Goal: Transaction & Acquisition: Book appointment/travel/reservation

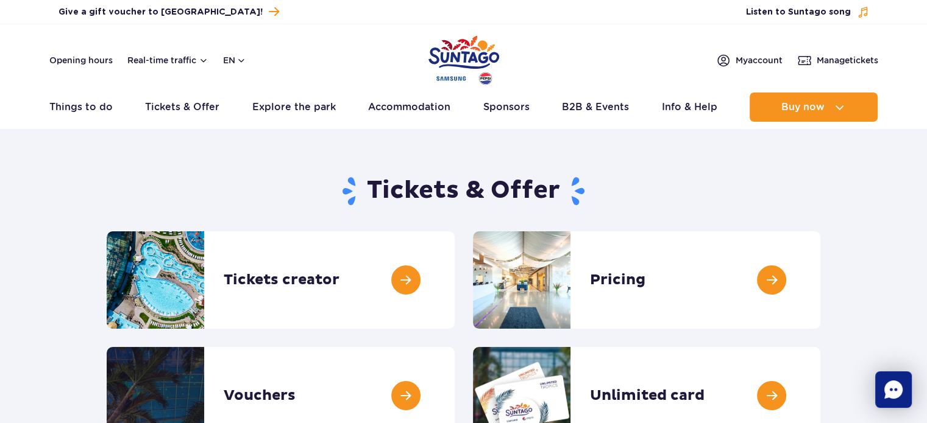
click at [884, 400] on rect "Chat" at bounding box center [893, 390] width 37 height 37
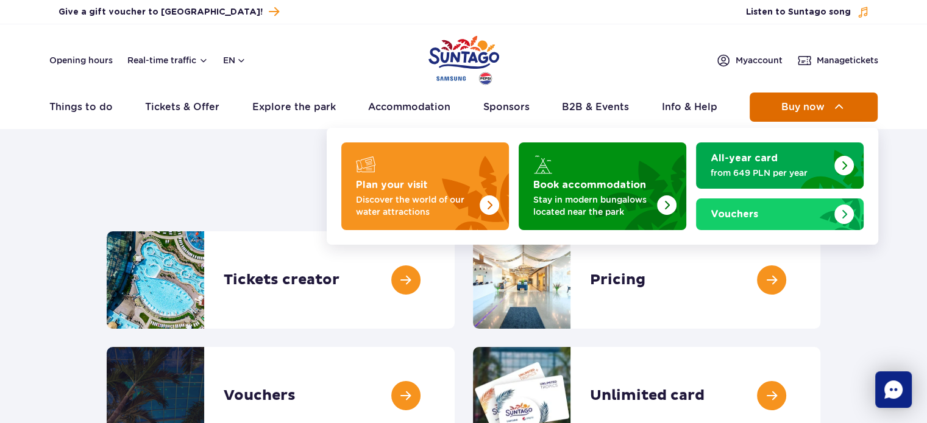
click at [804, 97] on button "Buy now" at bounding box center [813, 107] width 128 height 29
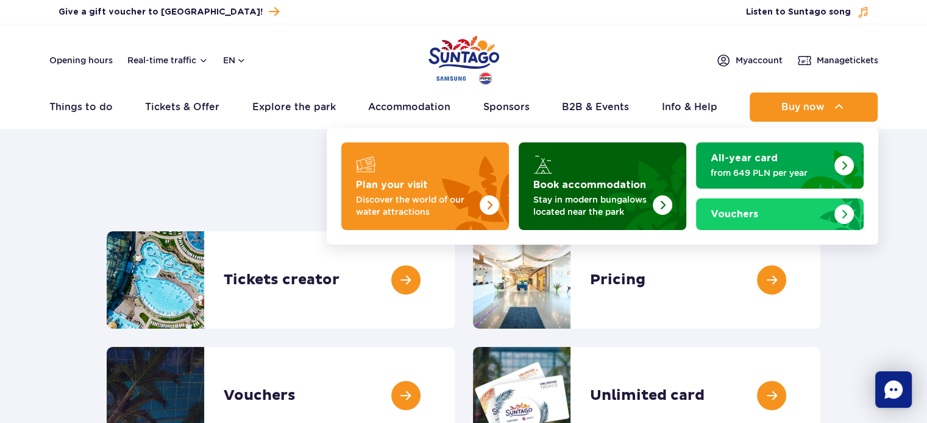
click at [583, 170] on img "Book accommodation" at bounding box center [632, 182] width 107 height 95
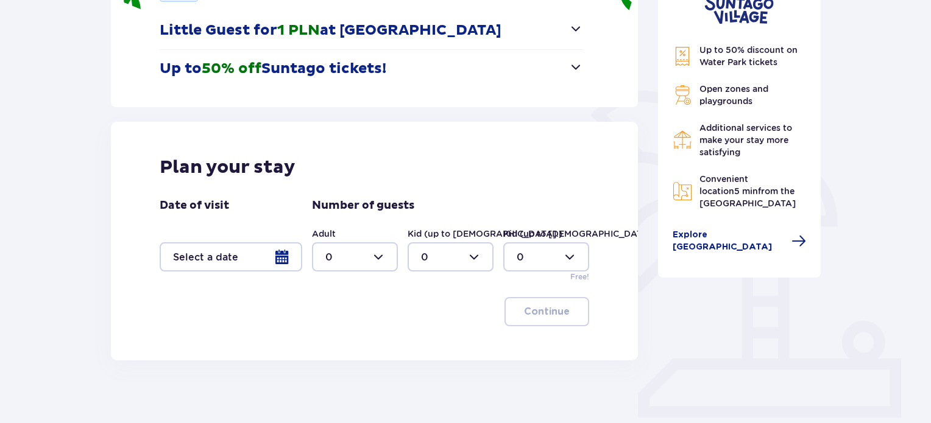
scroll to position [212, 0]
click at [282, 255] on div at bounding box center [231, 256] width 143 height 29
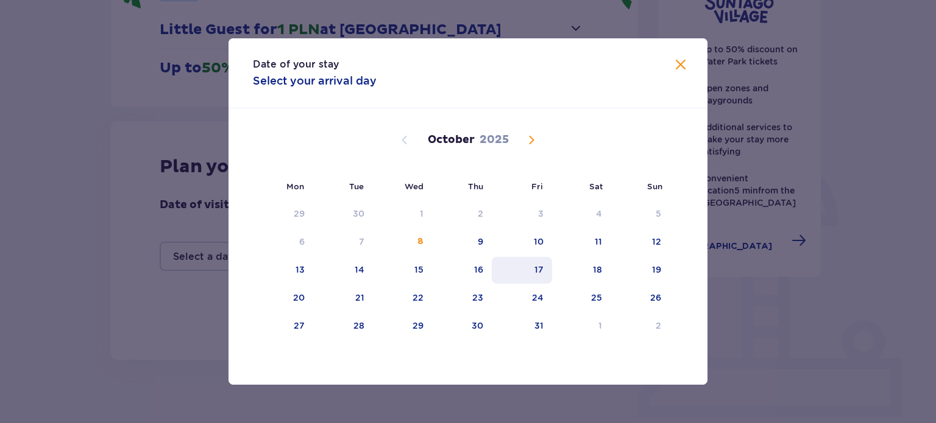
click at [539, 265] on div "17" at bounding box center [538, 270] width 9 height 12
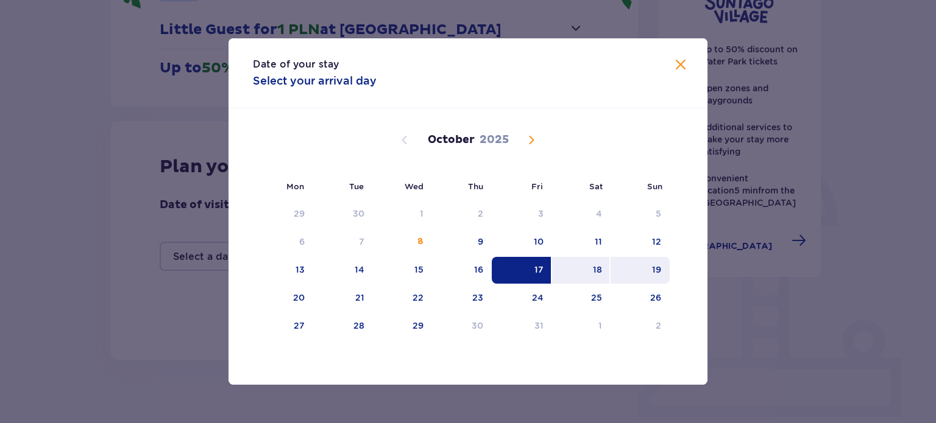
click at [655, 265] on div "19" at bounding box center [656, 270] width 9 height 12
type input "17.10.25 - 19.10.25"
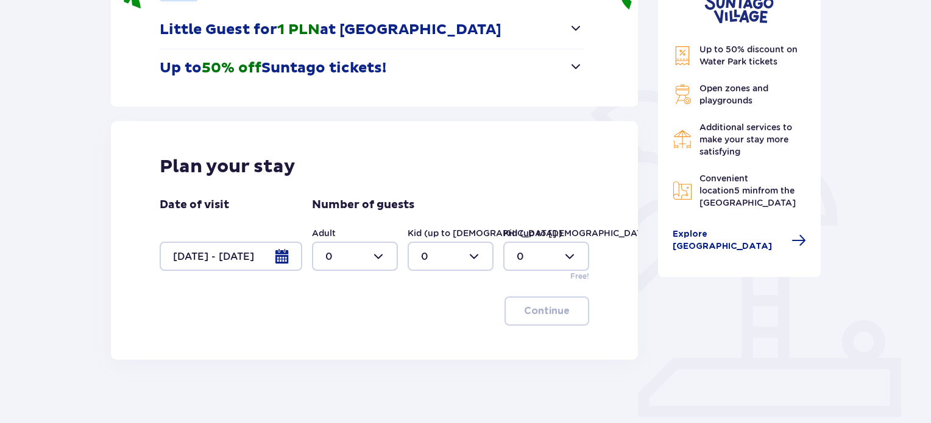
click at [362, 264] on div at bounding box center [355, 256] width 86 height 29
click at [340, 343] on div "2" at bounding box center [354, 344] width 59 height 13
type input "2"
click at [461, 255] on div at bounding box center [451, 256] width 86 height 29
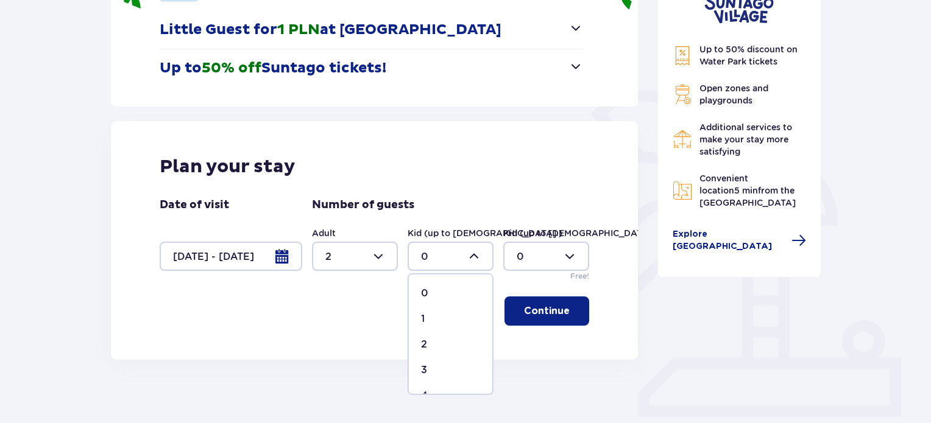
click at [447, 343] on div "2" at bounding box center [450, 344] width 59 height 13
type input "2"
click at [544, 309] on p "Continue" at bounding box center [547, 311] width 46 height 13
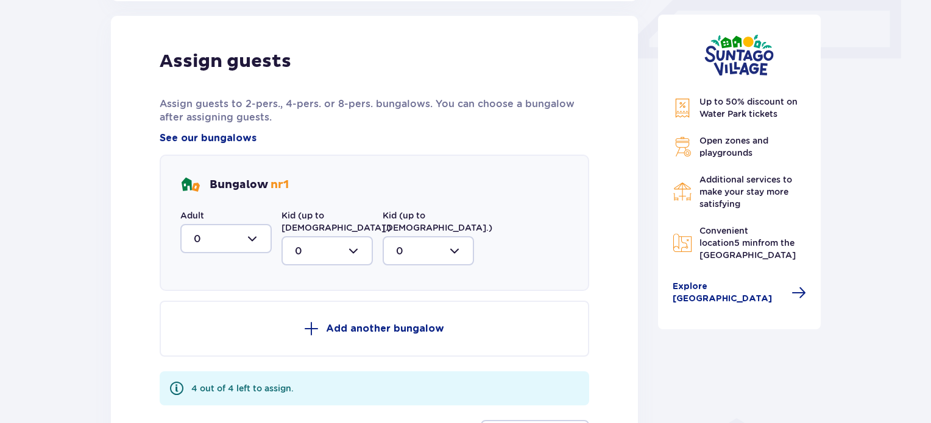
scroll to position [572, 0]
click at [233, 235] on div at bounding box center [225, 238] width 91 height 29
click at [210, 329] on div "2" at bounding box center [226, 326] width 65 height 13
type input "2"
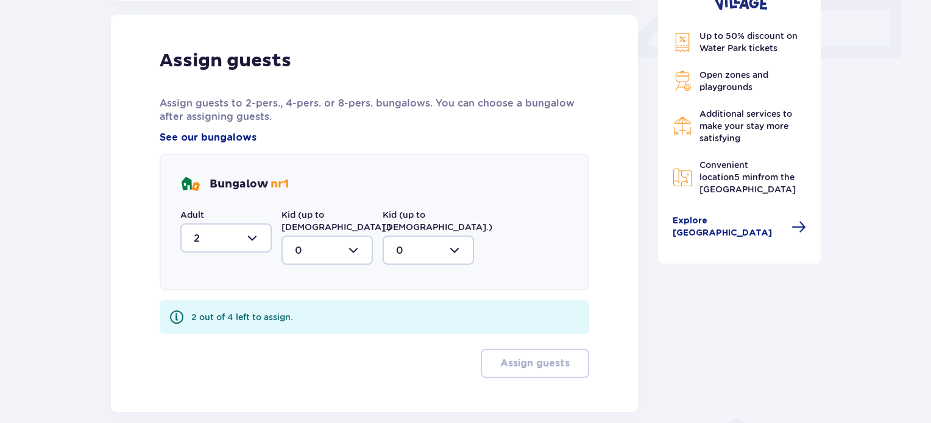
click at [335, 241] on div at bounding box center [327, 250] width 91 height 29
click at [319, 332] on div "2" at bounding box center [327, 338] width 65 height 13
type input "2"
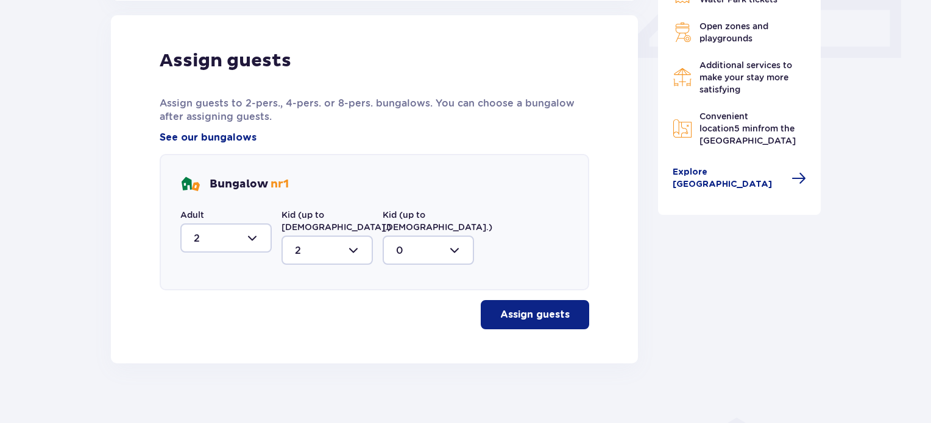
click at [540, 308] on p "Assign guests" at bounding box center [534, 314] width 69 height 13
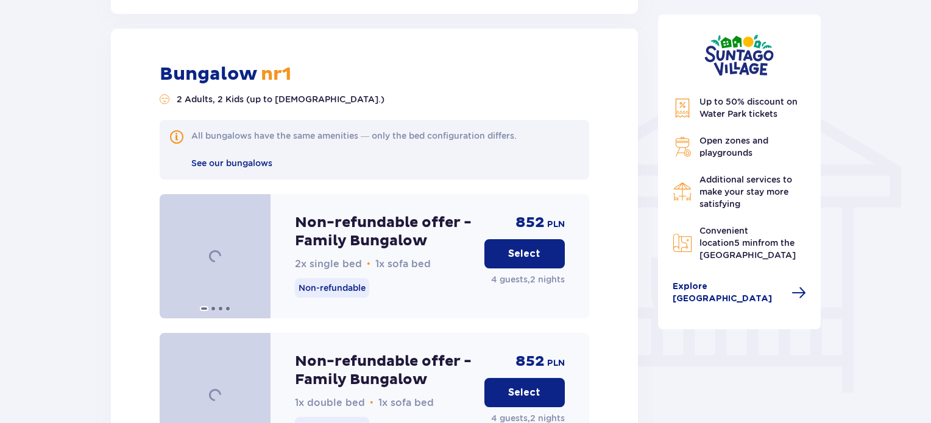
scroll to position [922, 0]
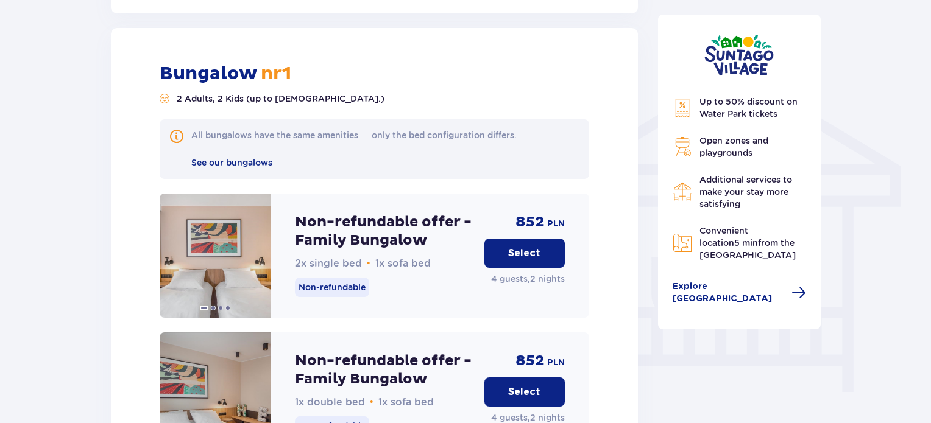
click at [529, 247] on p "Select" at bounding box center [524, 253] width 32 height 13
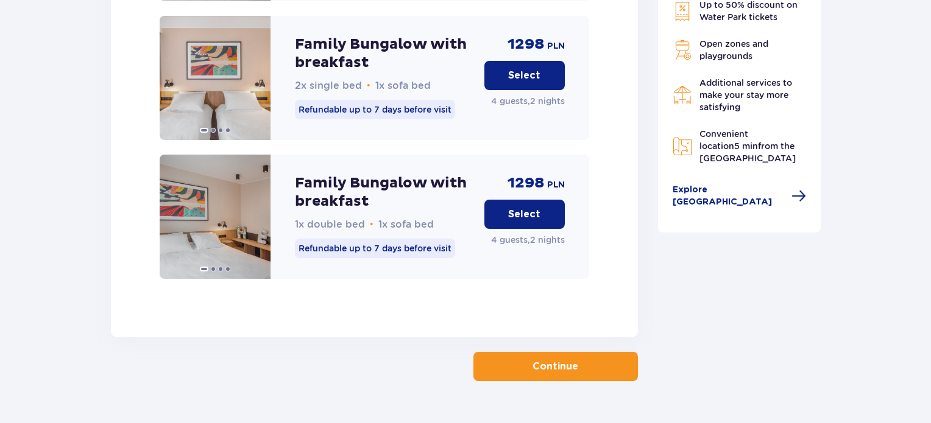
scroll to position [1964, 0]
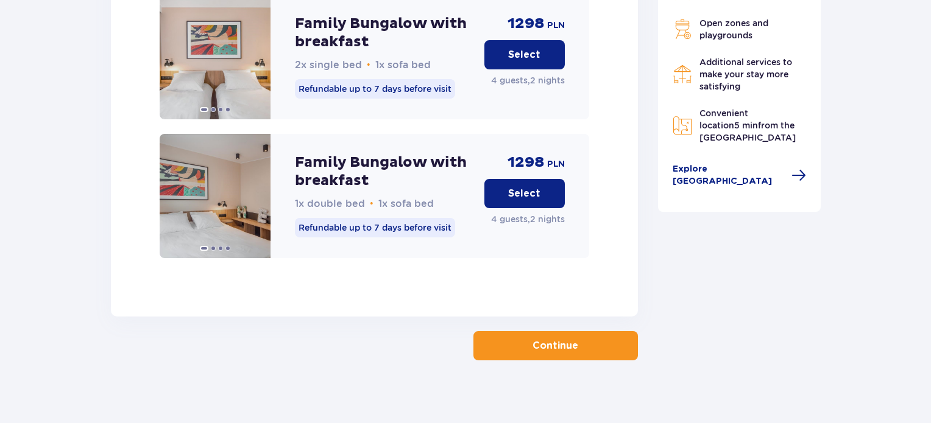
click at [575, 339] on span "button" at bounding box center [580, 346] width 15 height 15
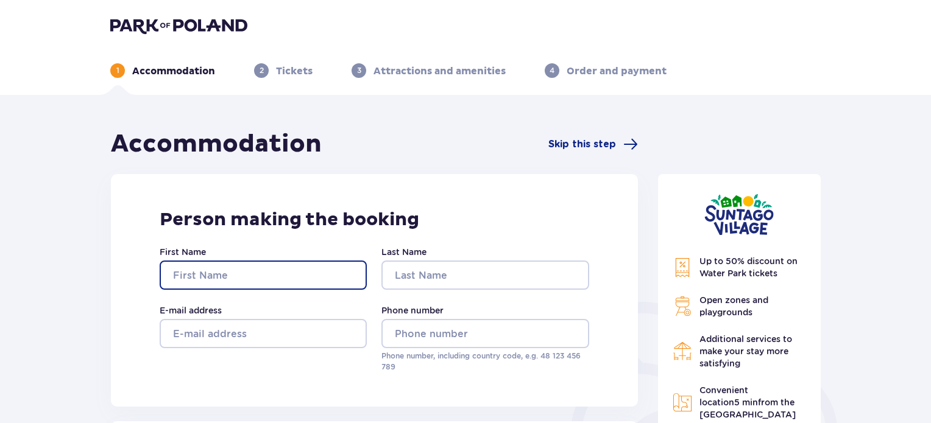
click at [285, 265] on input "First Name" at bounding box center [263, 275] width 207 height 29
type input "CAMILA"
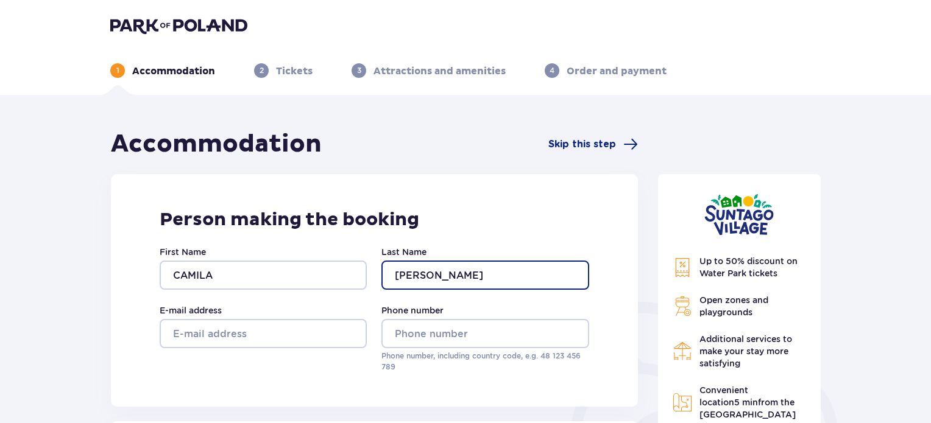
drag, startPoint x: 483, startPoint y: 283, endPoint x: 468, endPoint y: 277, distance: 15.8
click at [468, 277] on input "Rodrigues" at bounding box center [484, 275] width 207 height 29
type input "Rodrigues Lempek"
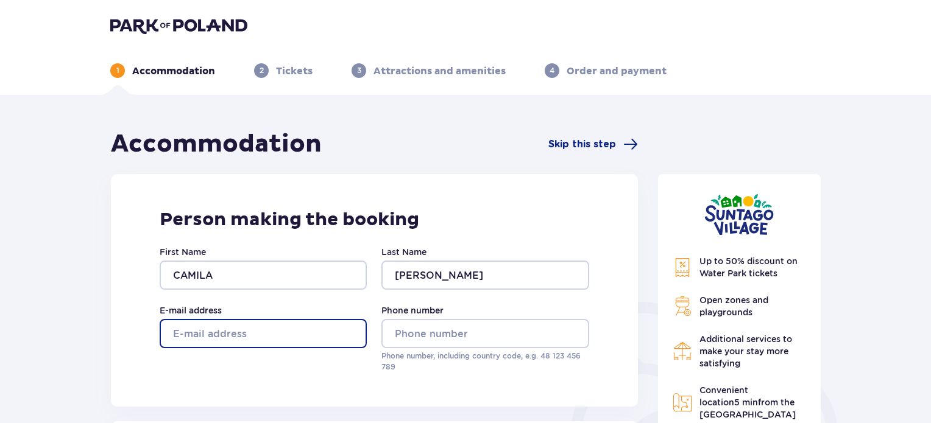
click at [253, 331] on input "E-mail address" at bounding box center [263, 333] width 207 height 29
type input "camilarodrigueslempek@gmail.com"
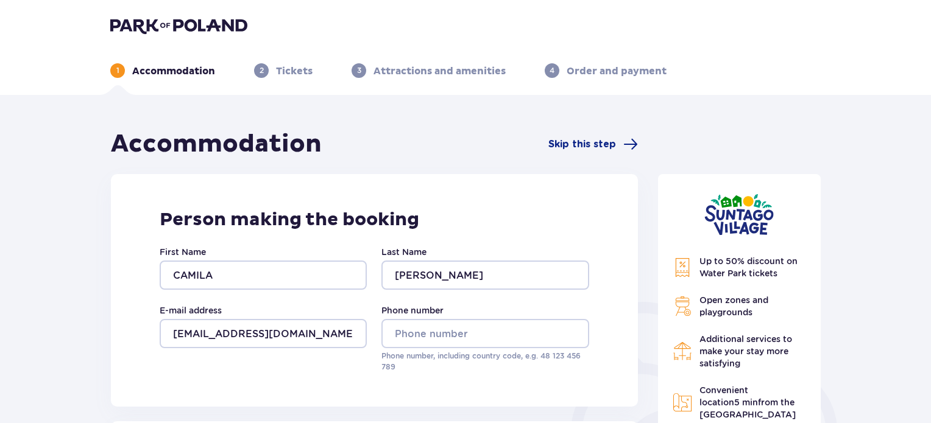
click at [466, 319] on div "Phone number Phone number, including country code, e.g. 48 ​123 ​456 ​789" at bounding box center [484, 339] width 207 height 68
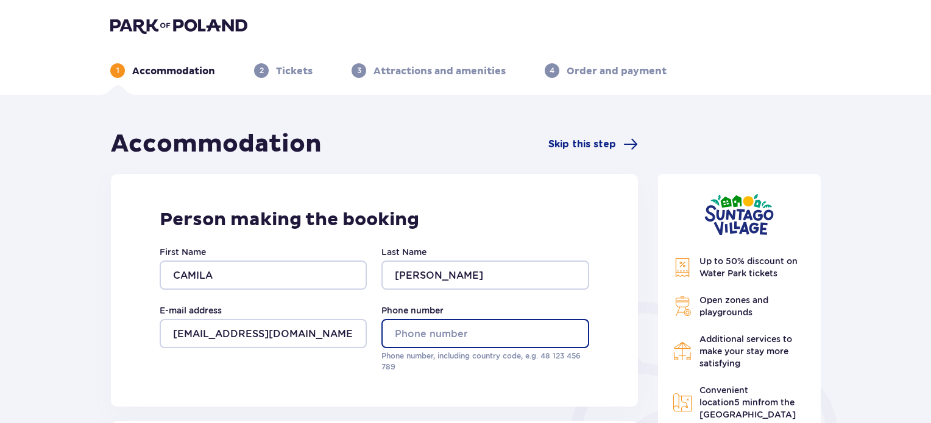
click at [463, 330] on input "Phone number" at bounding box center [484, 333] width 207 height 29
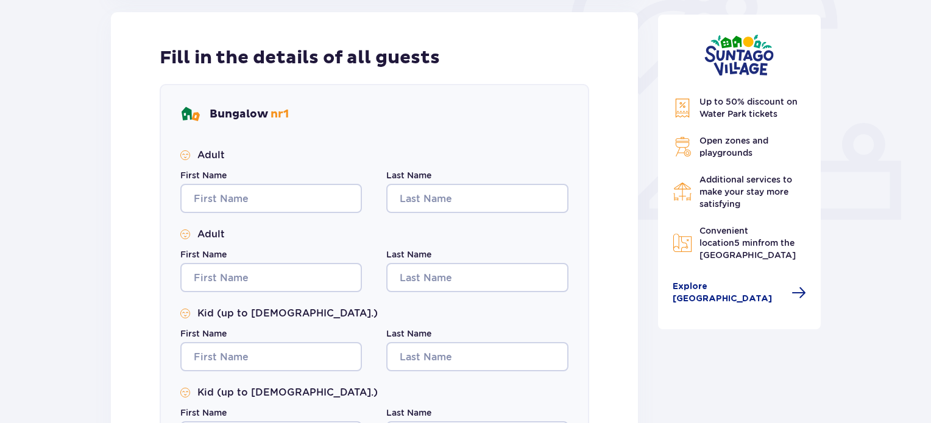
scroll to position [414, 0]
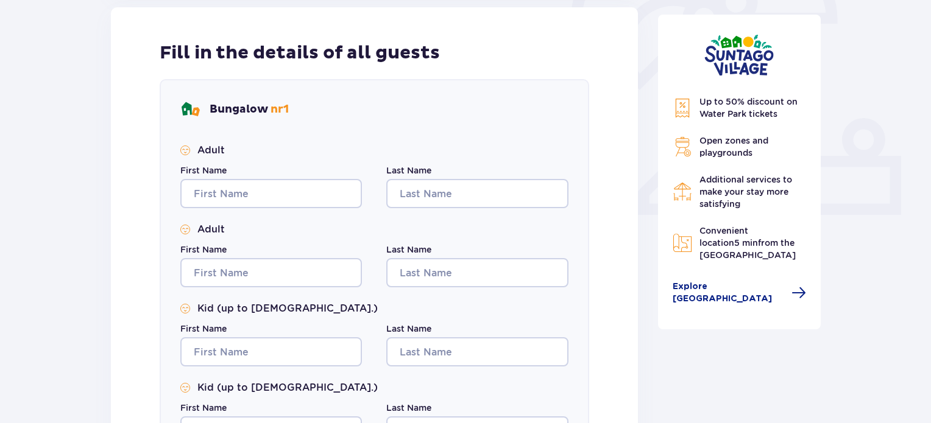
type input "732785357"
click at [275, 197] on input "First Name" at bounding box center [271, 193] width 182 height 29
type input "CAMILA"
type input "Rodrigues Lempek"
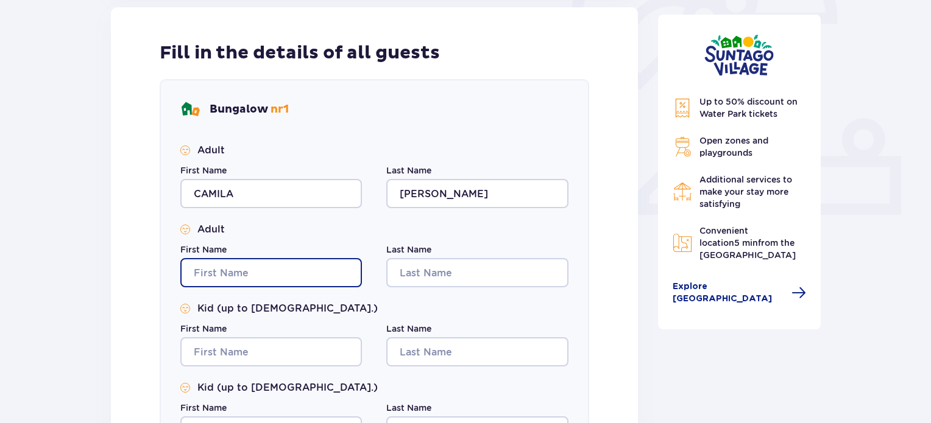
type input "CAMILA"
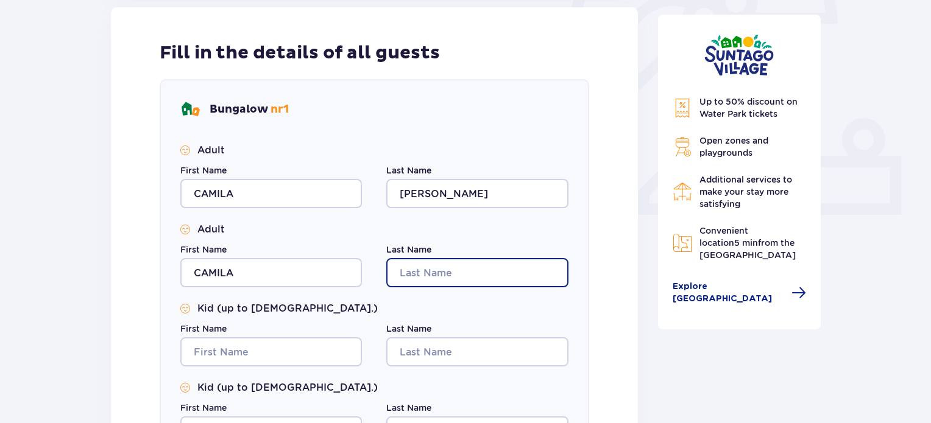
type input "Rodrigues Lempek"
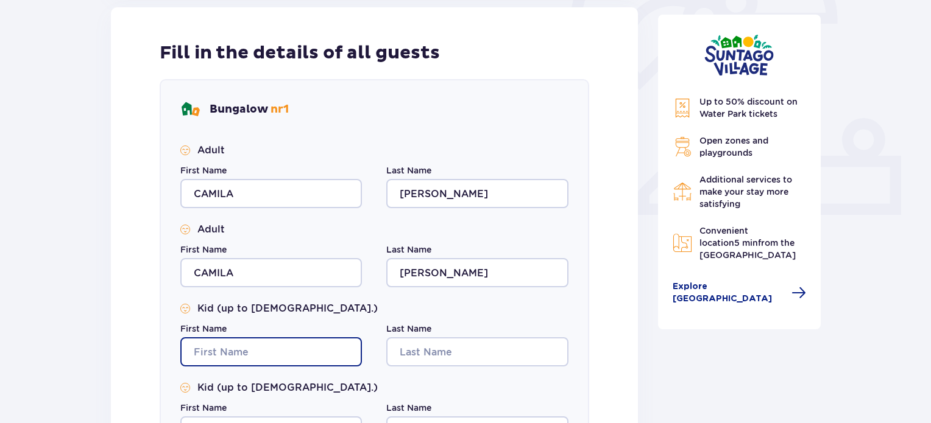
type input "CAMILA"
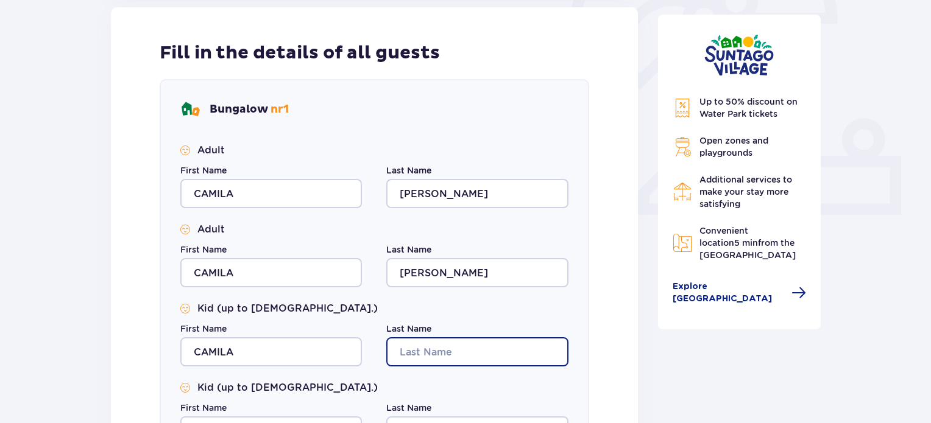
type input "Rodrigues Lempek"
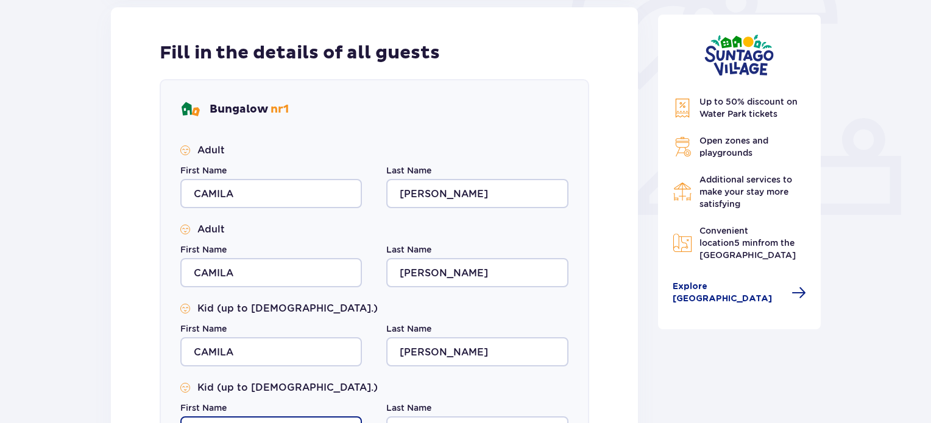
type input "CAMILA"
type input "Rodrigues Lempek"
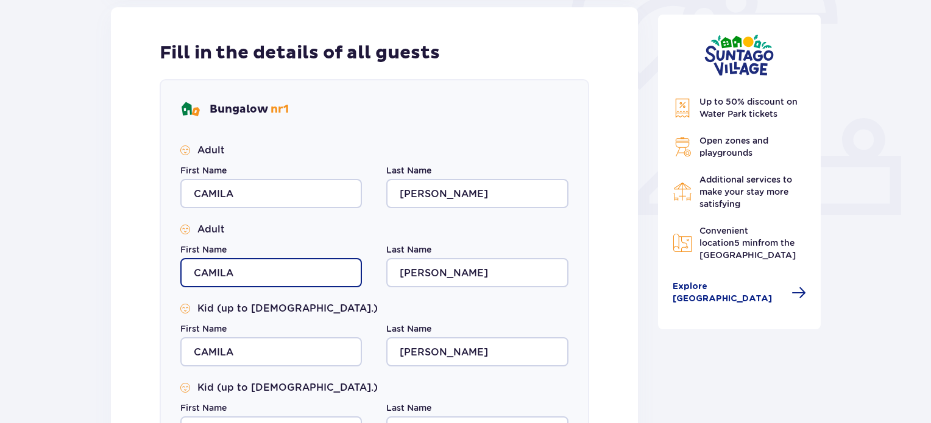
drag, startPoint x: 260, startPoint y: 276, endPoint x: 188, endPoint y: 280, distance: 72.6
click at [188, 280] on input "CAMILA" at bounding box center [271, 272] width 182 height 29
type input "Marcel"
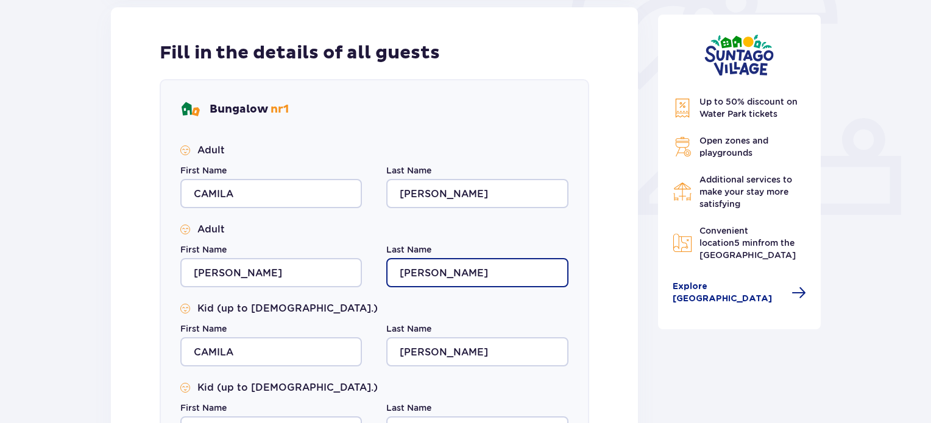
click at [428, 265] on input "Rodrigues Lempek" at bounding box center [477, 272] width 182 height 29
type input "Lempek"
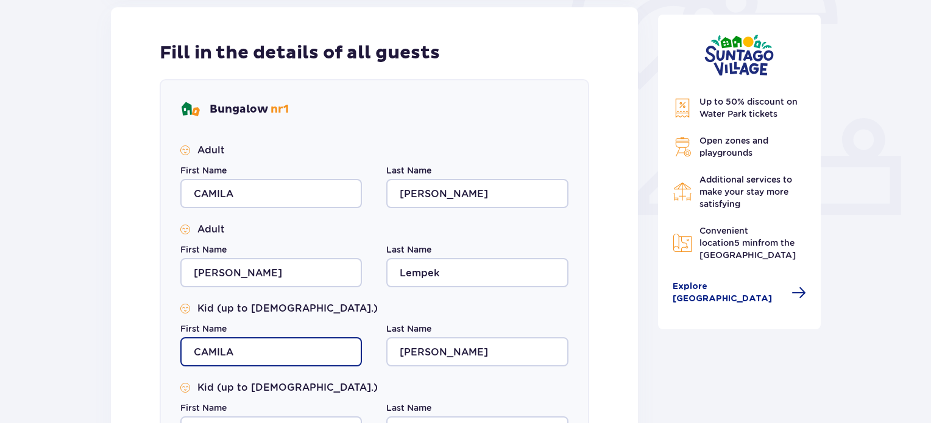
drag, startPoint x: 276, startPoint y: 345, endPoint x: 154, endPoint y: 350, distance: 122.6
click at [154, 350] on div "Fill in the details of all guests Bungalow nr 1 Adult First Name CAMILA Last Na…" at bounding box center [374, 256] width 527 height 498
type input "Augusto"
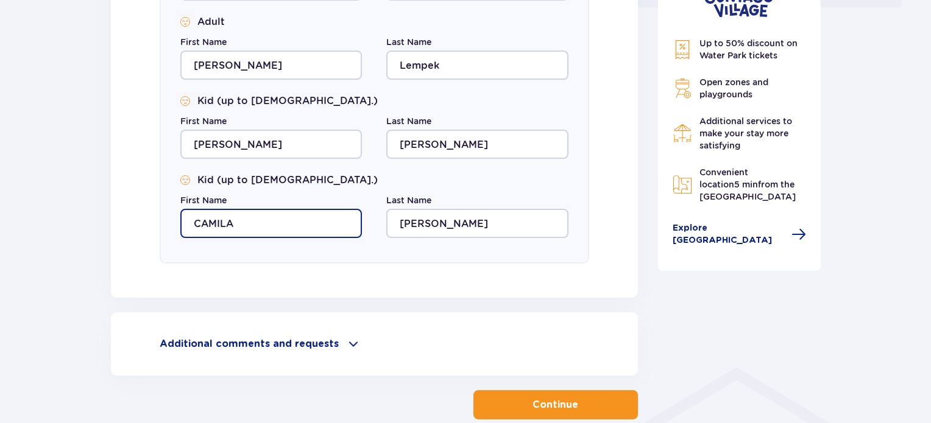
scroll to position [634, 0]
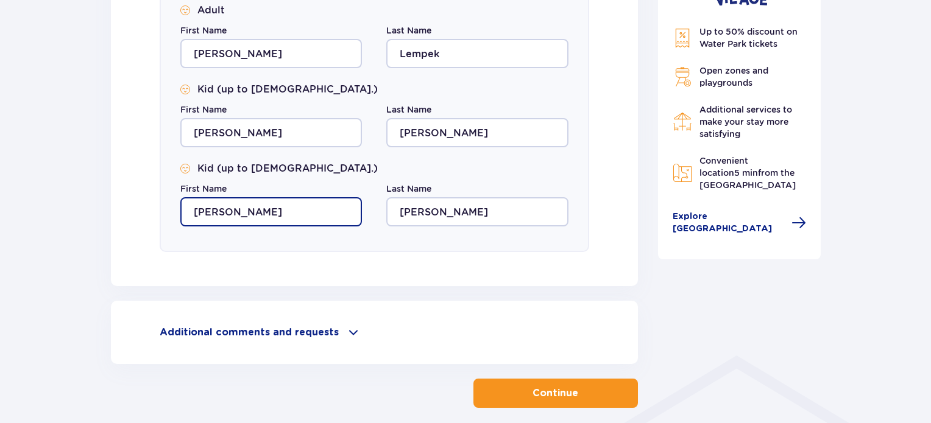
type input "Martina"
click at [259, 337] on p "Additional comments and requests" at bounding box center [249, 332] width 179 height 13
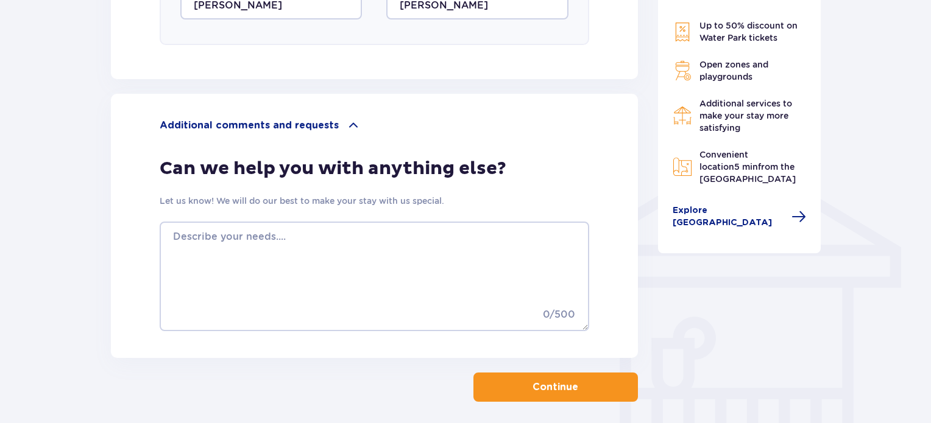
scroll to position [892, 0]
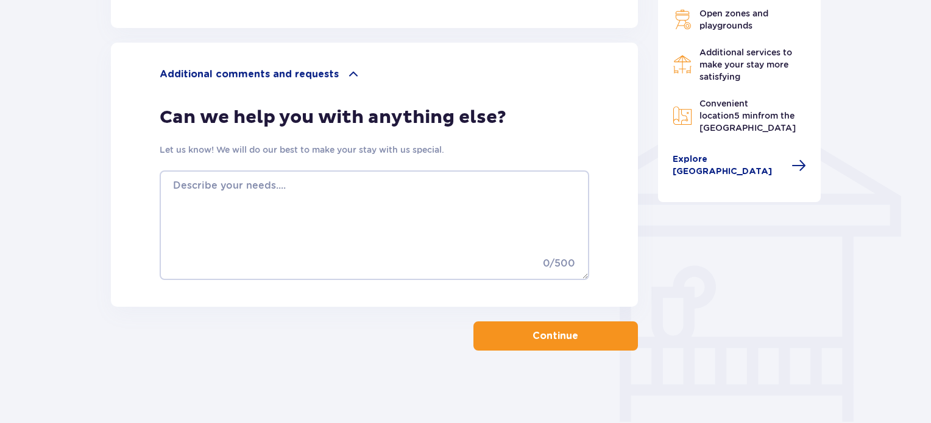
click at [435, 271] on p "0 / 500" at bounding box center [369, 268] width 412 height 22
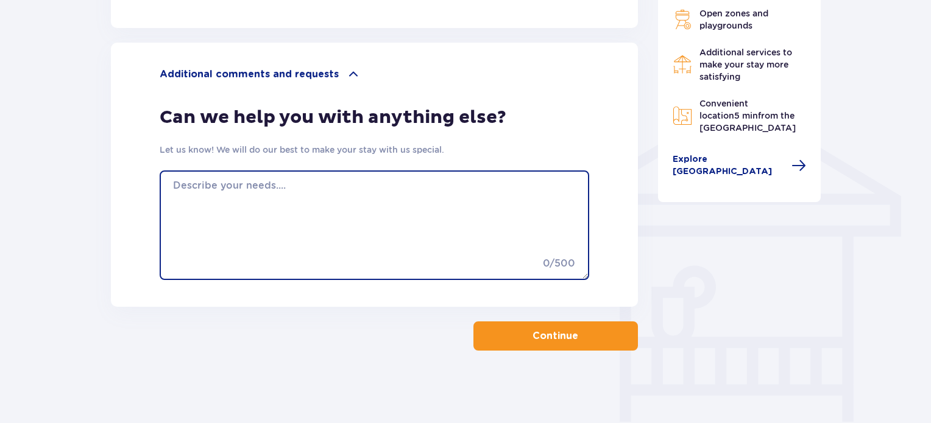
click at [341, 211] on textarea at bounding box center [375, 226] width 430 height 110
paste textarea "My daughter Martina's birthday is on 10/17, I would like something special for …"
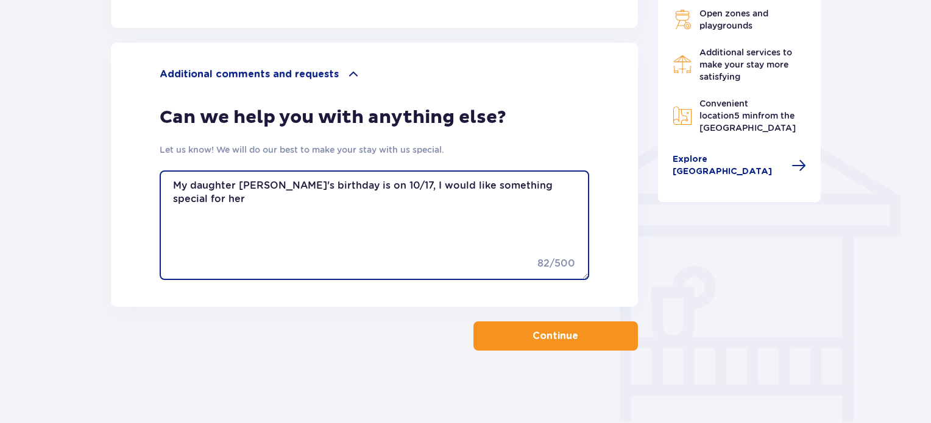
type textarea "My daughter Martina's birthday is on 10/17, I would like something special for …"
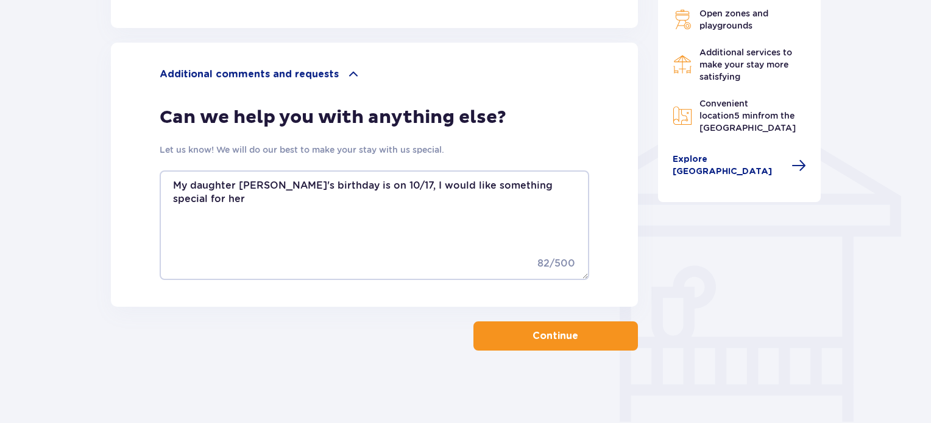
click at [553, 336] on p "Continue" at bounding box center [556, 336] width 46 height 13
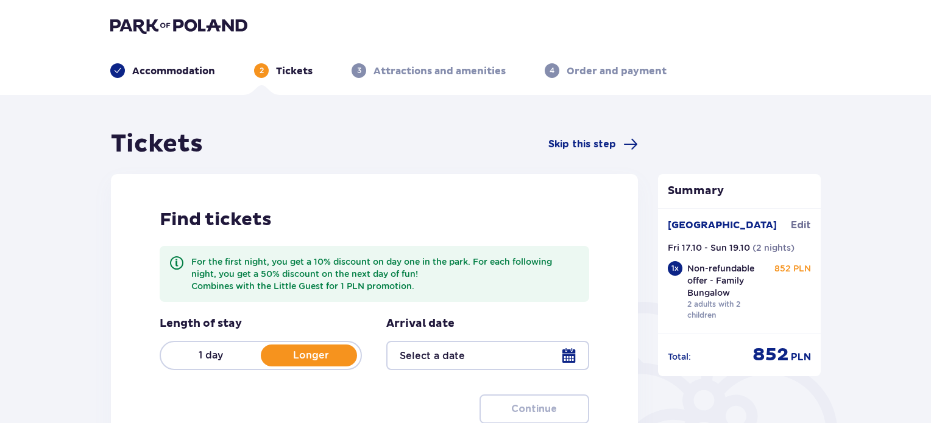
click at [571, 358] on div at bounding box center [487, 355] width 202 height 29
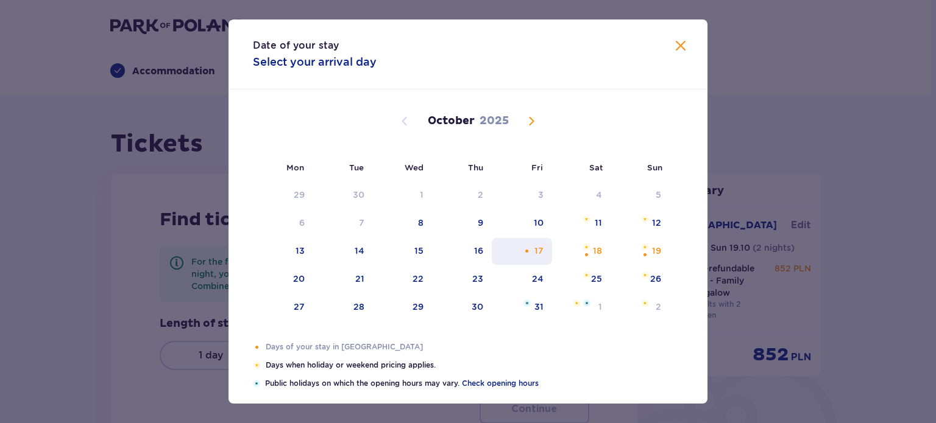
click at [550, 252] on div "17" at bounding box center [522, 251] width 60 height 27
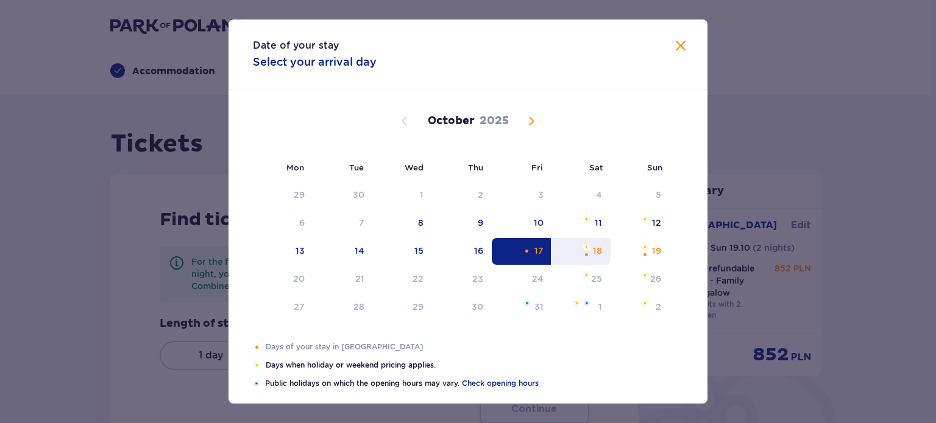
click at [593, 253] on div "18" at bounding box center [597, 251] width 9 height 12
type input "17.10.25 - 18.10.25"
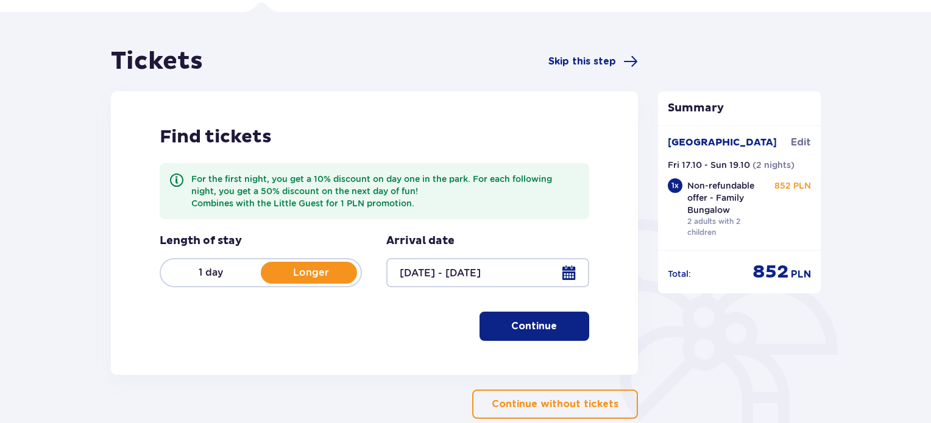
scroll to position [91, 0]
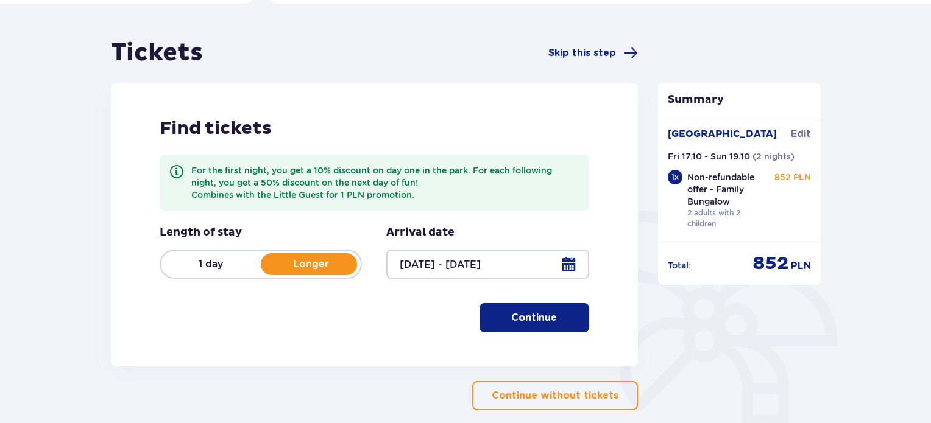
click at [554, 318] on span "button" at bounding box center [559, 318] width 15 height 15
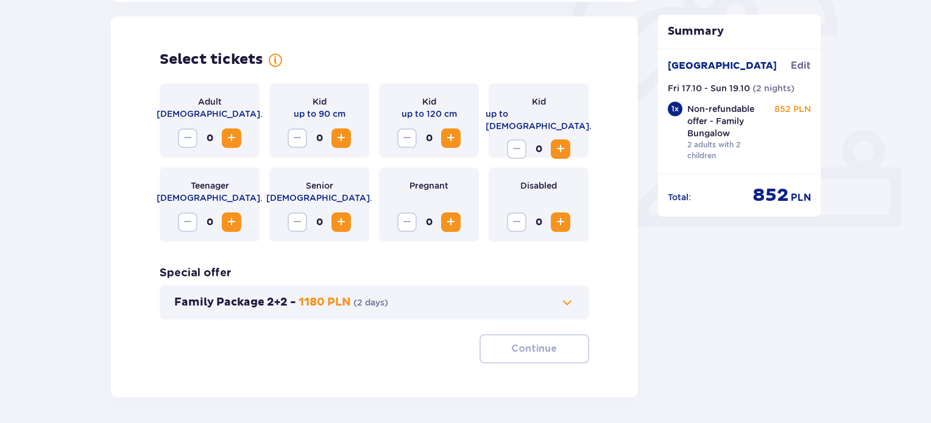
scroll to position [405, 0]
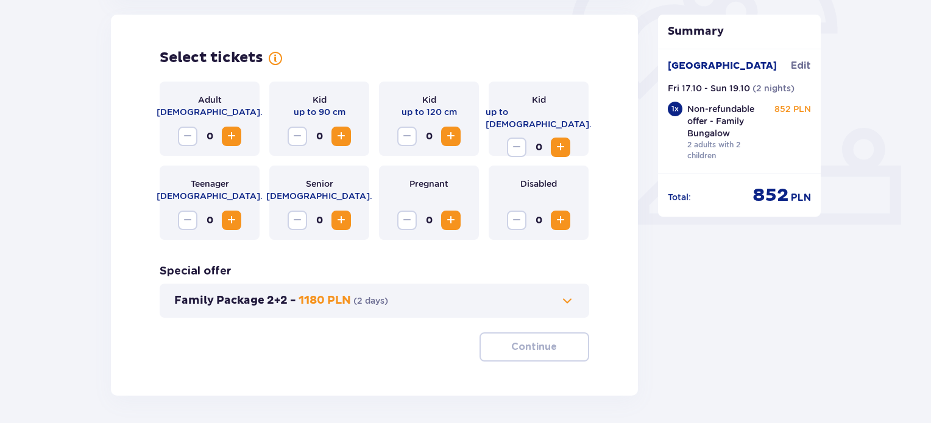
click at [233, 136] on span "Increase" at bounding box center [231, 136] width 15 height 15
click at [555, 140] on span "Increase" at bounding box center [560, 147] width 15 height 15
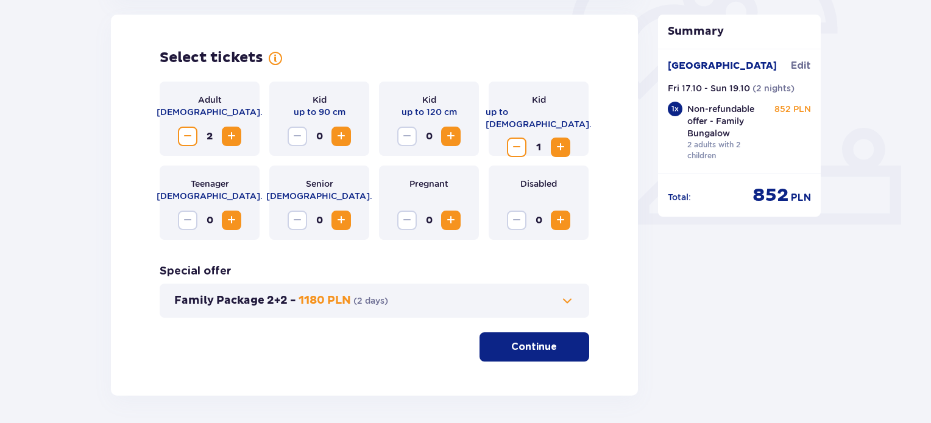
click at [555, 140] on span "Increase" at bounding box center [560, 147] width 15 height 15
click at [544, 350] on p "Continue" at bounding box center [534, 347] width 46 height 13
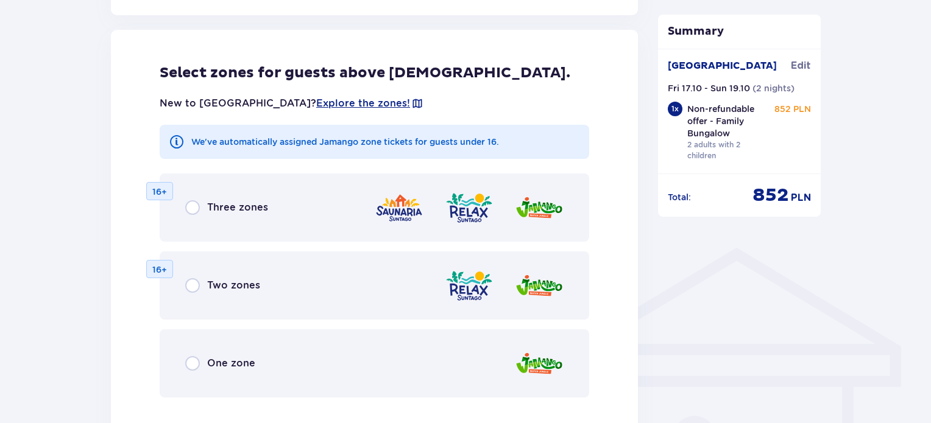
scroll to position [742, 0]
click at [284, 381] on div "One zone" at bounding box center [375, 363] width 430 height 68
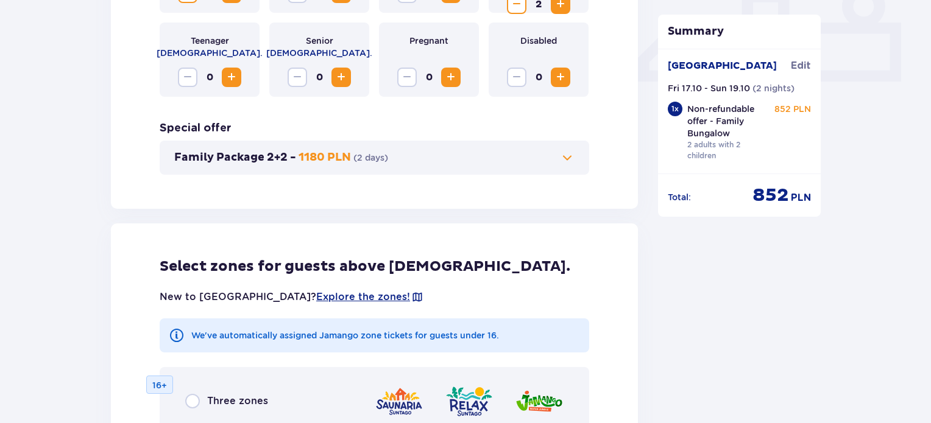
scroll to position [550, 0]
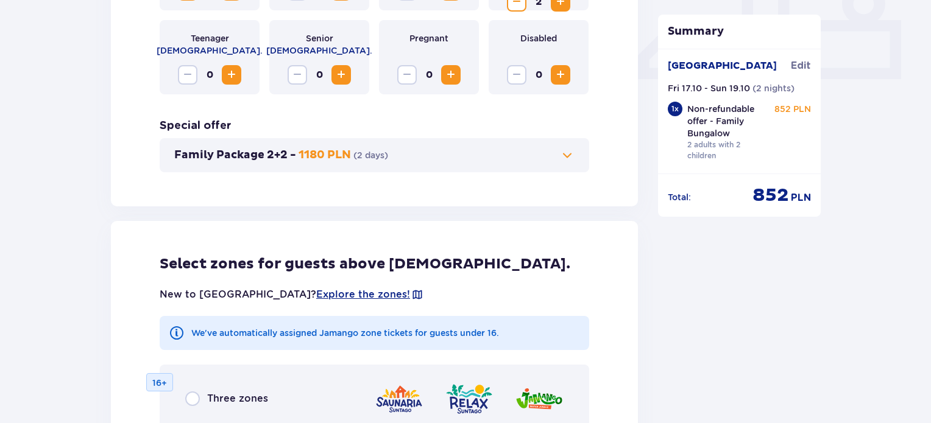
click at [535, 167] on div "Family Package 2+2 - 1180 PLN ( 2 days )" at bounding box center [375, 155] width 430 height 34
click at [548, 149] on button "Family Package 2+2 - 1180 PLN ( 2 days )" at bounding box center [374, 155] width 400 height 15
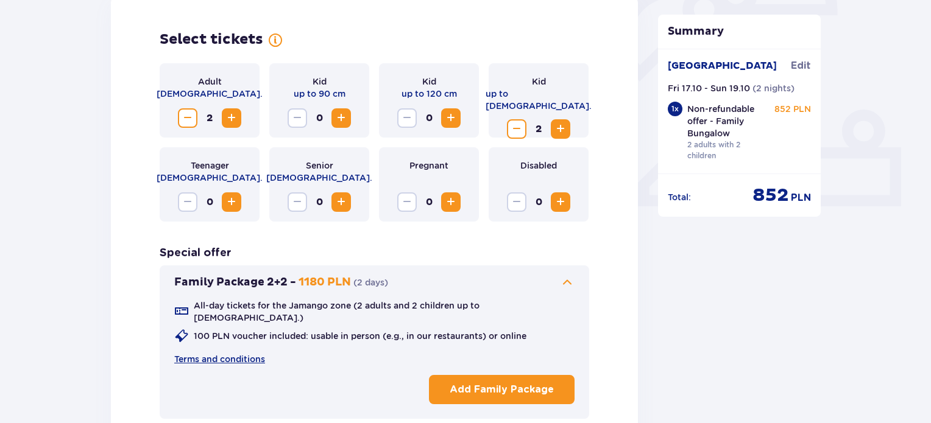
scroll to position [405, 0]
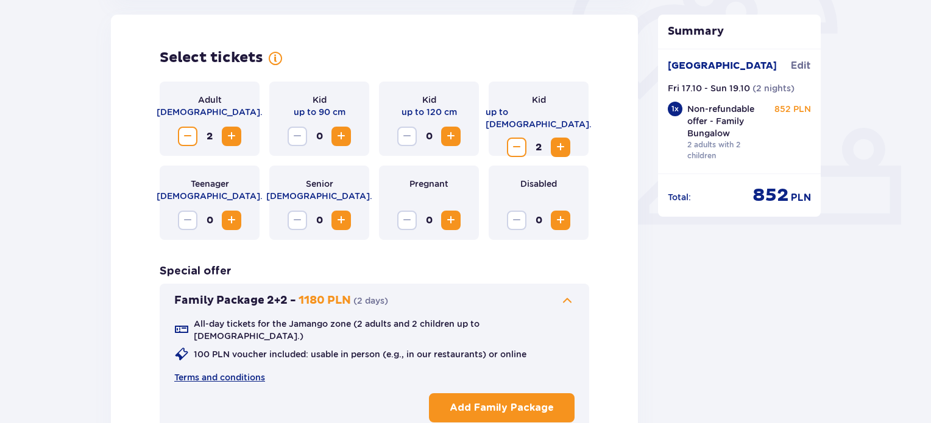
click at [512, 405] on p "Add Family Package" at bounding box center [502, 408] width 104 height 13
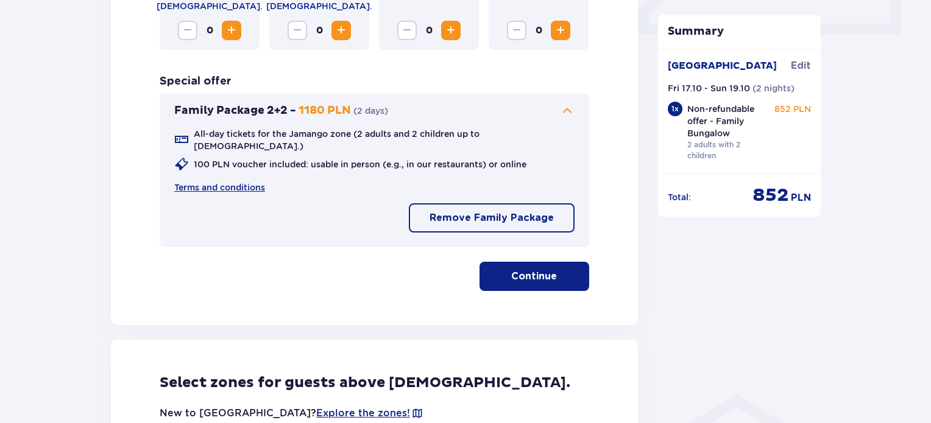
scroll to position [600, 0]
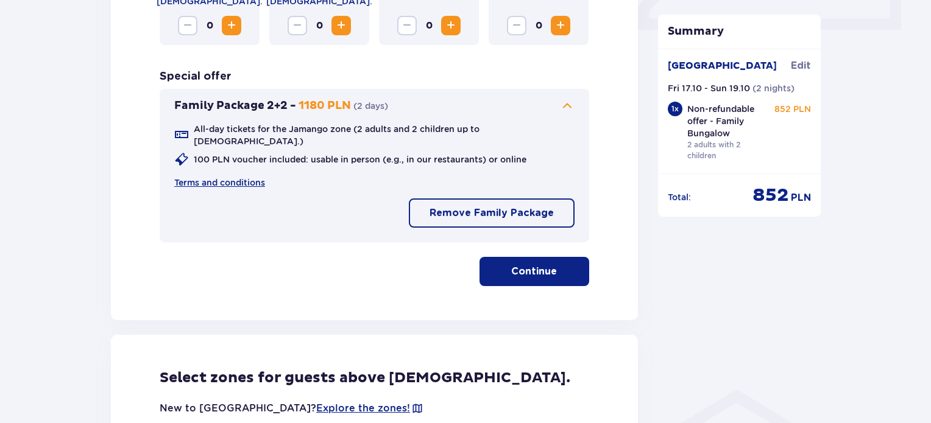
click at [547, 272] on button "Continue" at bounding box center [535, 271] width 110 height 29
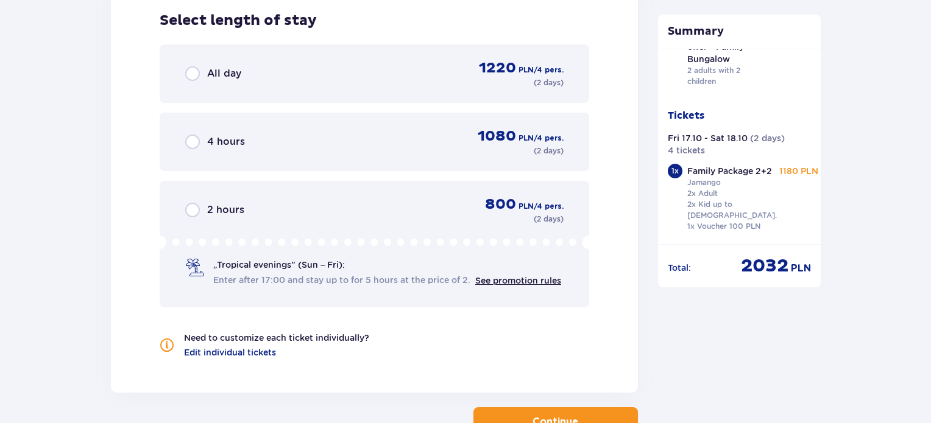
scroll to position [1865, 0]
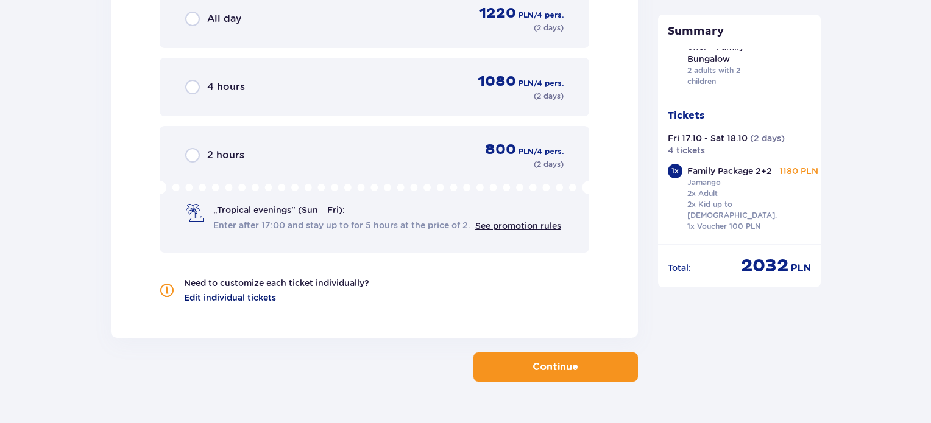
click at [227, 292] on span "Edit individual tickets" at bounding box center [230, 298] width 92 height 12
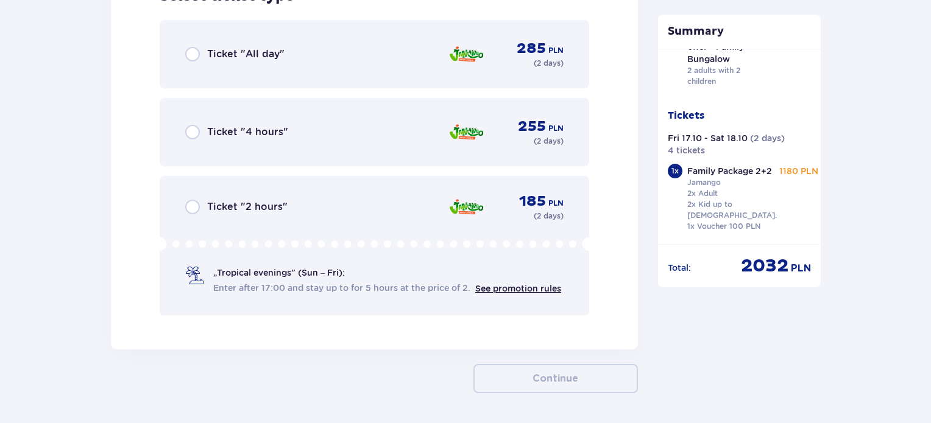
scroll to position [3889, 0]
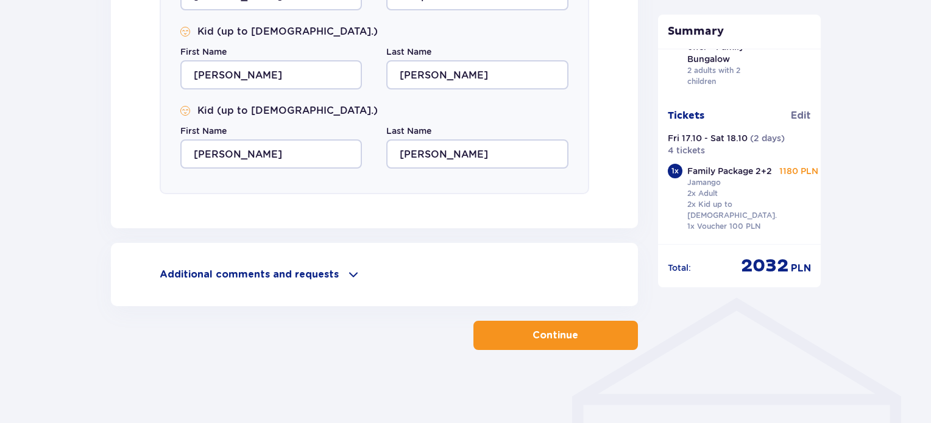
scroll to position [691, 0]
click at [339, 270] on div "Additional comments and requests" at bounding box center [375, 275] width 430 height 15
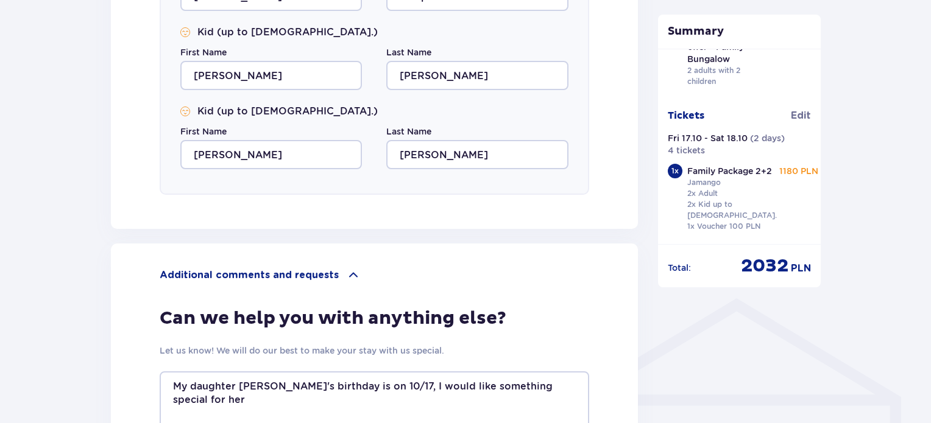
drag, startPoint x: 926, startPoint y: 297, endPoint x: 919, endPoint y: 324, distance: 27.0
click at [919, 324] on div "Accommodation Skip this step Person making the booking First Name CAMILA Last N…" at bounding box center [465, 14] width 931 height 1221
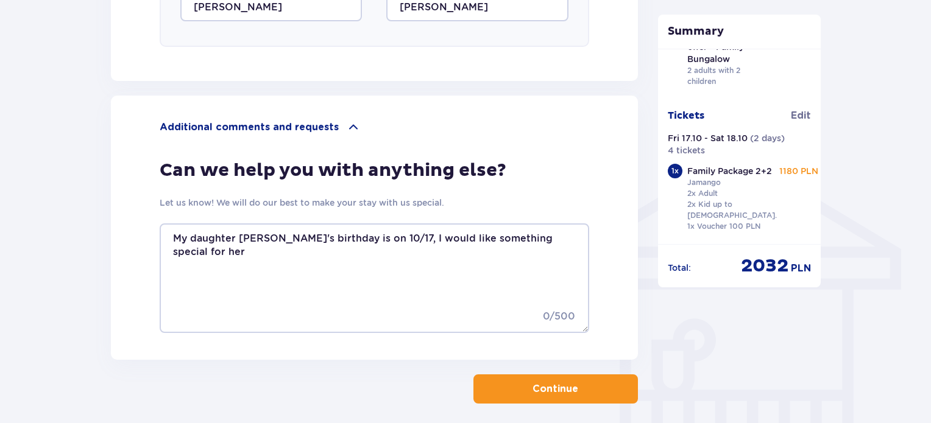
scroll to position [892, 0]
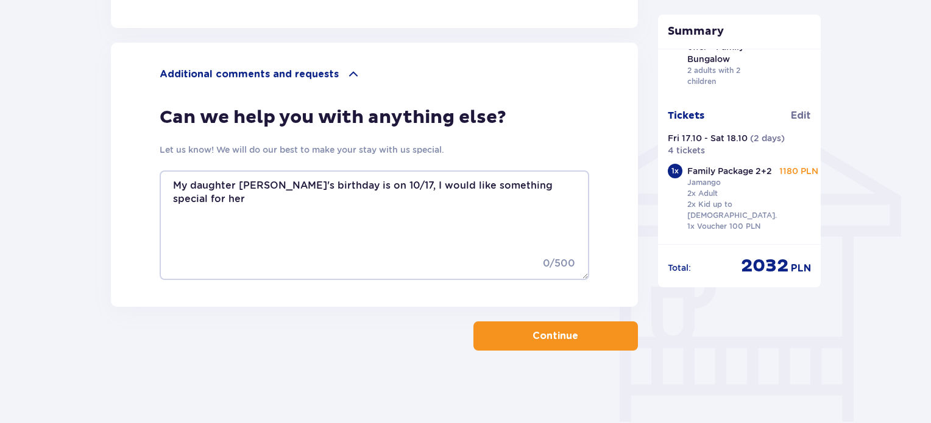
click at [561, 339] on p "Continue" at bounding box center [556, 336] width 46 height 13
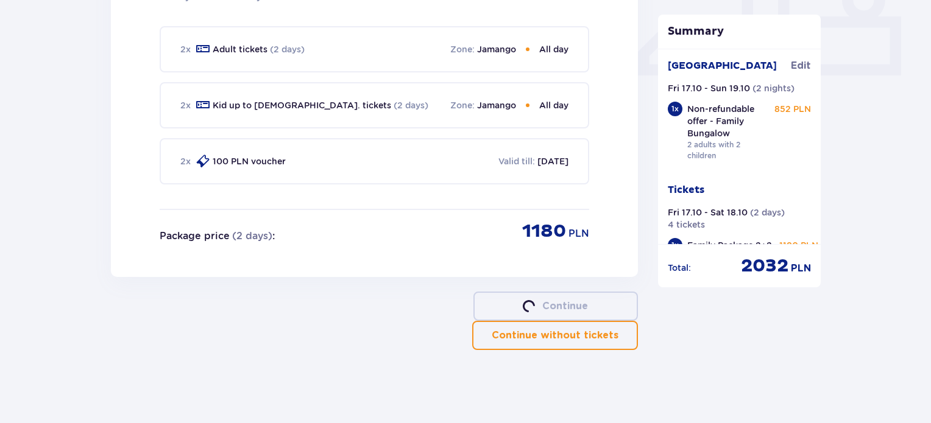
scroll to position [44, 0]
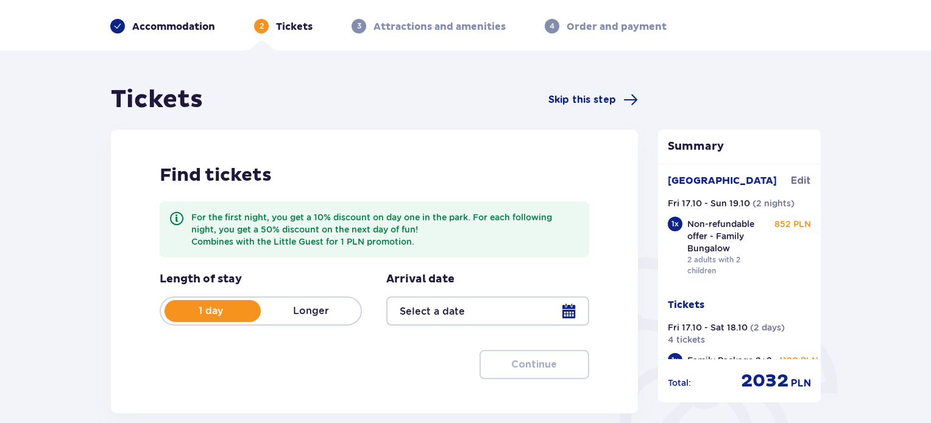
type input "17.10.25 - 18.10.25"
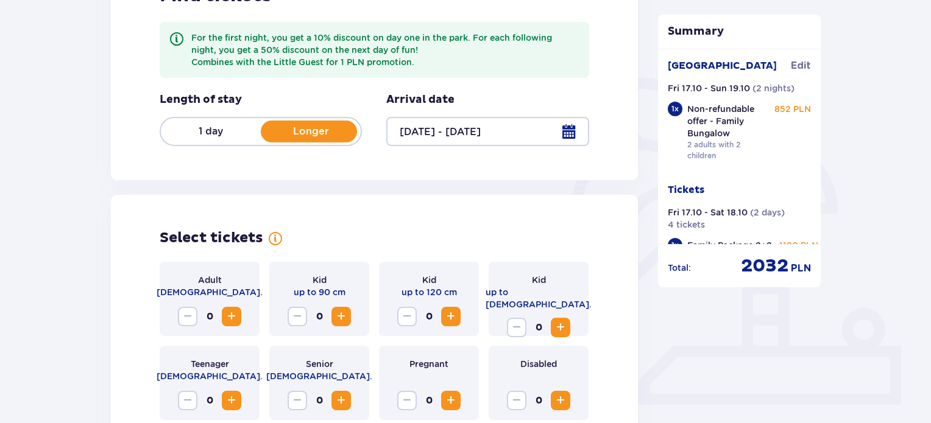
scroll to position [0, 0]
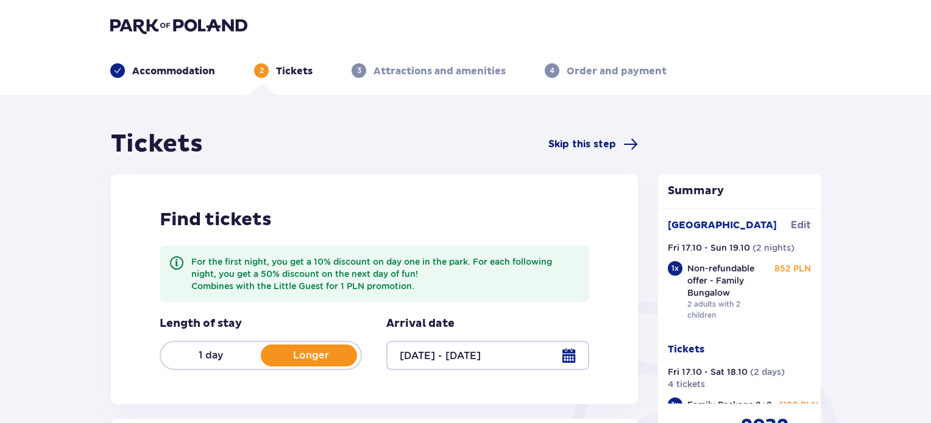
click at [598, 143] on span "Skip this step" at bounding box center [582, 144] width 68 height 13
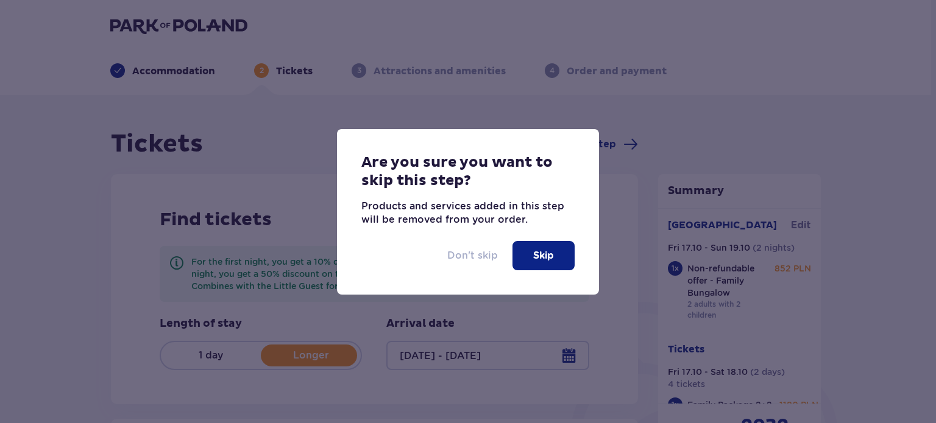
click at [470, 249] on p "Don't skip" at bounding box center [472, 255] width 51 height 13
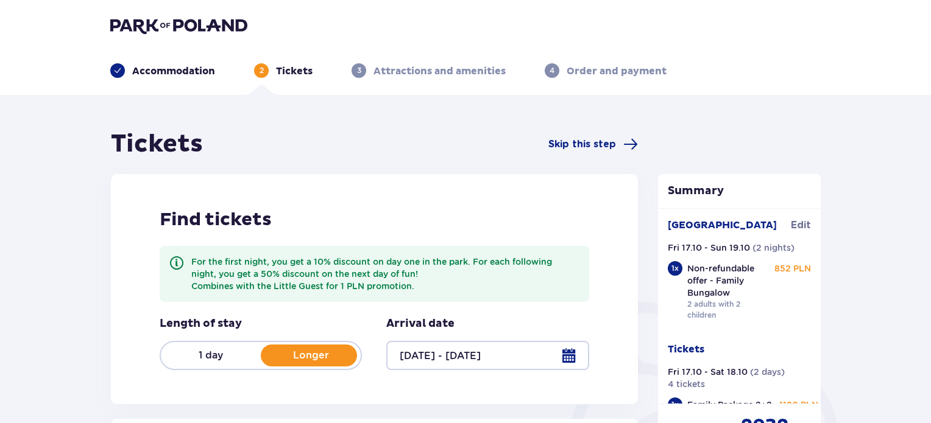
drag, startPoint x: 930, startPoint y: 110, endPoint x: 933, endPoint y: 163, distance: 52.5
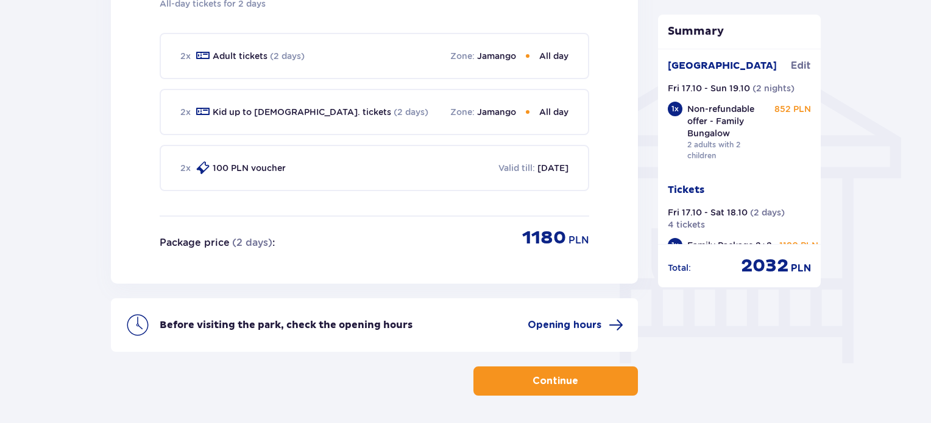
scroll to position [985, 0]
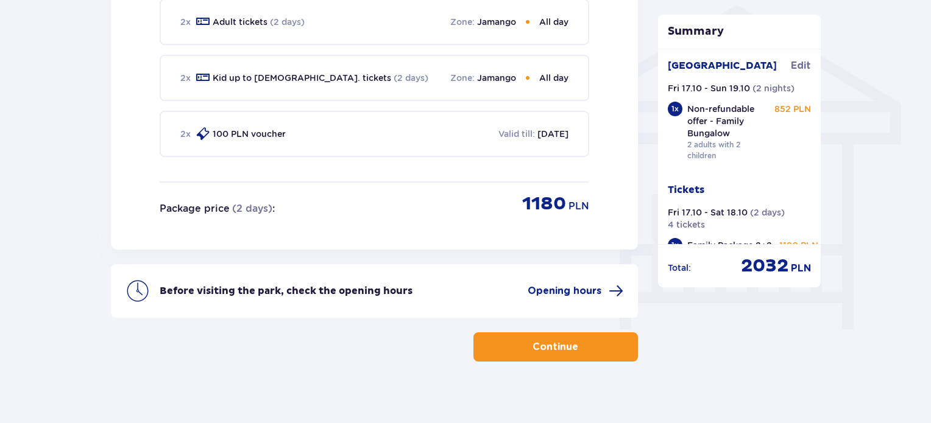
click at [553, 341] on p "Continue" at bounding box center [556, 347] width 46 height 13
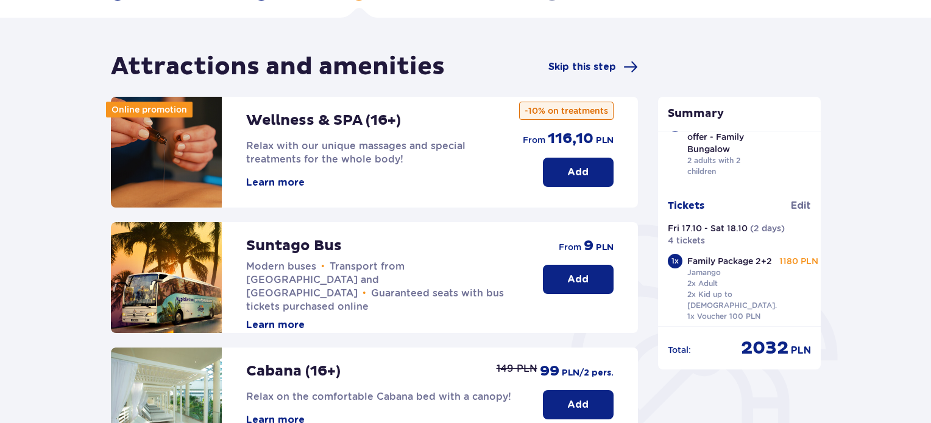
scroll to position [76, 0]
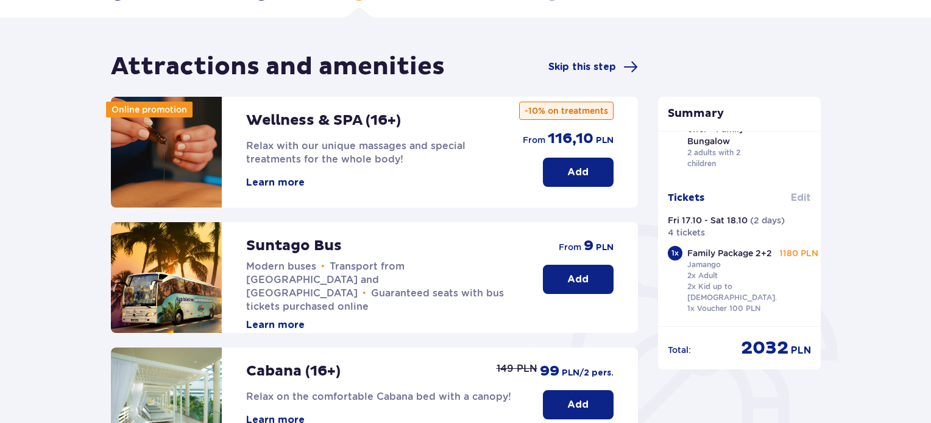
click at [797, 194] on span "Edit" at bounding box center [801, 197] width 20 height 13
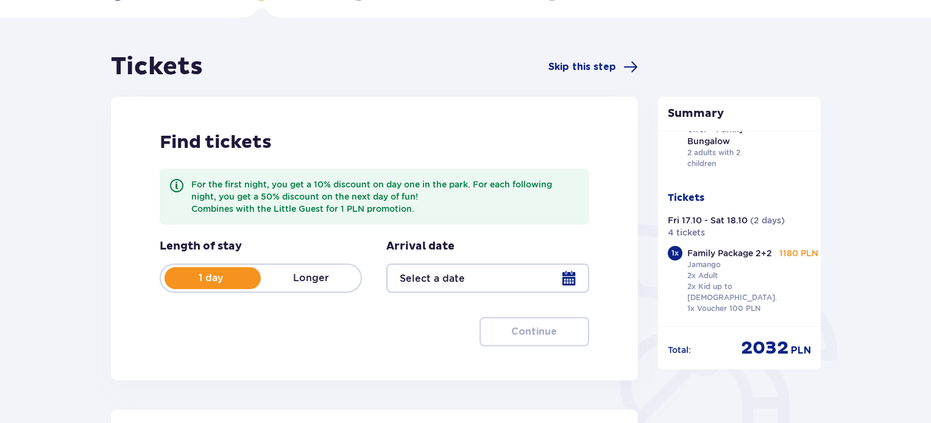
type input "17.10.25 - 18.10.25"
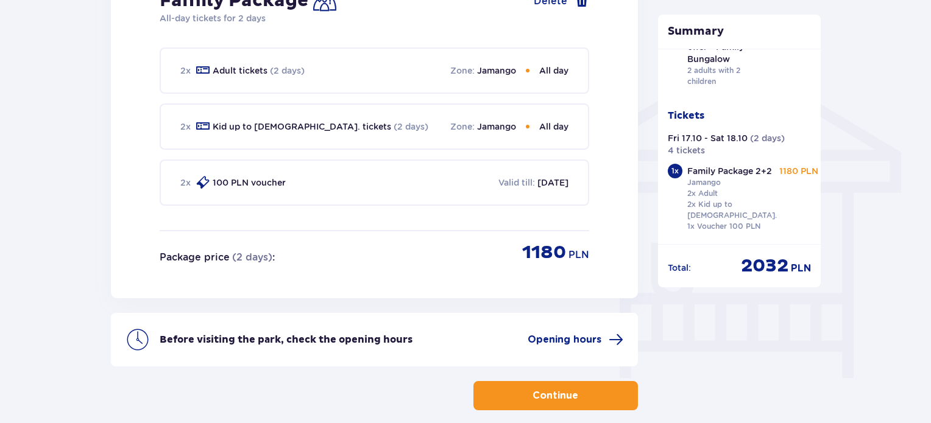
scroll to position [936, 0]
click at [564, 389] on p "Continue" at bounding box center [556, 395] width 46 height 13
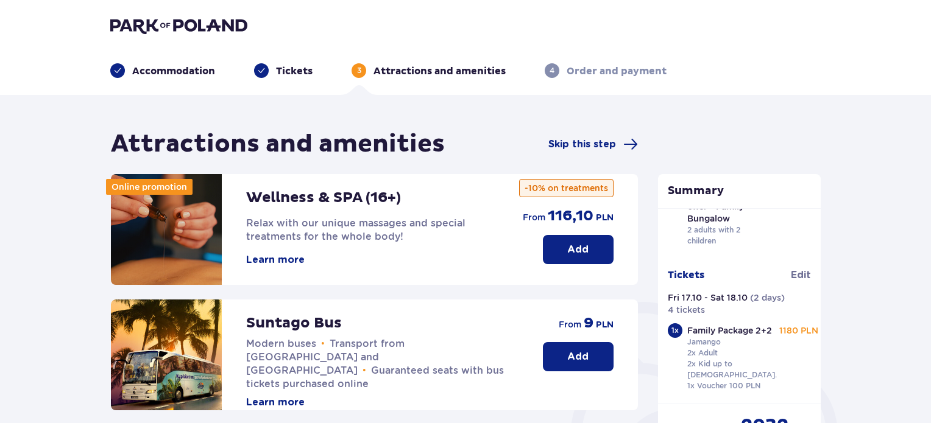
click at [592, 345] on button "Add" at bounding box center [578, 356] width 71 height 29
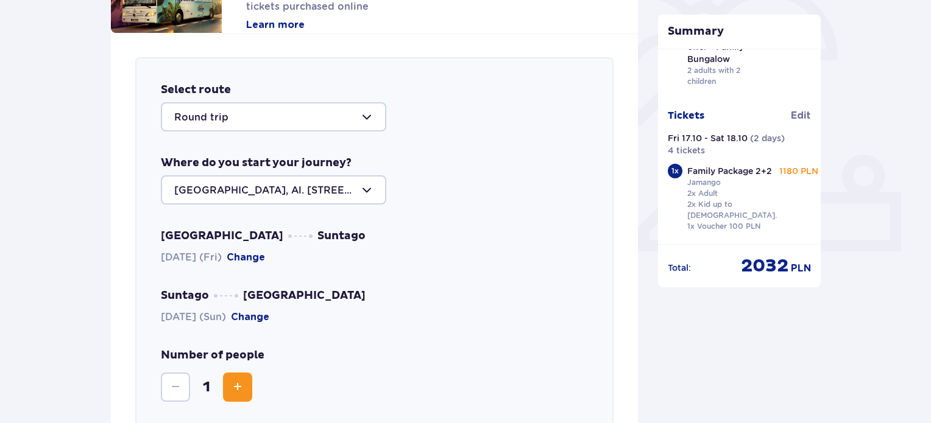
scroll to position [420, 0]
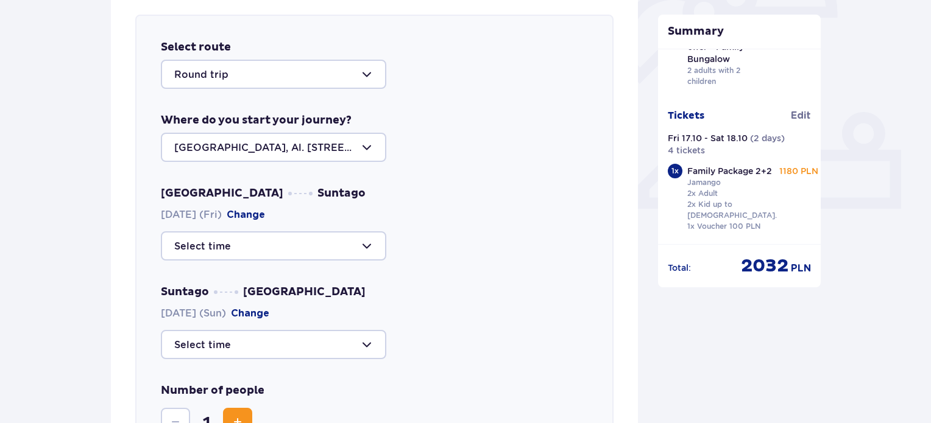
click at [301, 250] on div at bounding box center [273, 246] width 225 height 29
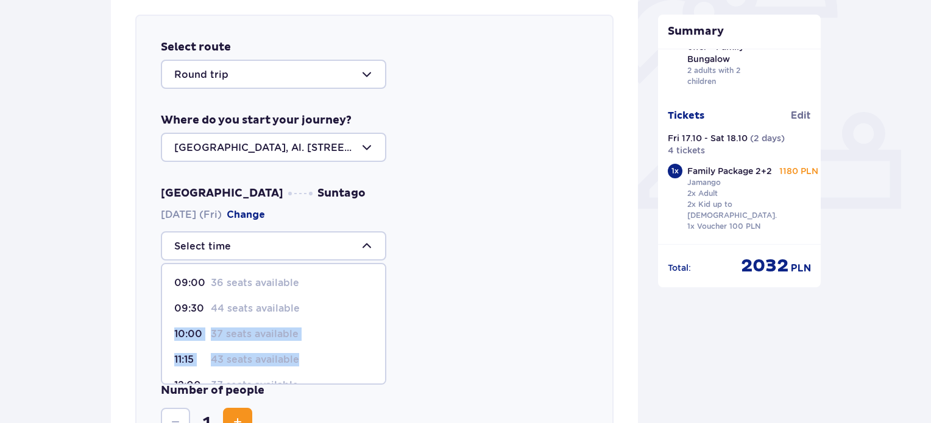
drag, startPoint x: 385, startPoint y: 311, endPoint x: 383, endPoint y: 349, distance: 37.9
click at [383, 349] on span "09:00 36 seats available 09:30 44 seats available 10:00 37 seats available 11:1…" at bounding box center [273, 324] width 225 height 122
click at [464, 266] on div "Warsaw Suntago 17.10.2025 (Fri) Change 09:00 36 seats available 09:30 44 seats …" at bounding box center [374, 272] width 427 height 173
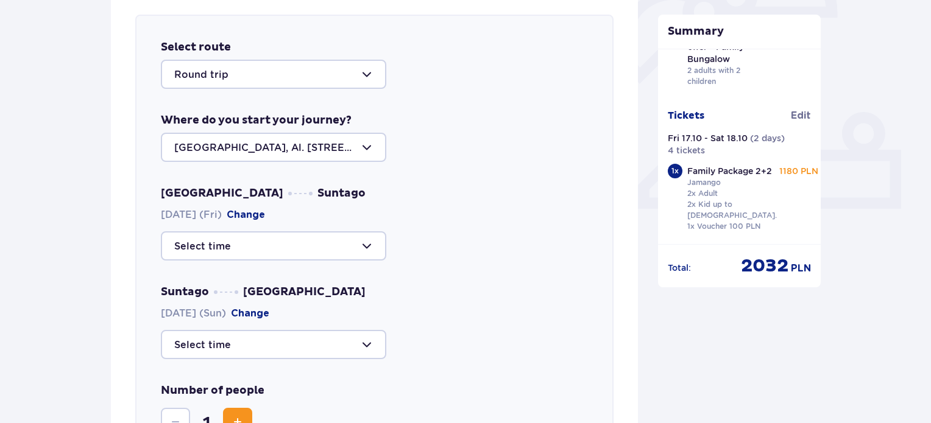
click at [376, 243] on div at bounding box center [273, 246] width 225 height 29
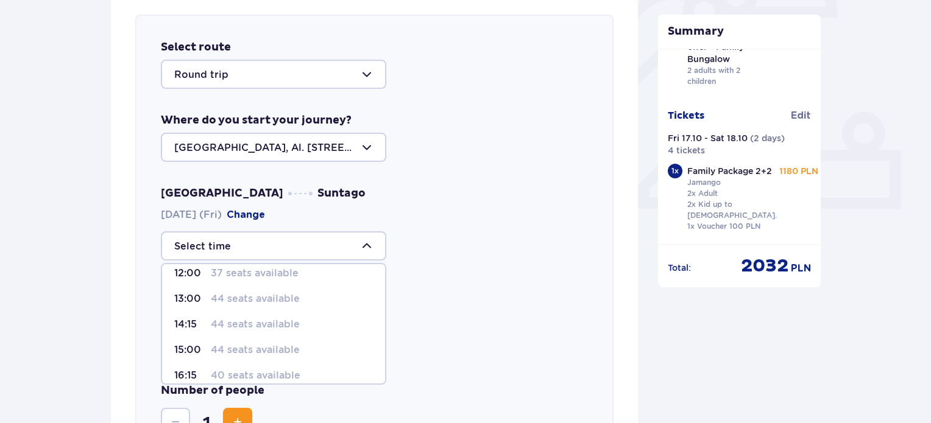
scroll to position [122, 0]
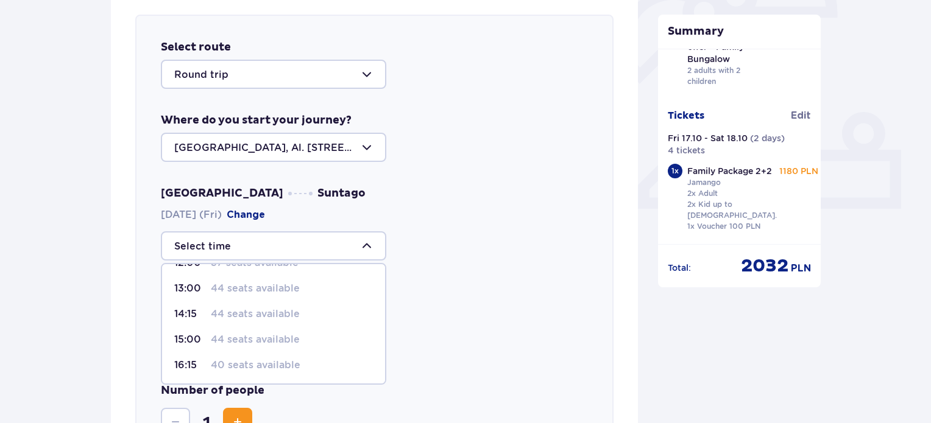
click at [255, 339] on p "44 seats available" at bounding box center [255, 339] width 89 height 13
type input "15:00"
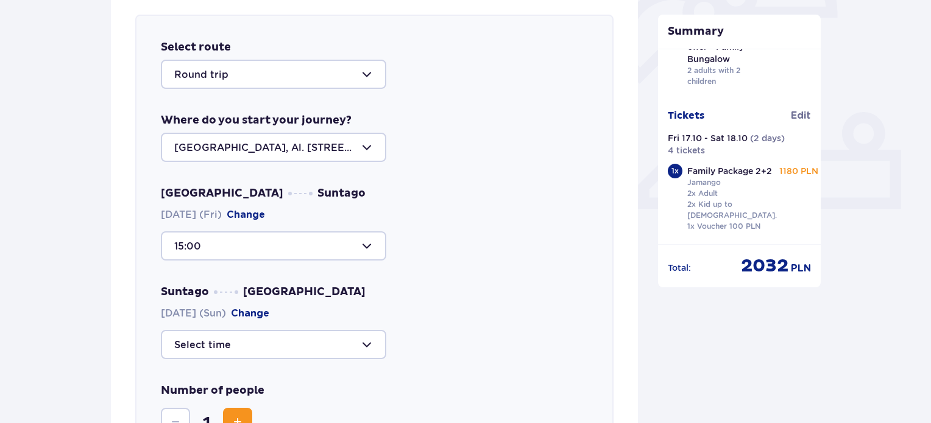
click at [322, 349] on div at bounding box center [273, 344] width 225 height 29
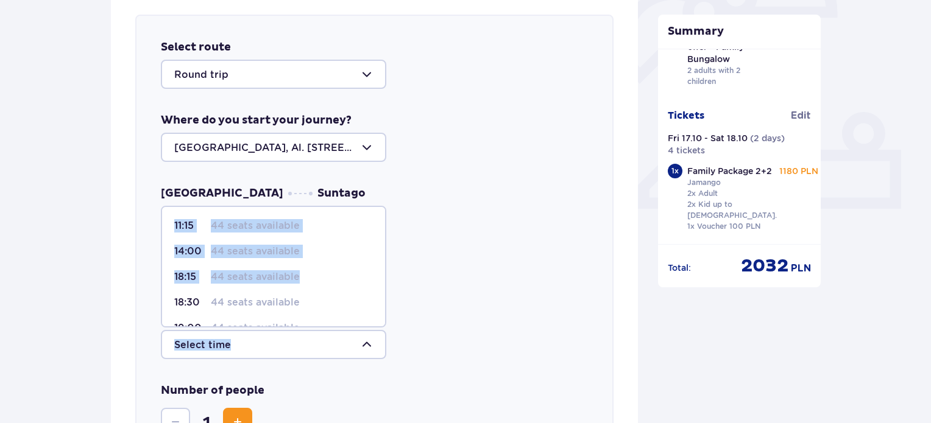
drag, startPoint x: 385, startPoint y: 272, endPoint x: 386, endPoint y: 306, distance: 34.1
click at [386, 306] on div "Suntago Warsaw 19.10.2025 (Sun) Change 11:15 44 seats available 14:00 44 seats …" at bounding box center [374, 322] width 427 height 74
click at [285, 225] on p "44 seats available" at bounding box center [255, 225] width 89 height 13
type input "11:15"
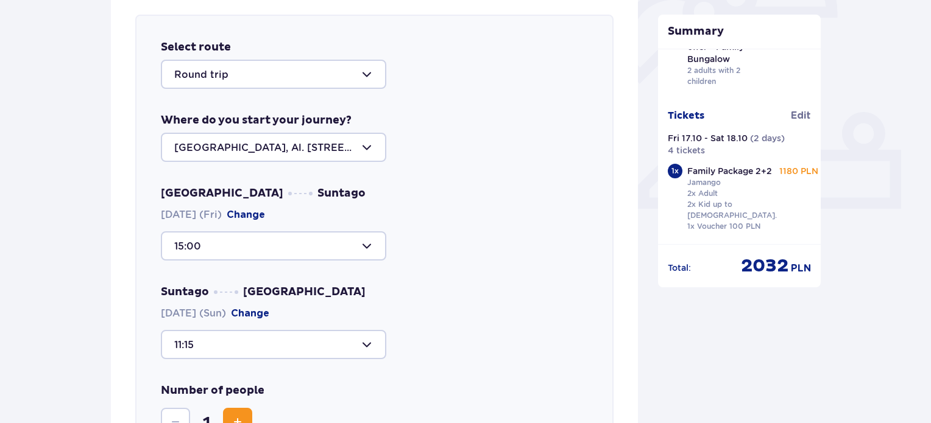
click at [434, 328] on div "Suntago Warsaw 19.10.2025 (Sun) Change 11:15" at bounding box center [374, 322] width 427 height 74
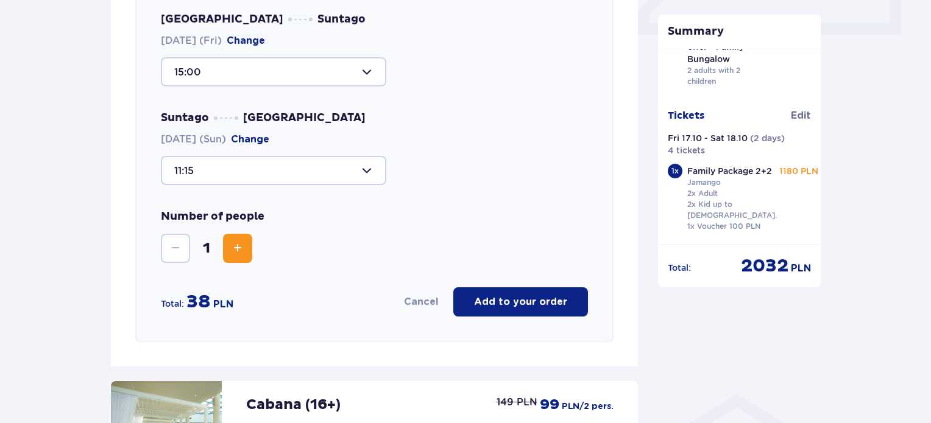
scroll to position [602, 0]
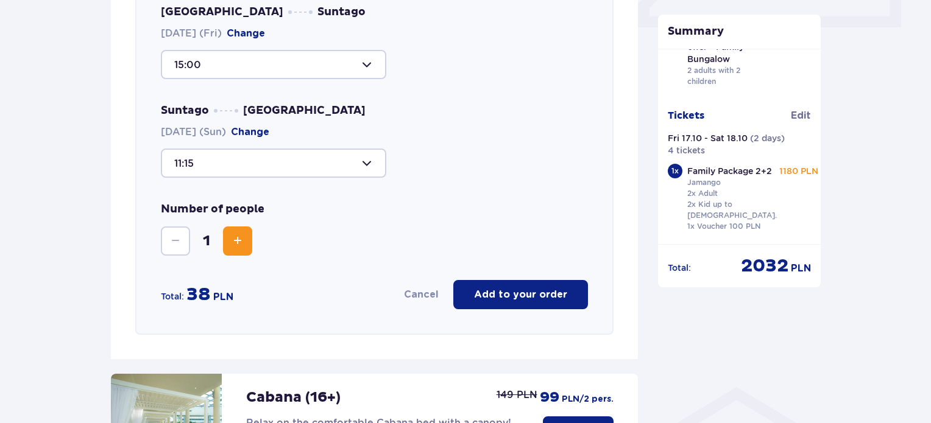
click at [234, 248] on button "Increase" at bounding box center [237, 241] width 29 height 29
click at [174, 243] on span "Decrease" at bounding box center [175, 241] width 15 height 15
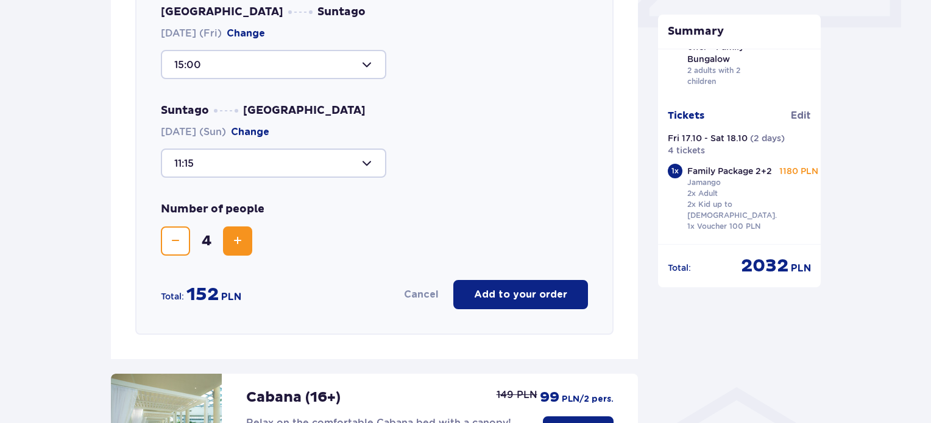
click at [553, 292] on p "Add to your order" at bounding box center [520, 294] width 93 height 13
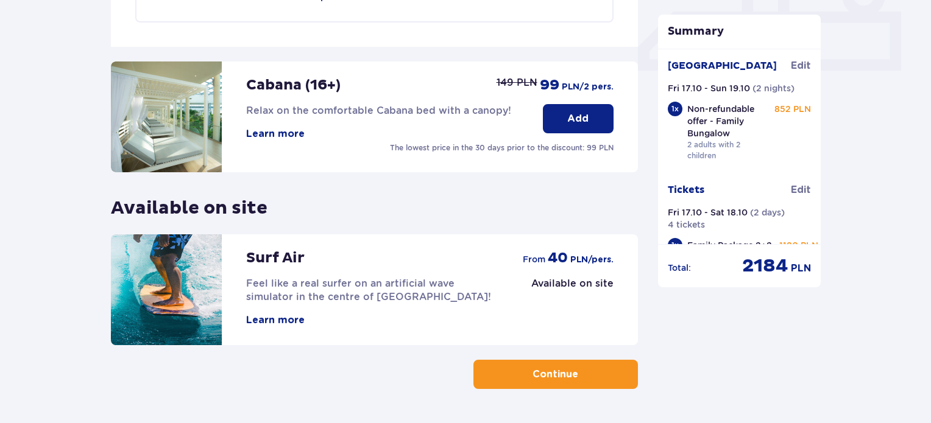
scroll to position [597, 0]
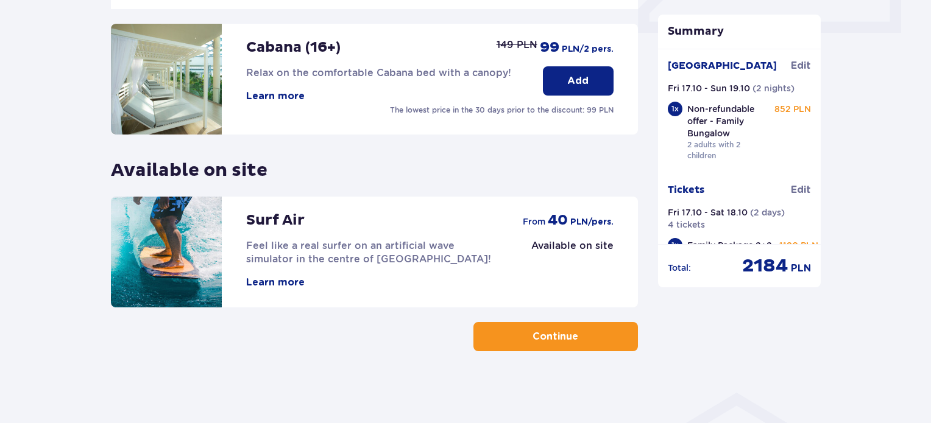
click at [556, 333] on p "Continue" at bounding box center [556, 336] width 46 height 13
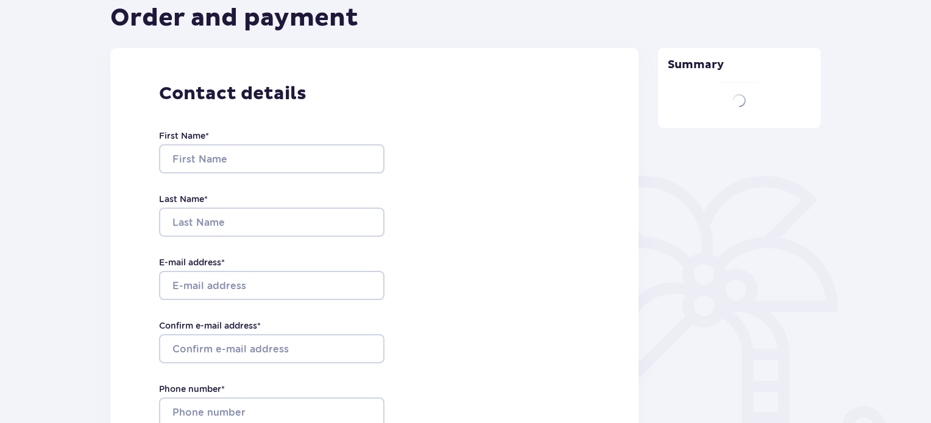
type input "Camila"
type input "Lempek"
type input "camilarodrigueslempek@gmail.com"
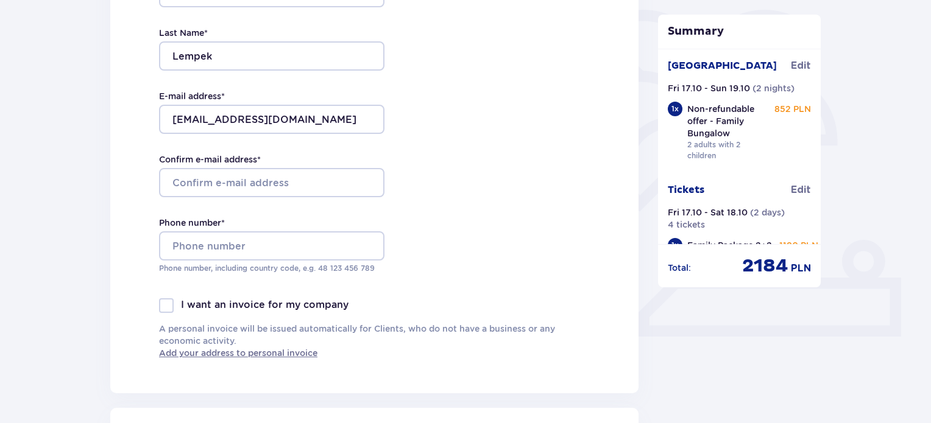
scroll to position [297, 0]
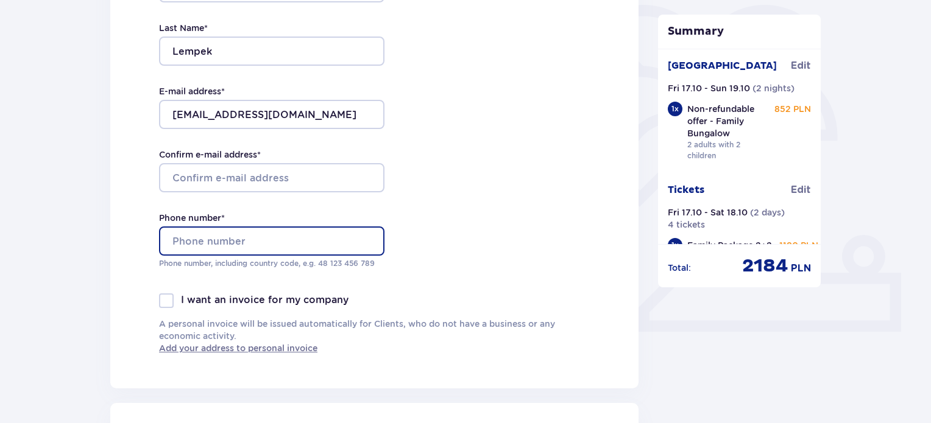
click at [286, 241] on input "Phone number *" at bounding box center [271, 241] width 225 height 29
type input "732785357"
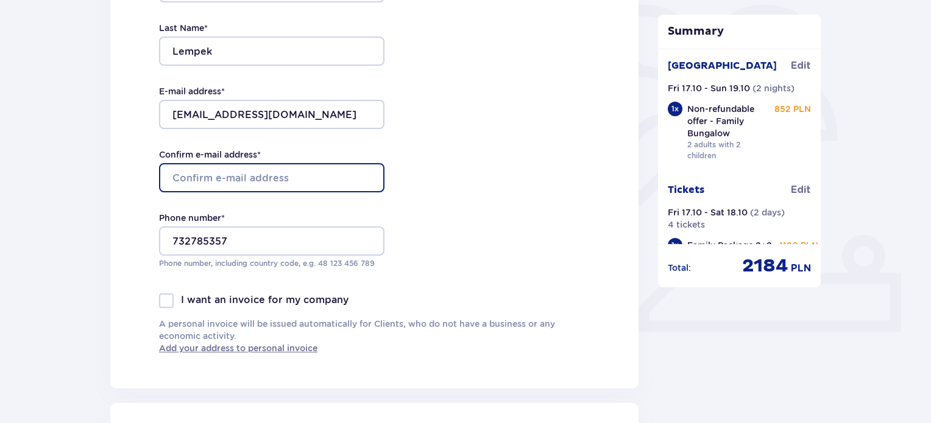
click at [285, 180] on input "Confirm e-mail address *" at bounding box center [271, 177] width 225 height 29
type input "camilarodrigueslempek@gmail.com"
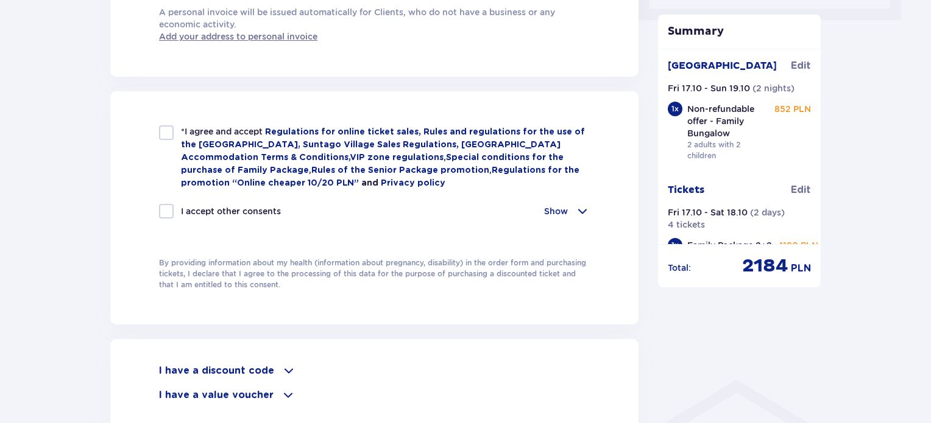
scroll to position [621, 0]
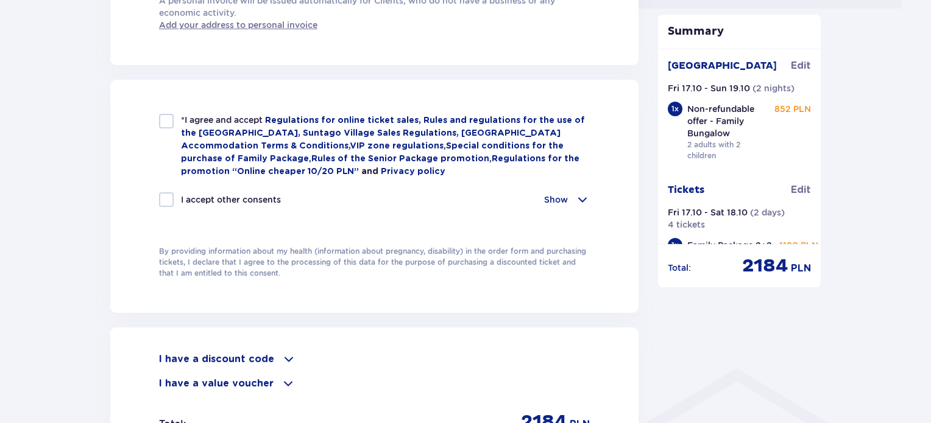
click at [159, 126] on div at bounding box center [166, 121] width 15 height 15
checkbox input "true"
click at [165, 204] on div "I accept other consents Show I want to receive from Global Parks Poland Sp. z o…" at bounding box center [374, 207] width 431 height 29
click at [167, 194] on div at bounding box center [166, 200] width 15 height 15
checkbox input "true"
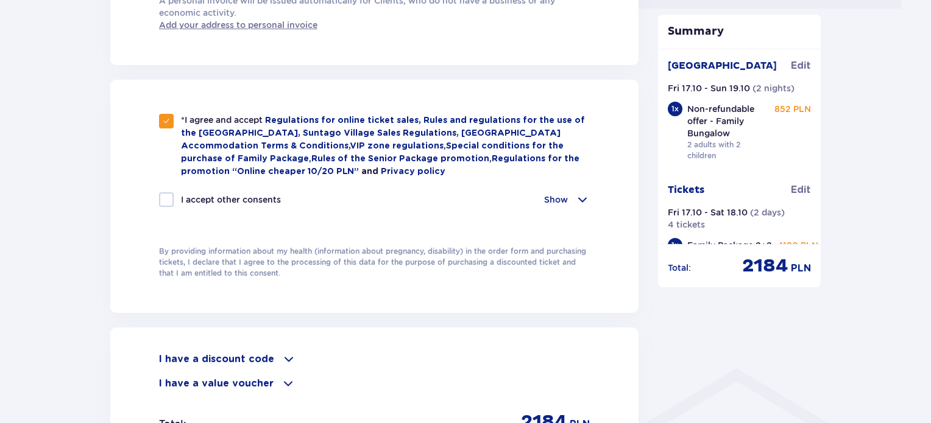
checkbox input "true"
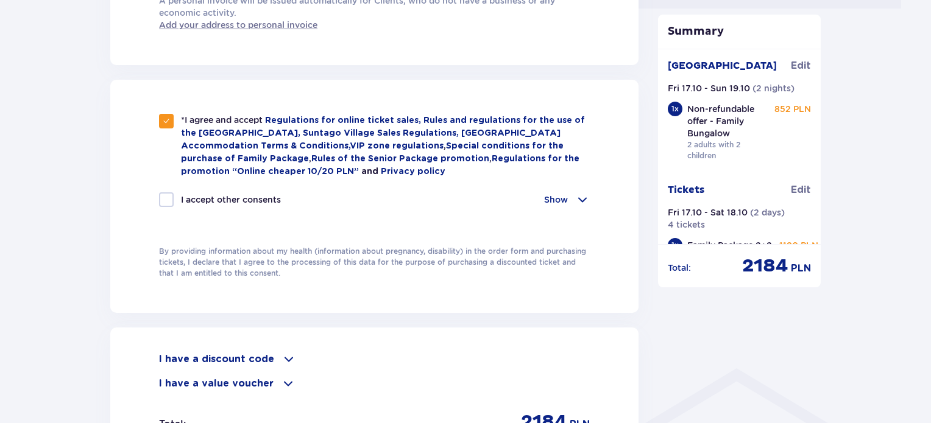
checkbox input "true"
click at [281, 380] on span at bounding box center [288, 384] width 15 height 15
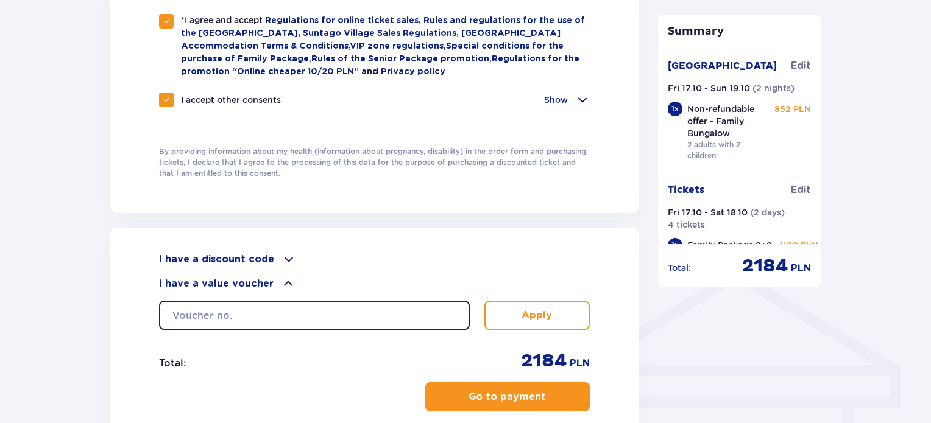
click at [397, 305] on input "text" at bounding box center [314, 315] width 311 height 29
type input "student30"
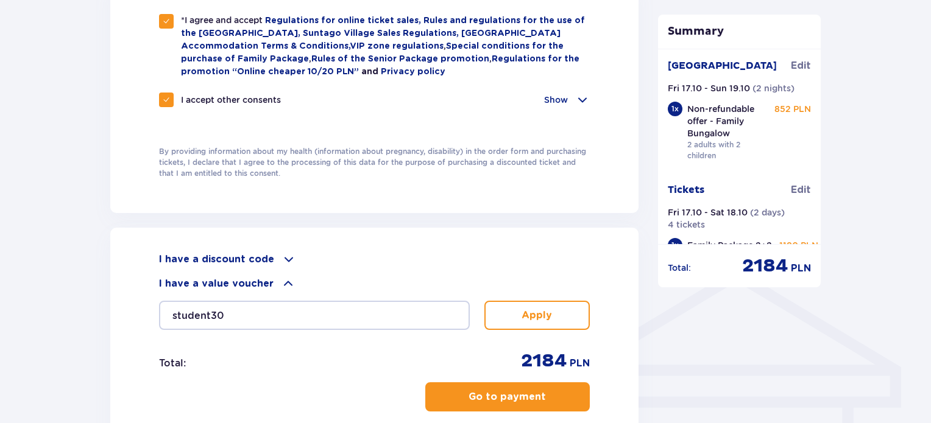
click at [548, 310] on p "Apply" at bounding box center [537, 315] width 30 height 13
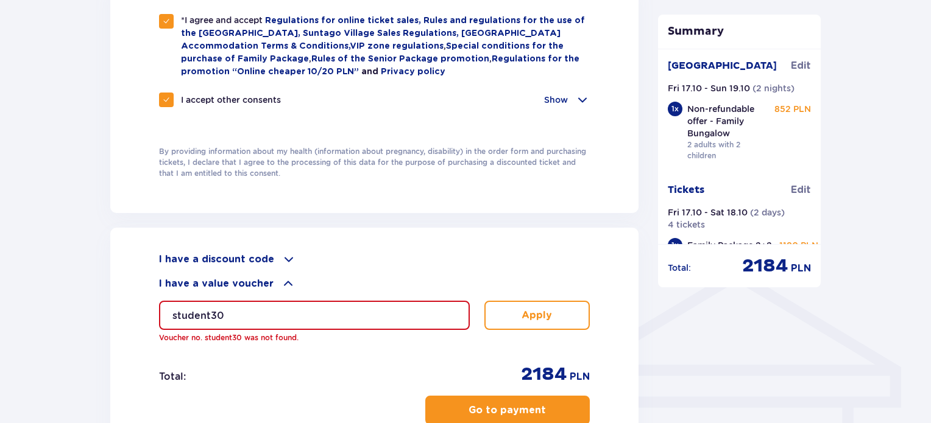
drag, startPoint x: 244, startPoint y: 317, endPoint x: 129, endPoint y: 330, distance: 115.3
click at [129, 330] on div "I have a discount code Apply I have a value voucher student30 Voucher no. stude…" at bounding box center [374, 349] width 528 height 243
click at [542, 311] on p "Apply" at bounding box center [537, 315] width 30 height 13
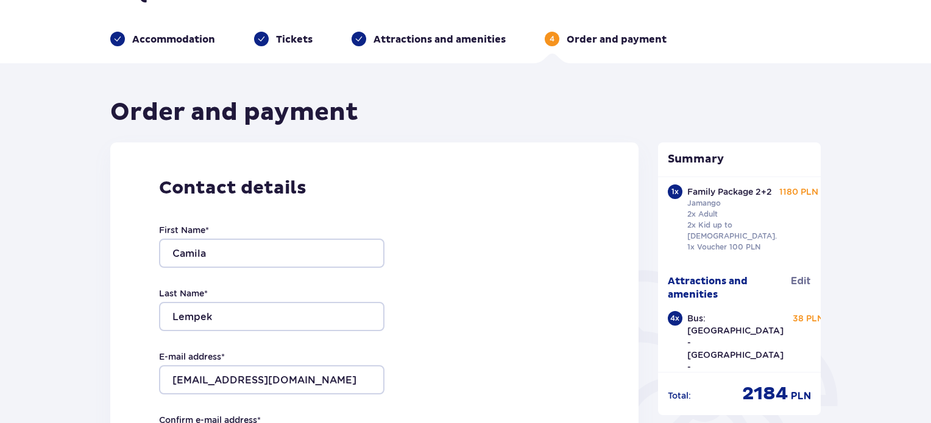
scroll to position [0, 0]
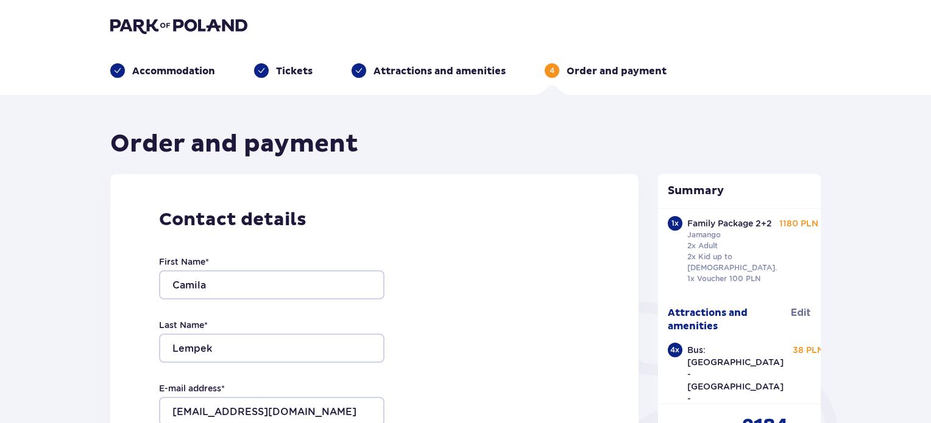
click at [305, 72] on p "Tickets" at bounding box center [294, 71] width 37 height 13
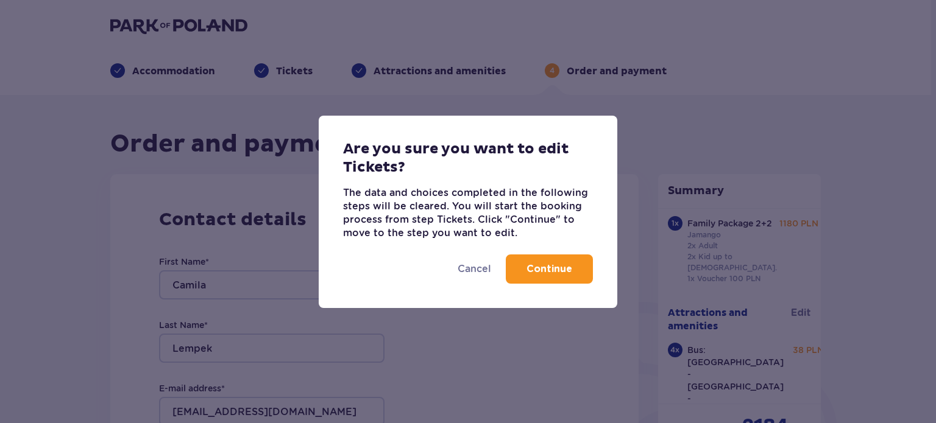
click at [540, 270] on p "Continue" at bounding box center [549, 269] width 46 height 13
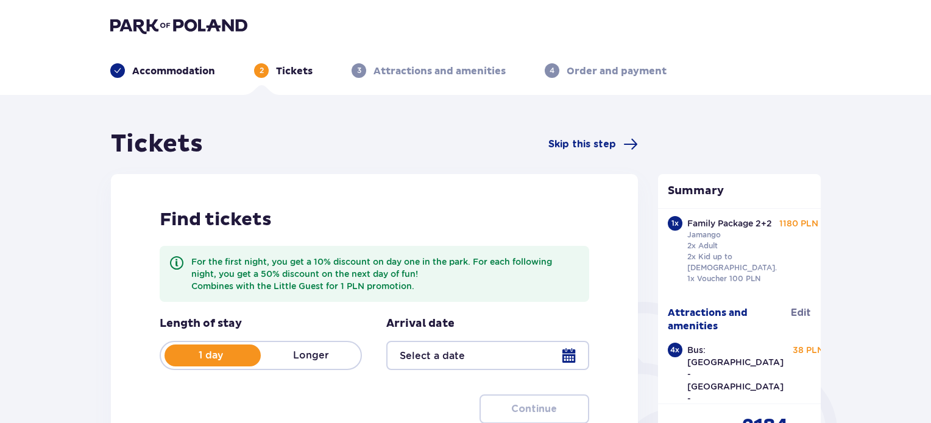
type input "17.10.25 - 18.10.25"
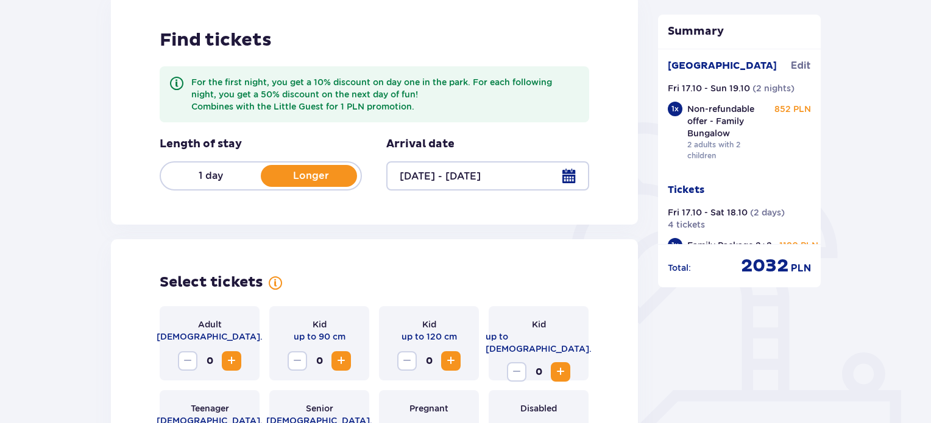
scroll to position [186, 0]
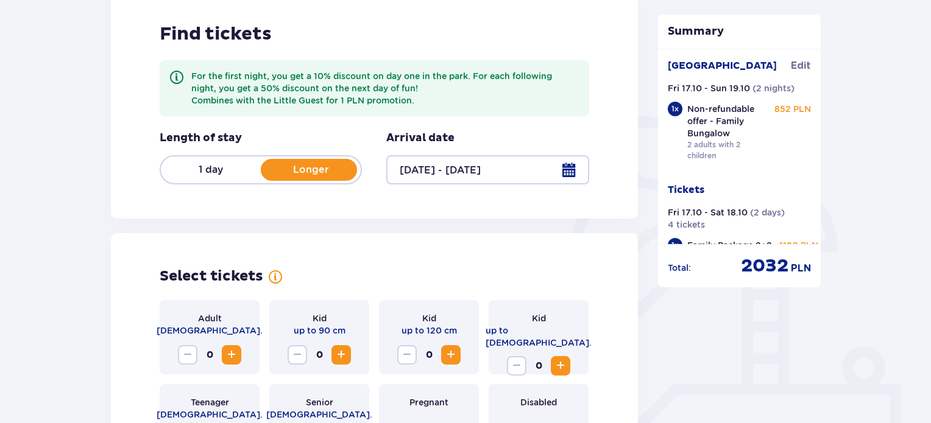
click at [218, 172] on p "1 day" at bounding box center [211, 169] width 100 height 13
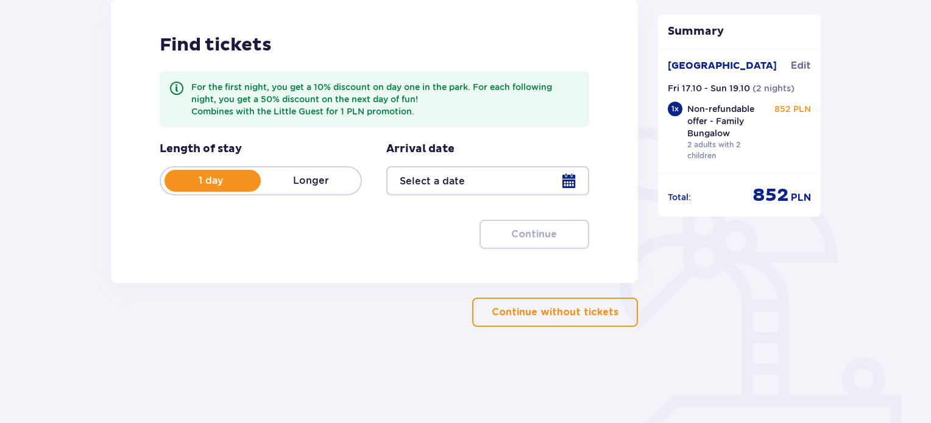
scroll to position [174, 0]
click at [581, 183] on div at bounding box center [487, 181] width 202 height 29
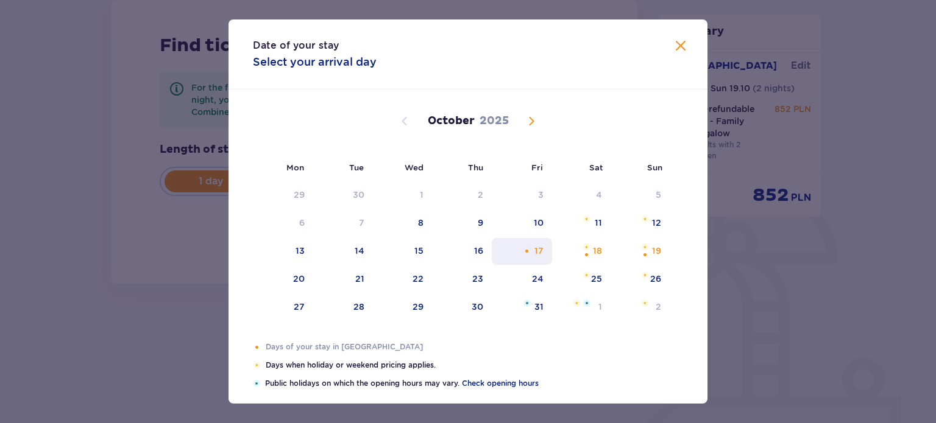
click at [527, 249] on div "Orange dot" at bounding box center [527, 251] width 8 height 8
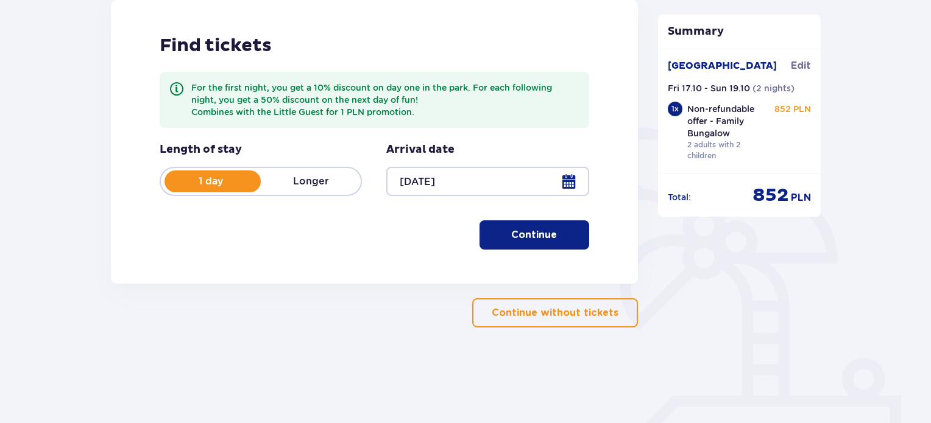
click at [518, 249] on button "Continue" at bounding box center [535, 235] width 110 height 29
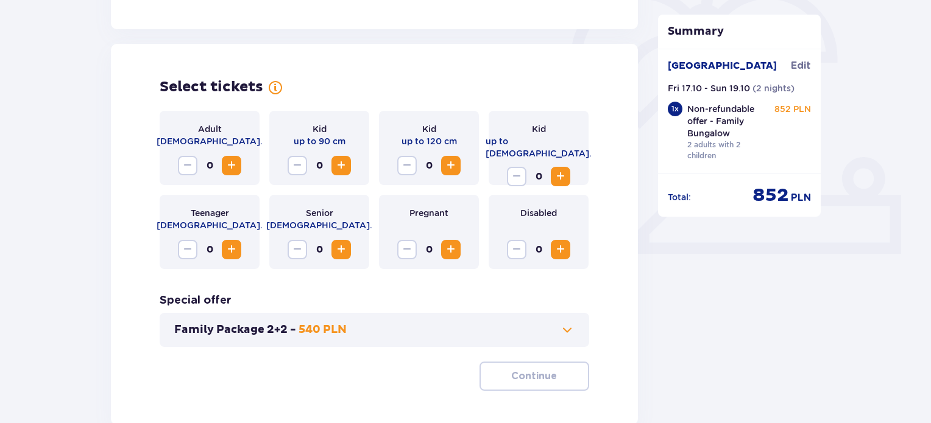
scroll to position [405, 0]
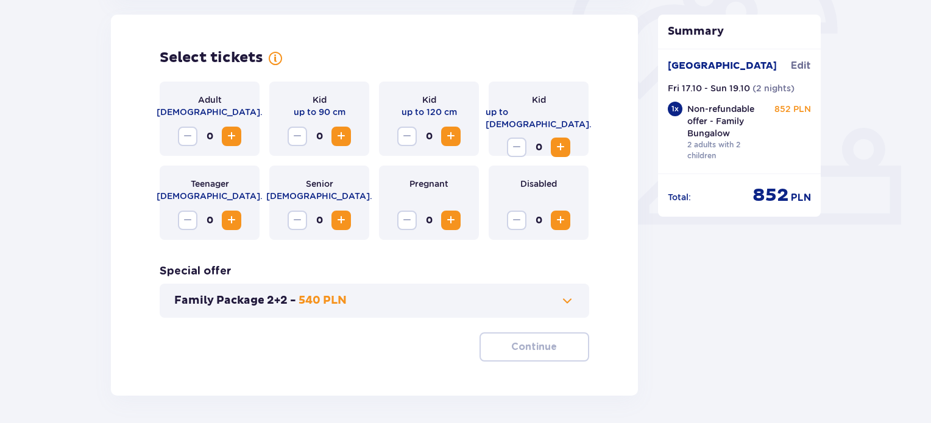
drag, startPoint x: 219, startPoint y: 141, endPoint x: 232, endPoint y: 140, distance: 12.8
click at [232, 140] on div "0" at bounding box center [209, 136] width 63 height 19
click at [232, 140] on span "Increase" at bounding box center [231, 136] width 15 height 15
click at [556, 140] on span "Increase" at bounding box center [560, 147] width 15 height 15
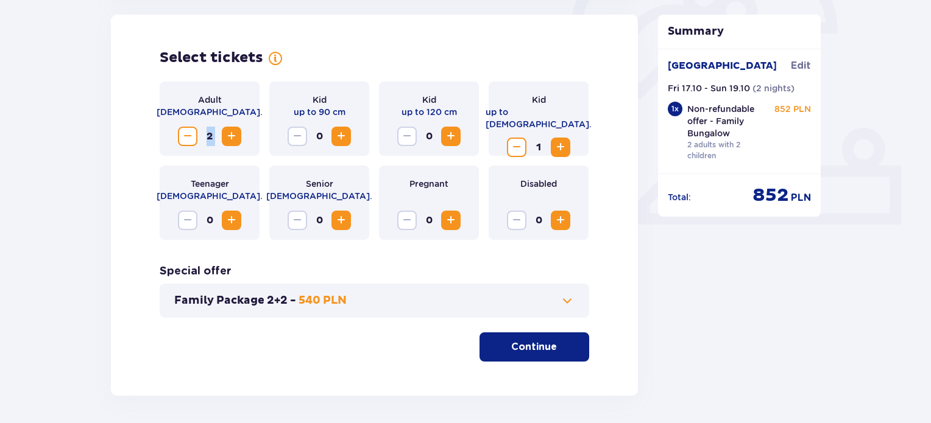
click at [556, 140] on span "Increase" at bounding box center [560, 147] width 15 height 15
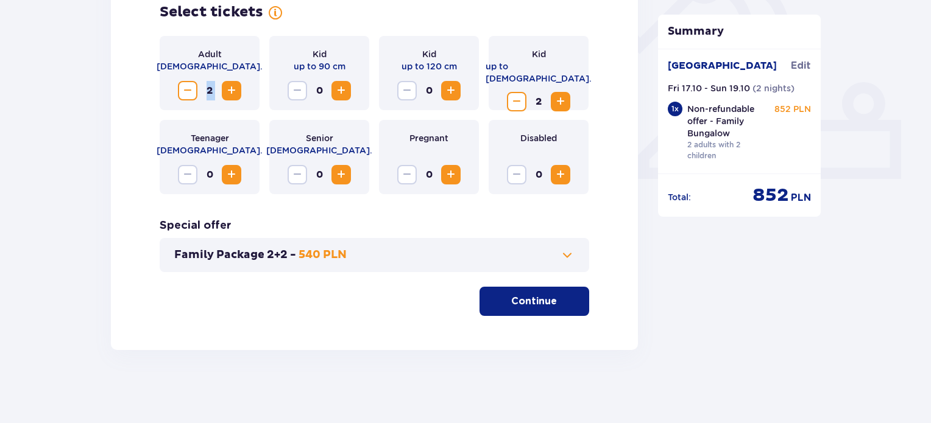
click at [539, 299] on p "Continue" at bounding box center [534, 301] width 46 height 13
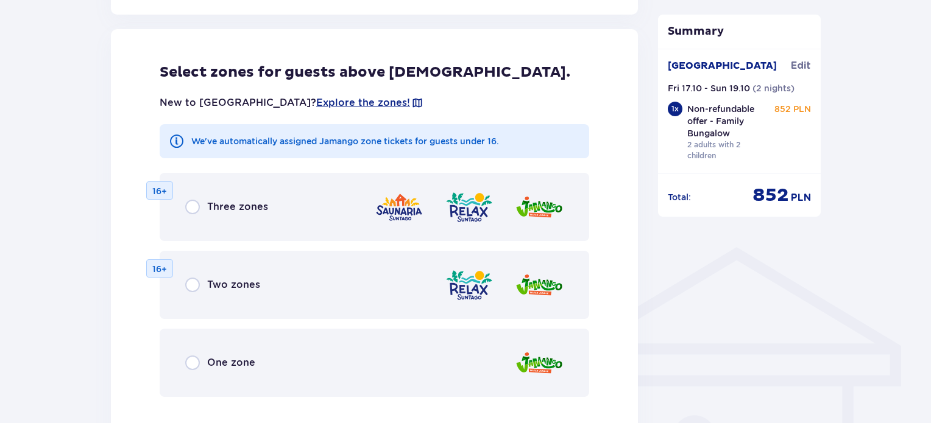
scroll to position [918, 0]
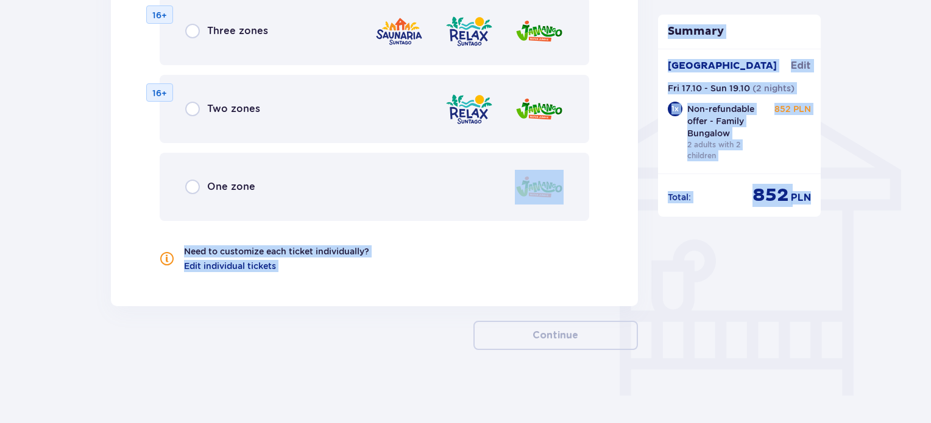
drag, startPoint x: 919, startPoint y: 364, endPoint x: 288, endPoint y: 149, distance: 666.1
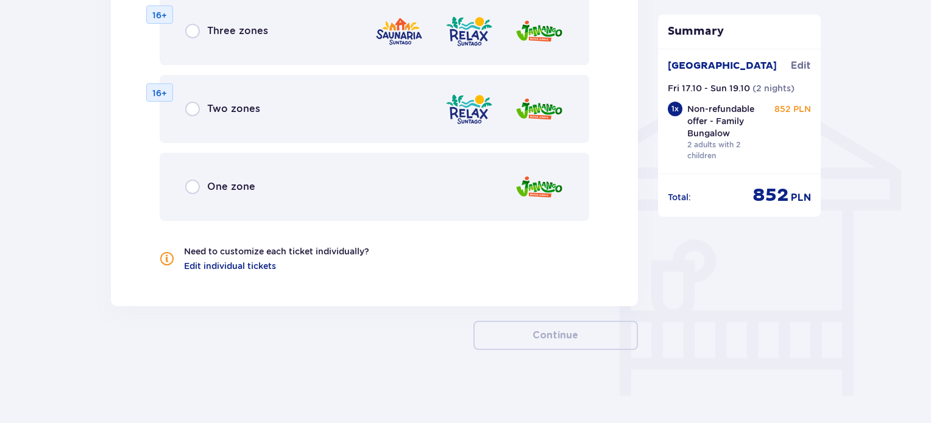
click at [241, 189] on span "One zone" at bounding box center [231, 186] width 48 height 13
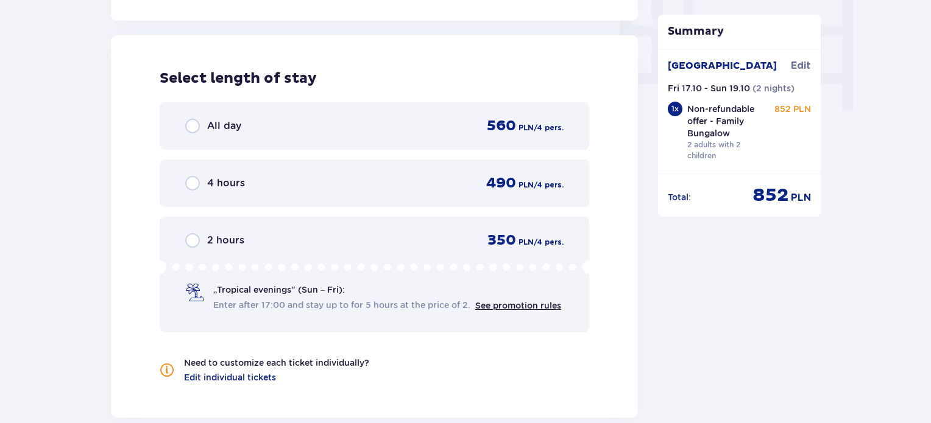
scroll to position [1210, 0]
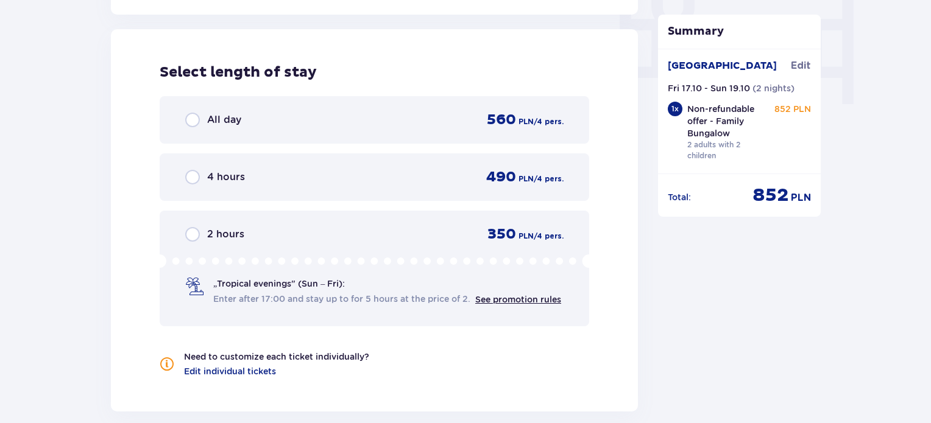
click at [324, 223] on div "2 hours 350 PLN / 4 pers. „Tropical evenings" (Sun – Fri): Enter after 17:00 an…" at bounding box center [375, 269] width 430 height 116
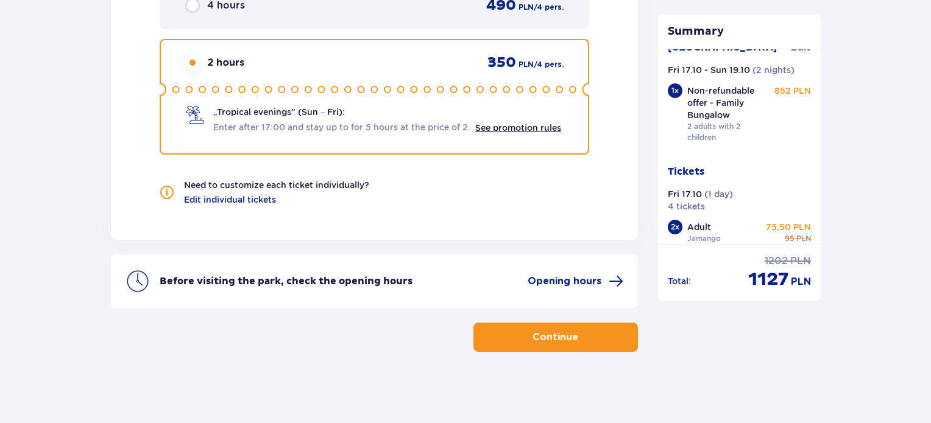
scroll to position [0, 0]
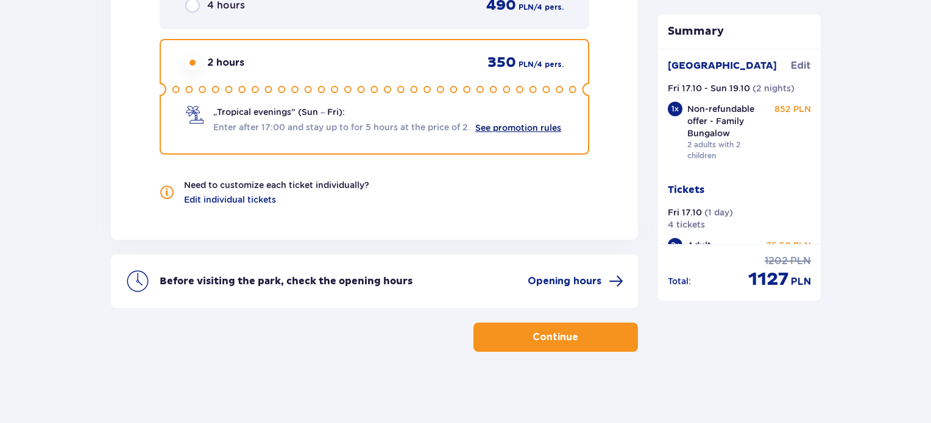
click at [519, 125] on link "See promotion rules" at bounding box center [518, 128] width 86 height 10
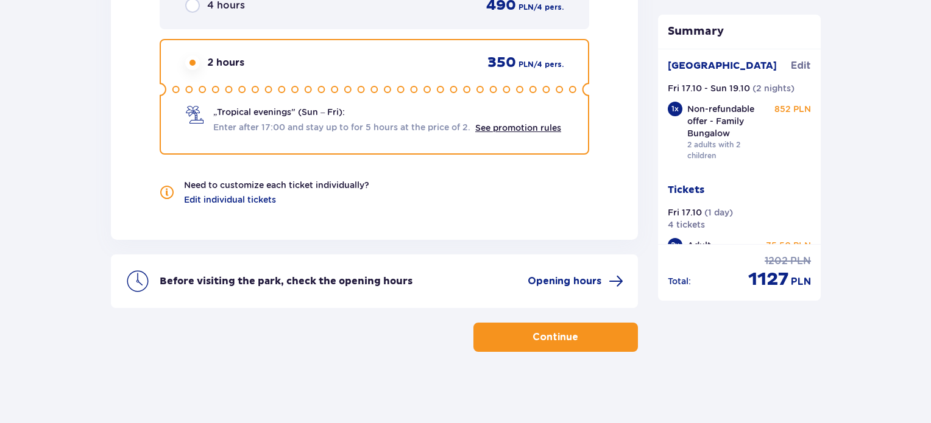
click at [774, 154] on div "Non-refundable offer - Family Bungalow 2 adults with 2 children 852 PLN" at bounding box center [749, 132] width 124 height 58
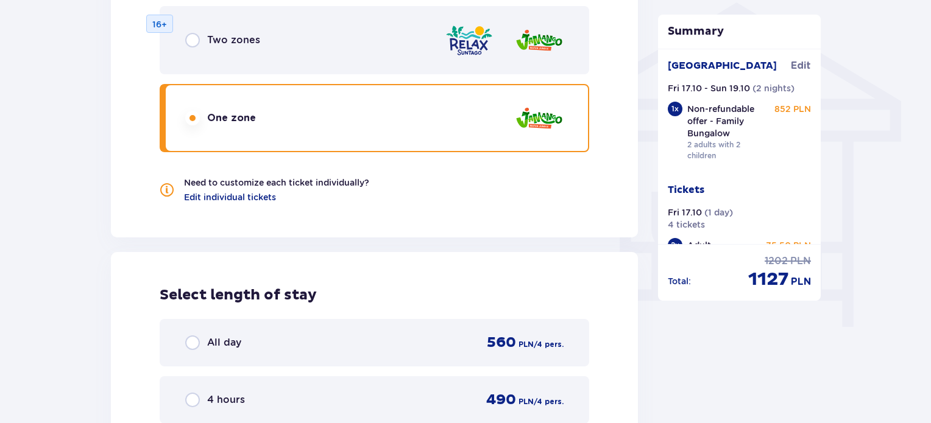
drag, startPoint x: 821, startPoint y: 154, endPoint x: 822, endPoint y: 191, distance: 37.2
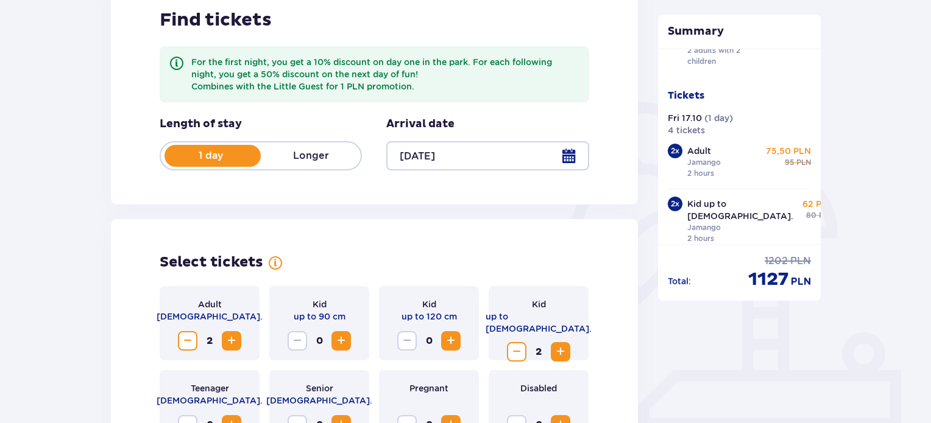
scroll to position [130, 0]
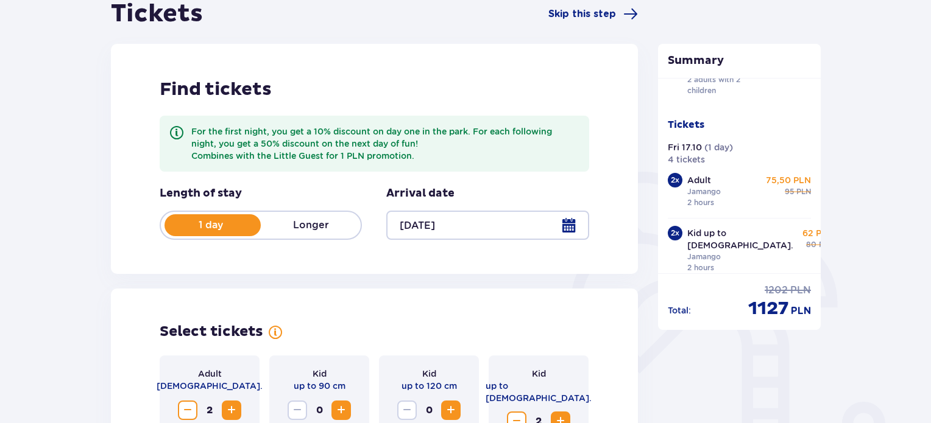
click at [568, 223] on div at bounding box center [487, 225] width 202 height 29
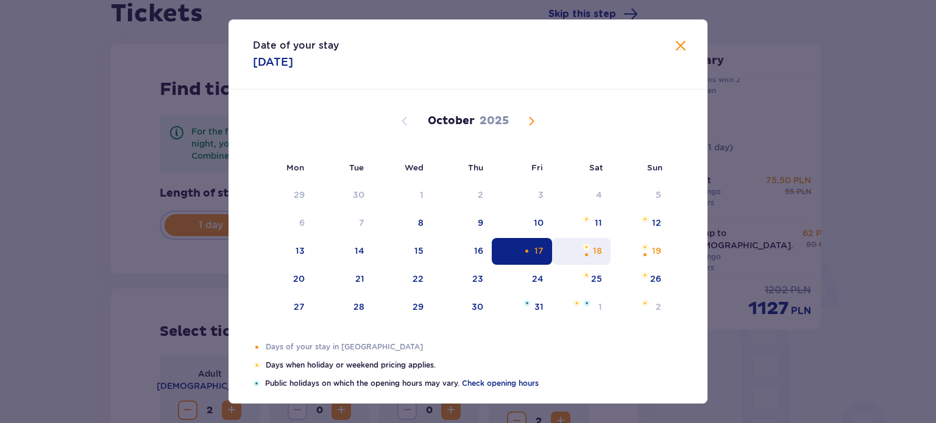
click at [596, 253] on div "18" at bounding box center [597, 251] width 9 height 12
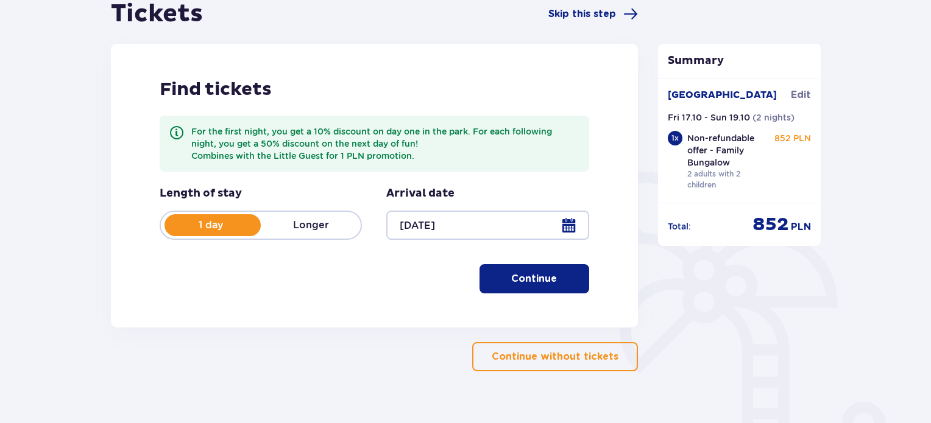
click at [545, 282] on p "Continue" at bounding box center [534, 278] width 46 height 13
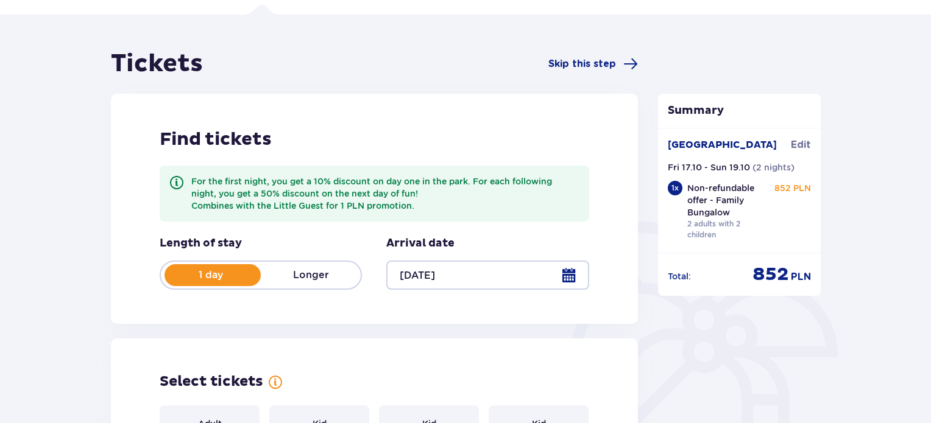
scroll to position [73, 0]
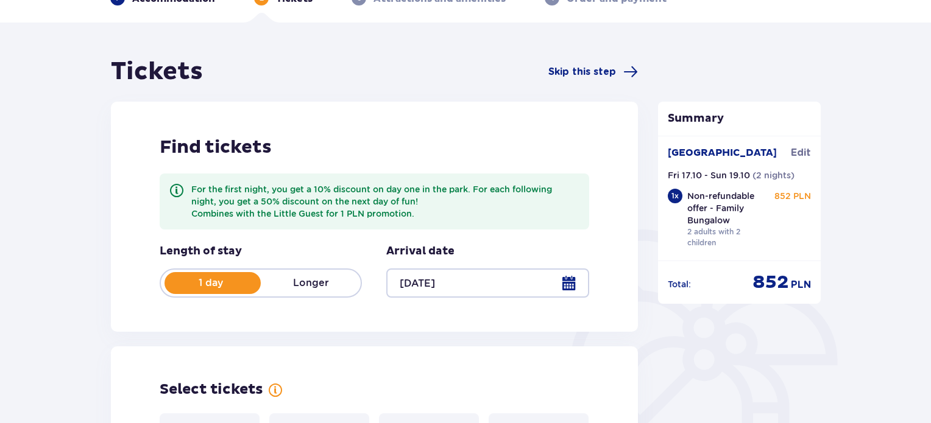
click at [572, 282] on div at bounding box center [487, 283] width 202 height 29
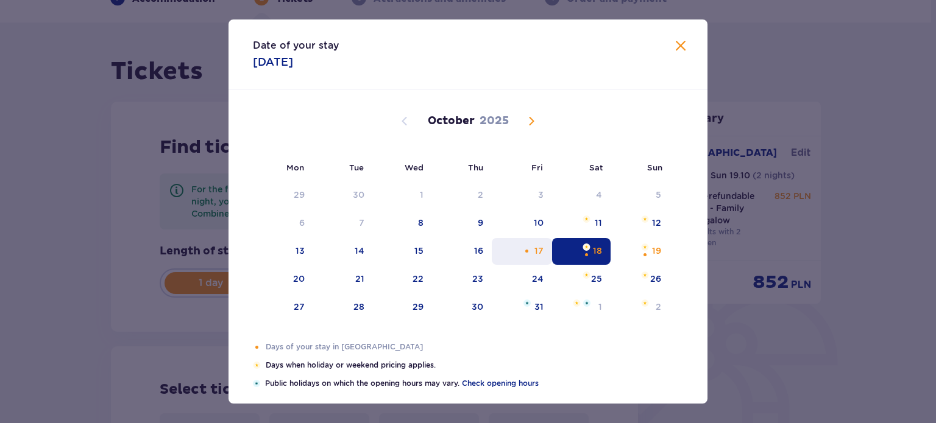
click at [539, 253] on div "17" at bounding box center [538, 251] width 9 height 12
type input "17.10.25"
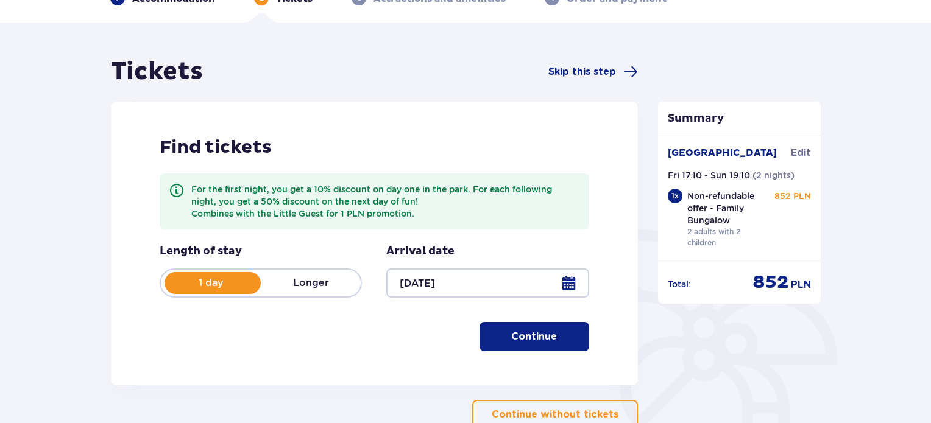
click at [568, 345] on button "Continue" at bounding box center [535, 336] width 110 height 29
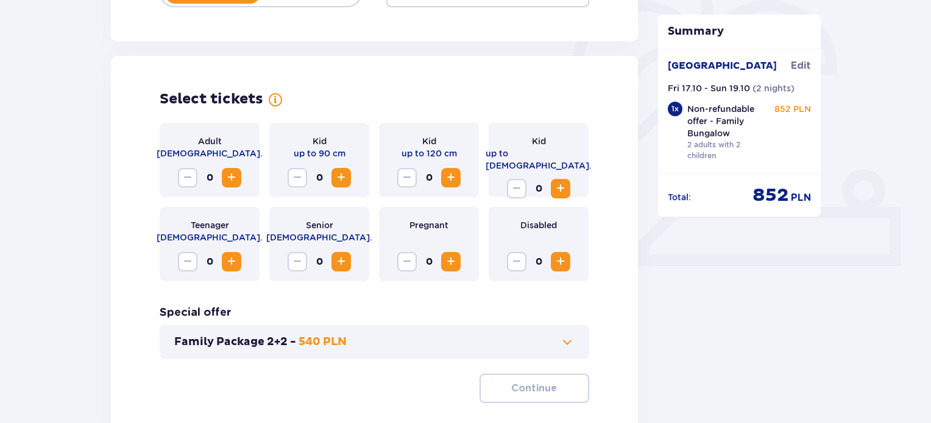
scroll to position [405, 0]
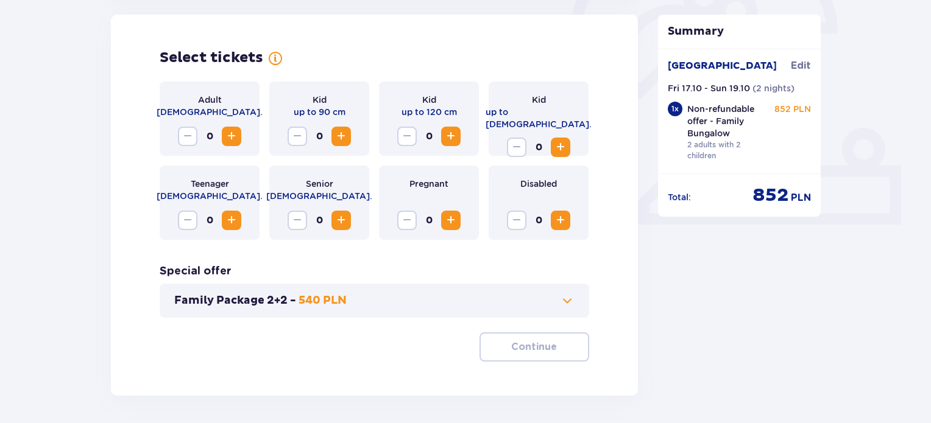
click at [235, 139] on span "Increase" at bounding box center [231, 136] width 15 height 15
click at [558, 141] on span "Increase" at bounding box center [560, 147] width 15 height 15
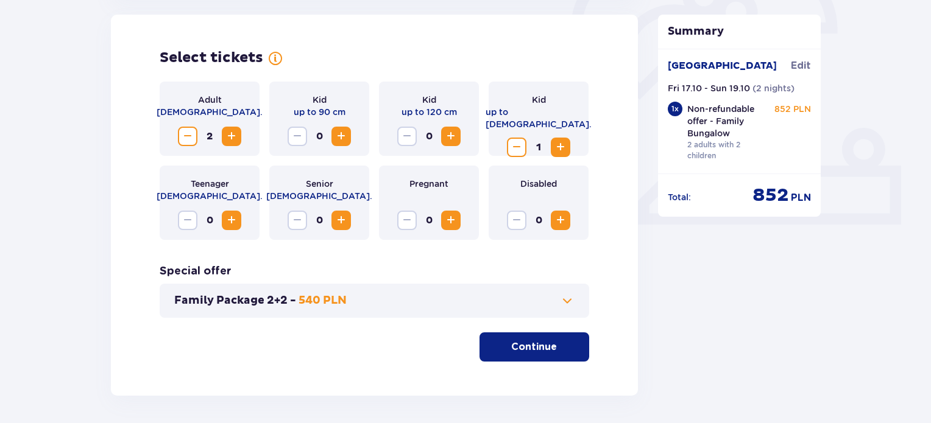
click at [558, 141] on span "Increase" at bounding box center [560, 147] width 15 height 15
click at [533, 348] on p "Continue" at bounding box center [534, 347] width 46 height 13
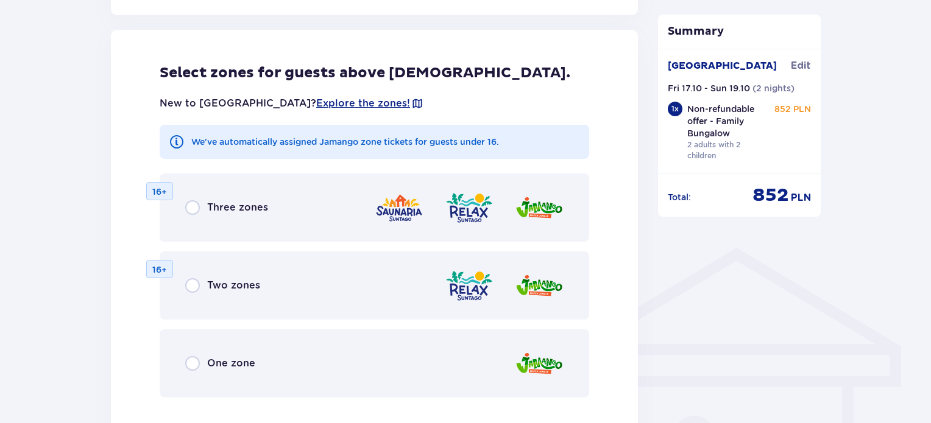
scroll to position [742, 0]
click at [375, 353] on div "One zone" at bounding box center [375, 363] width 430 height 68
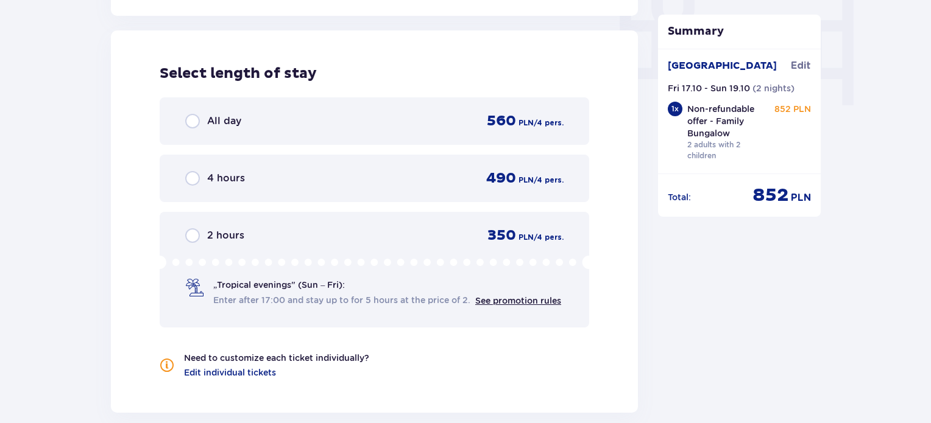
scroll to position [1210, 0]
click at [436, 258] on icon at bounding box center [375, 261] width 430 height 13
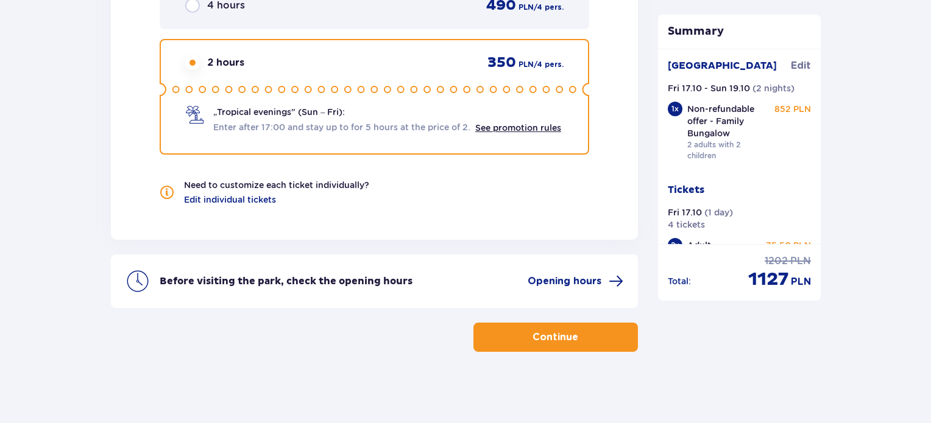
scroll to position [1382, 0]
click at [556, 341] on p "Continue" at bounding box center [556, 337] width 46 height 13
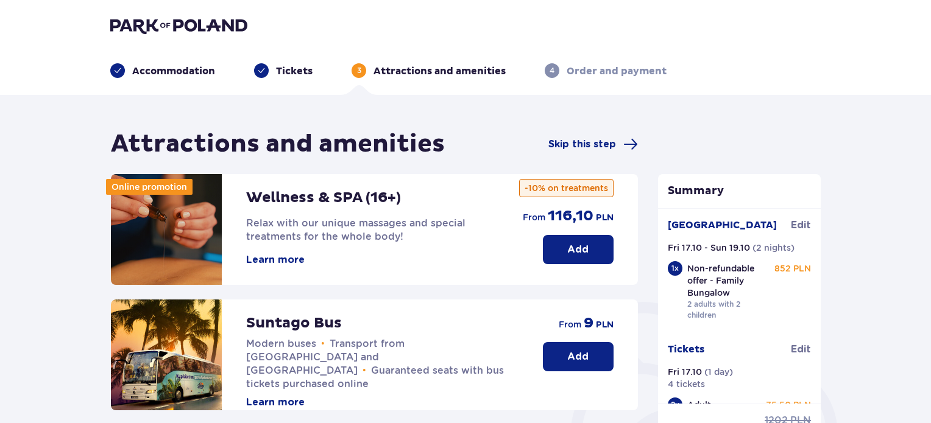
click at [573, 356] on p "Add" at bounding box center [577, 356] width 21 height 13
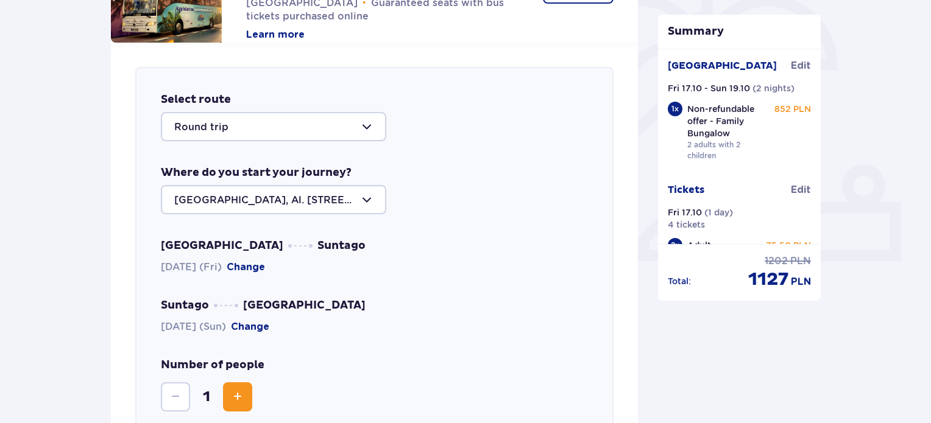
scroll to position [420, 0]
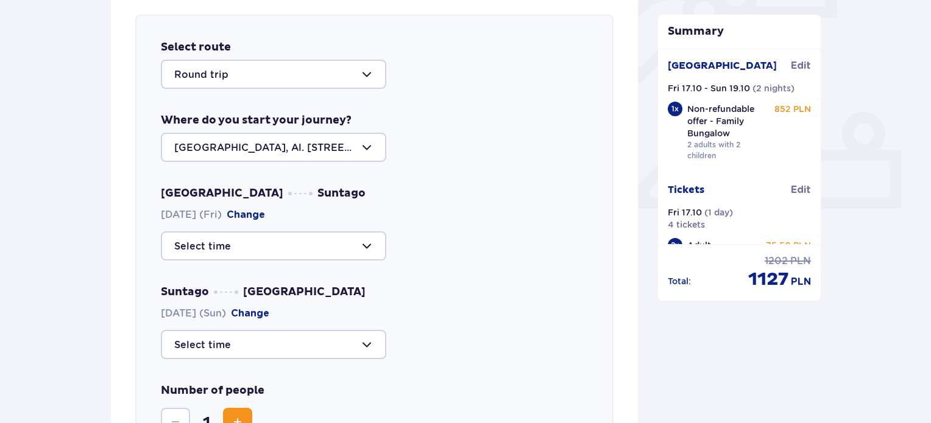
click at [280, 256] on div at bounding box center [273, 246] width 225 height 29
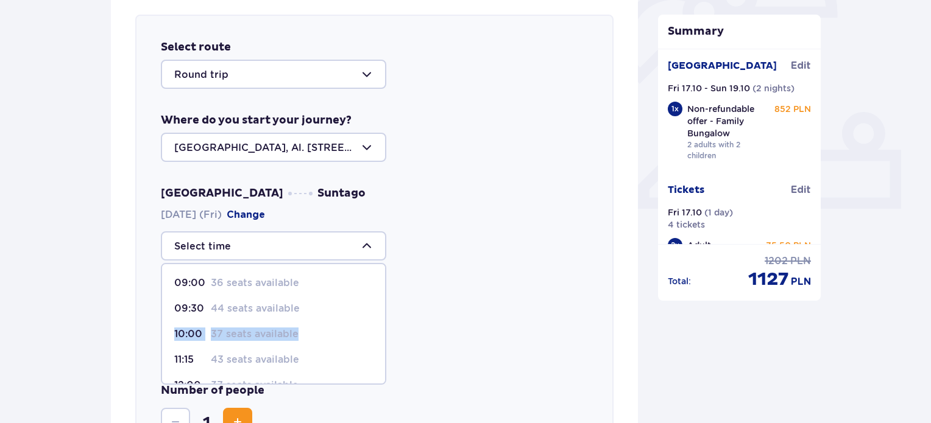
drag, startPoint x: 377, startPoint y: 306, endPoint x: 375, endPoint y: 328, distance: 22.6
click at [375, 328] on span "09:00 36 seats available 09:30 44 seats available 10:00 37 seats available 11:1…" at bounding box center [273, 324] width 225 height 122
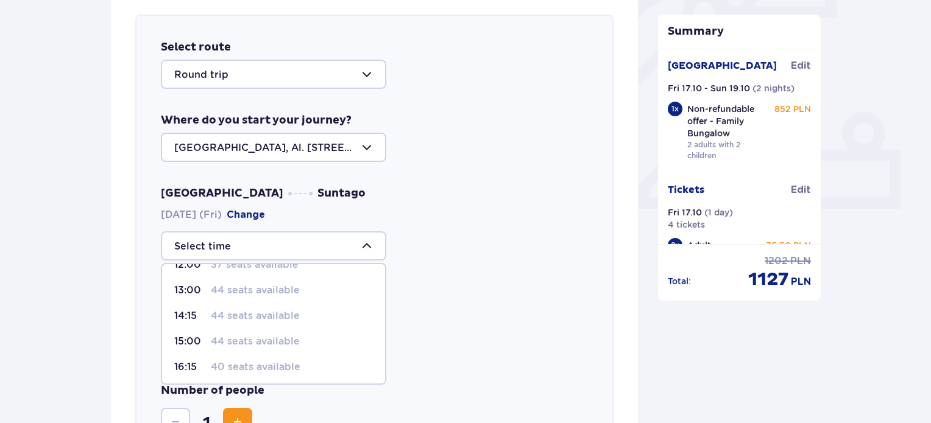
scroll to position [122, 0]
click at [227, 341] on p "44 seats available" at bounding box center [255, 339] width 89 height 13
type input "15:00"
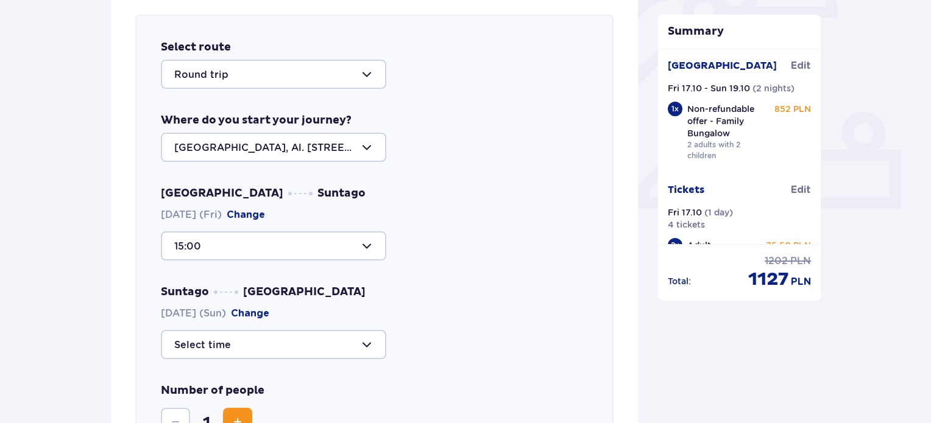
click at [293, 339] on div at bounding box center [273, 344] width 225 height 29
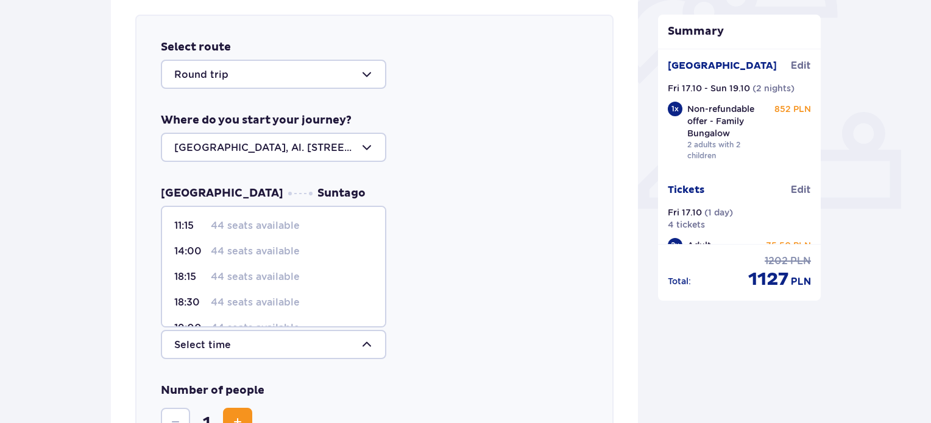
click at [293, 339] on div at bounding box center [273, 344] width 225 height 29
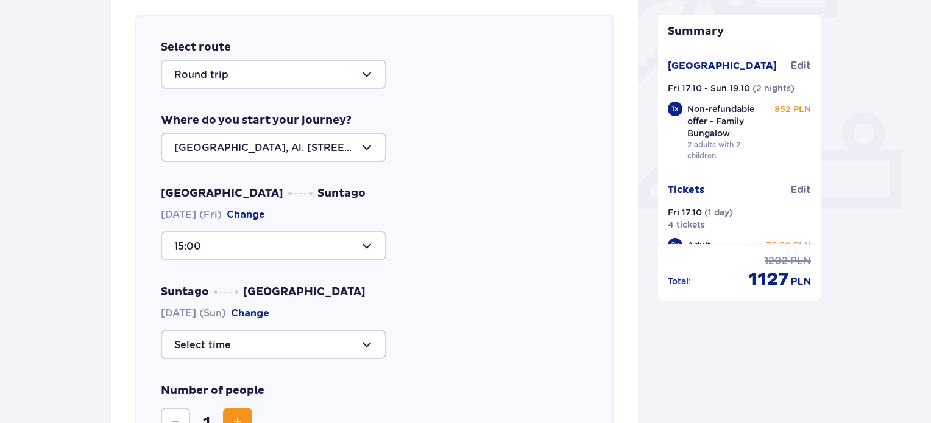
click at [348, 333] on div at bounding box center [273, 344] width 225 height 29
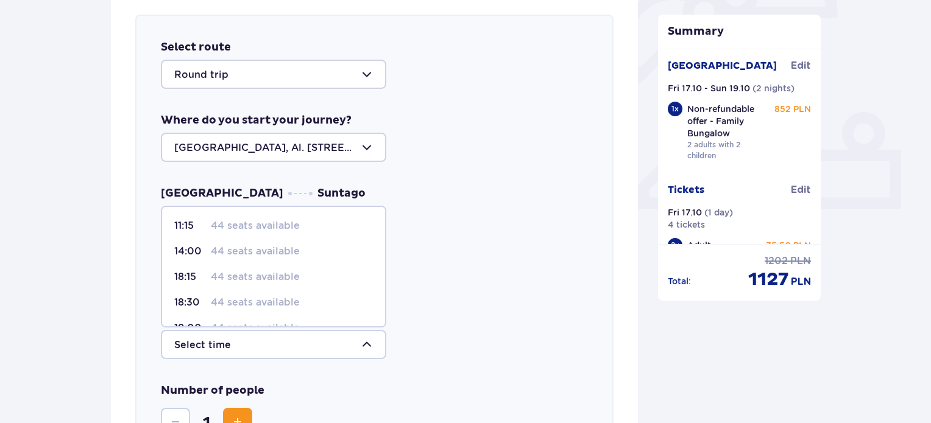
click at [307, 228] on div "11:15 44 seats available" at bounding box center [273, 225] width 199 height 13
type input "11:15"
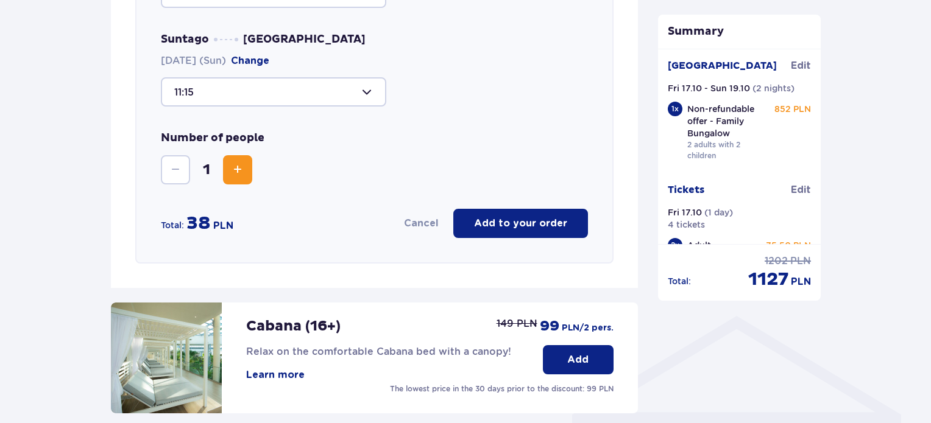
scroll to position [688, 0]
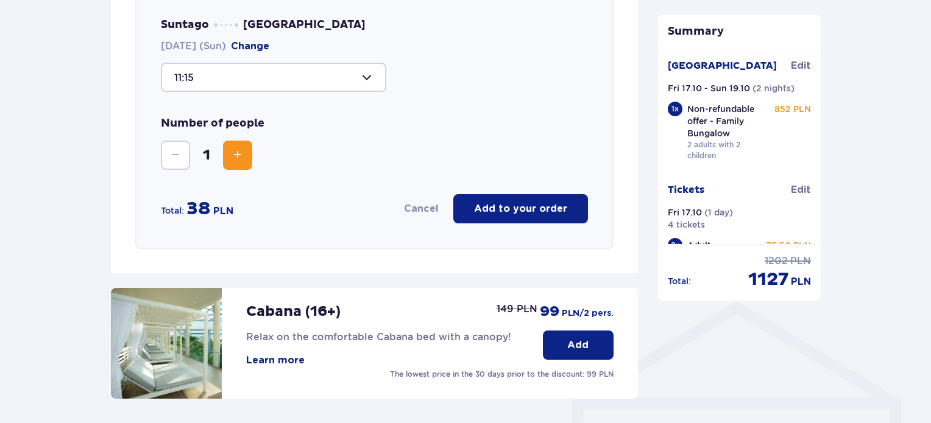
click at [233, 163] on button "Increase" at bounding box center [237, 155] width 29 height 29
click at [173, 151] on span "Decrease" at bounding box center [175, 155] width 15 height 15
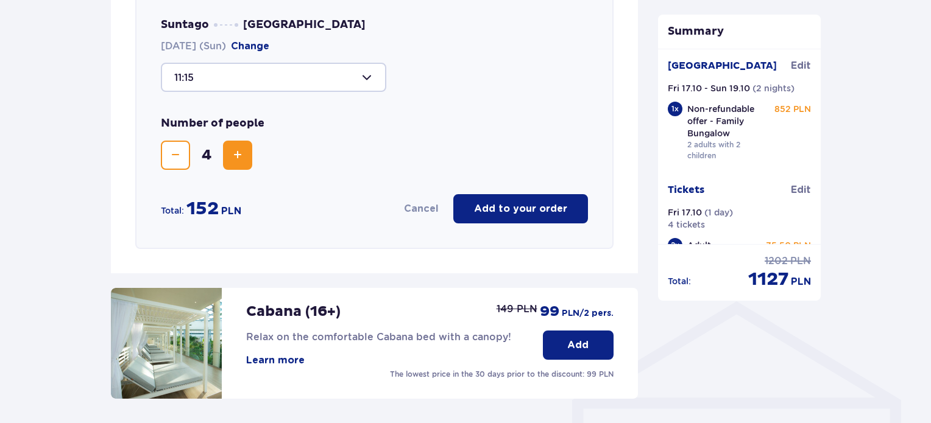
click at [529, 202] on p "Add to your order" at bounding box center [520, 208] width 93 height 13
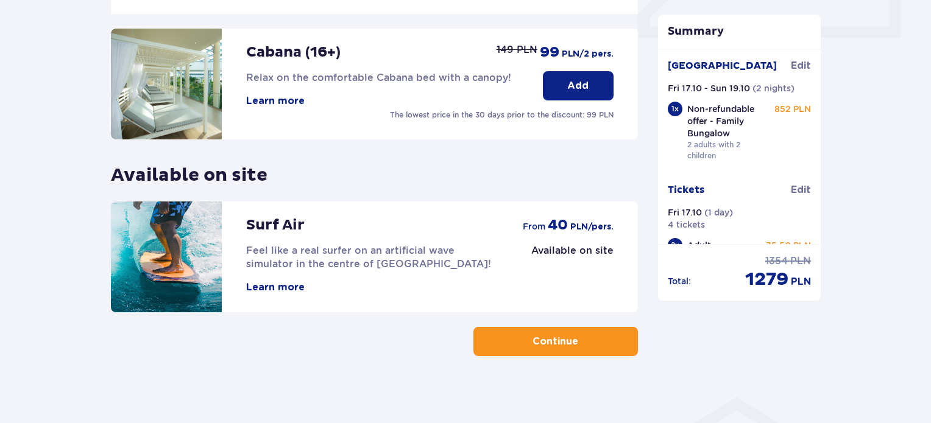
scroll to position [597, 0]
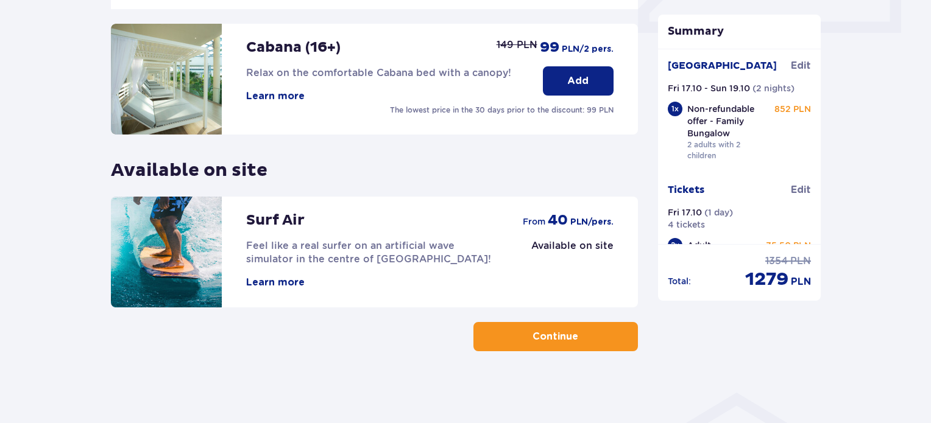
click at [567, 338] on p "Continue" at bounding box center [556, 336] width 46 height 13
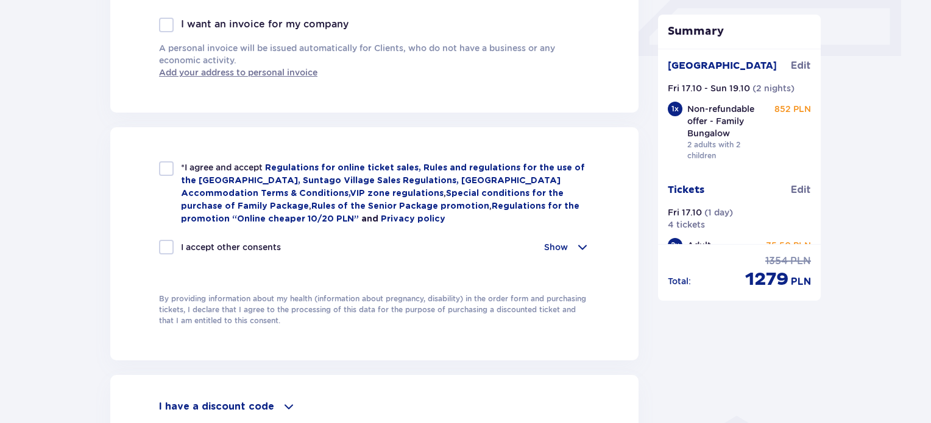
scroll to position [575, 0]
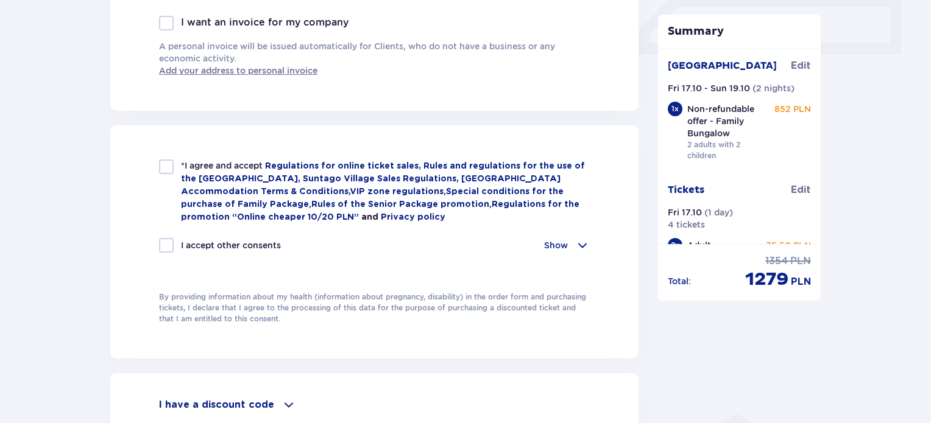
click at [168, 170] on div at bounding box center [166, 167] width 15 height 15
checkbox input "true"
click at [168, 250] on div "I accept other consents Show I want to receive from Global Parks Poland Sp. z o…" at bounding box center [374, 252] width 431 height 29
click at [167, 233] on div "*I agree and accept Regulations for online ticket sales, Rules and regulations …" at bounding box center [374, 214] width 431 height 108
click at [168, 239] on div at bounding box center [166, 245] width 15 height 15
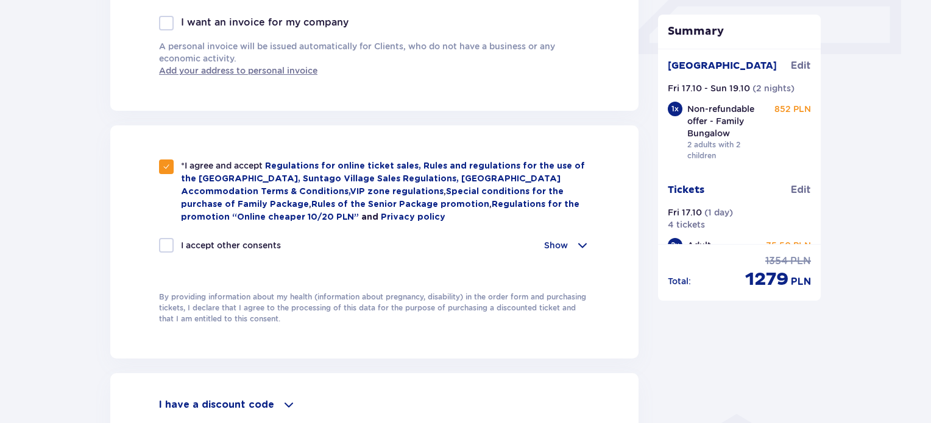
checkbox input "true"
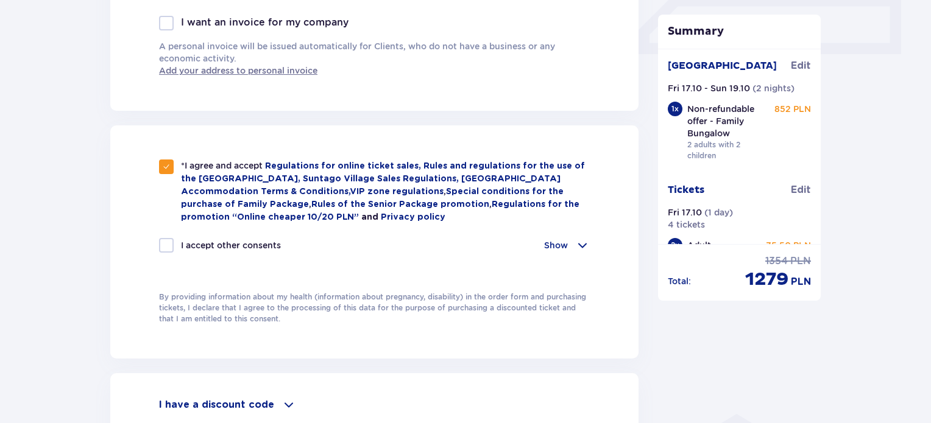
checkbox input "true"
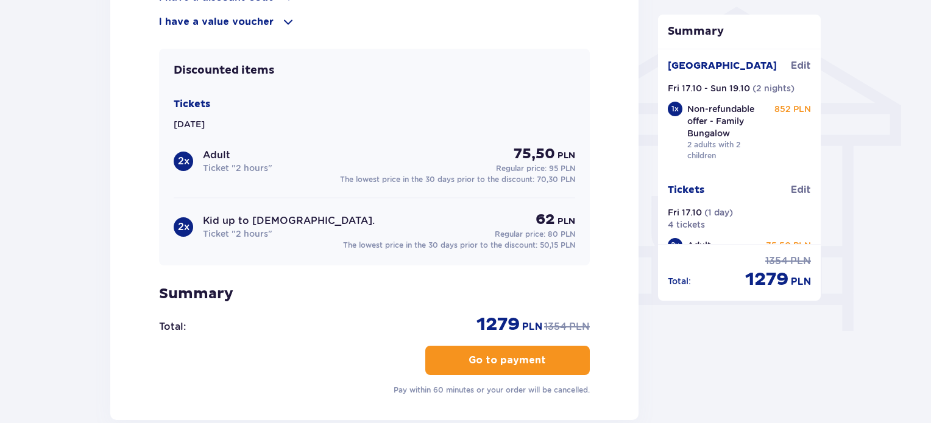
scroll to position [963, 0]
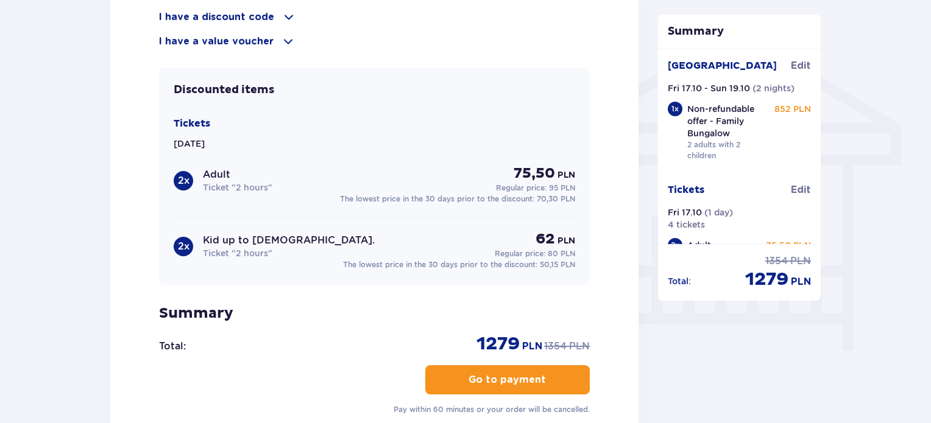
click at [227, 37] on p "I have a value voucher" at bounding box center [216, 41] width 115 height 13
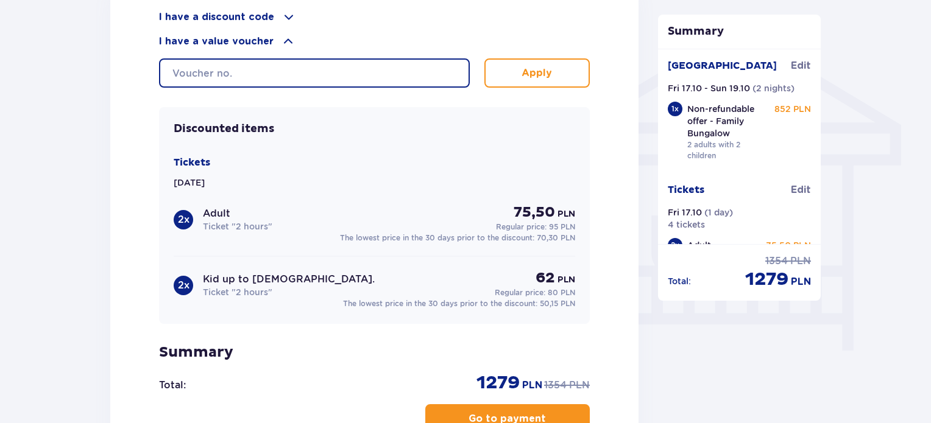
click at [277, 71] on input "text" at bounding box center [314, 72] width 311 height 29
type input "student30"
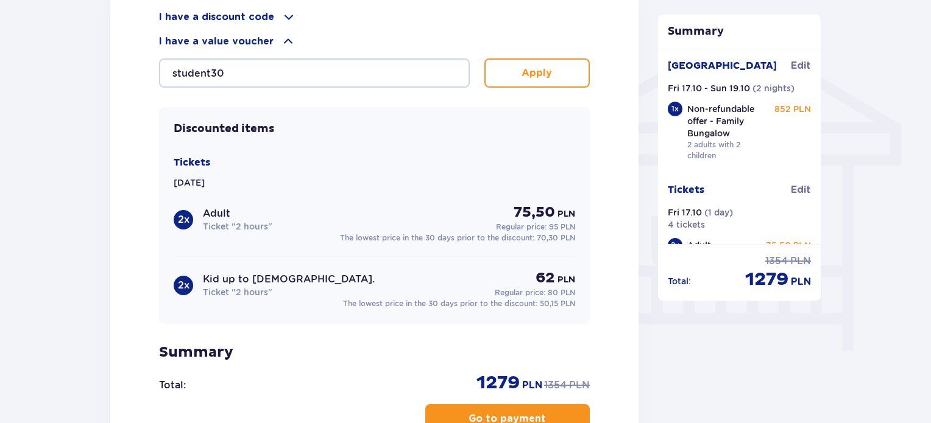
click at [514, 82] on button "Apply" at bounding box center [536, 72] width 105 height 29
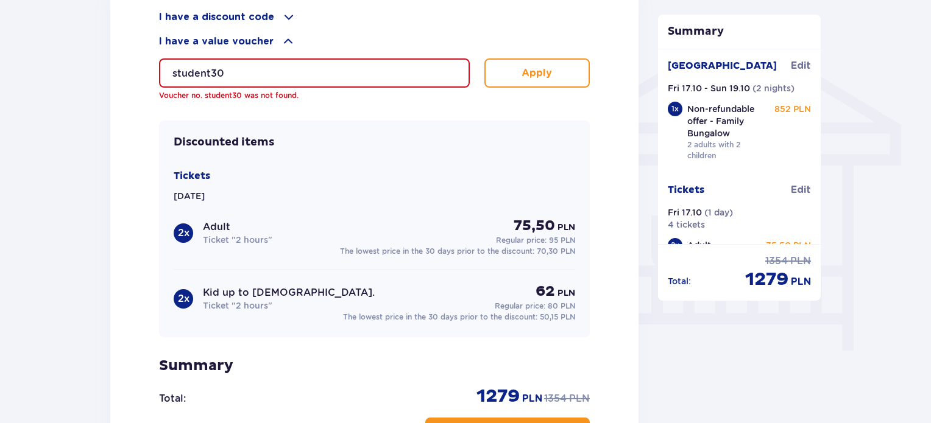
click at [211, 18] on p "I have a discount code" at bounding box center [216, 16] width 115 height 13
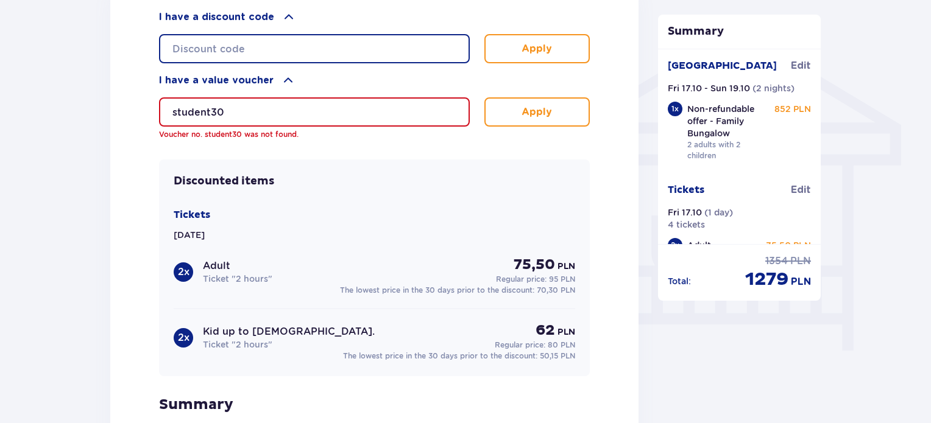
click at [220, 42] on input "text" at bounding box center [314, 48] width 311 height 29
paste input "student30"
type input "student30"
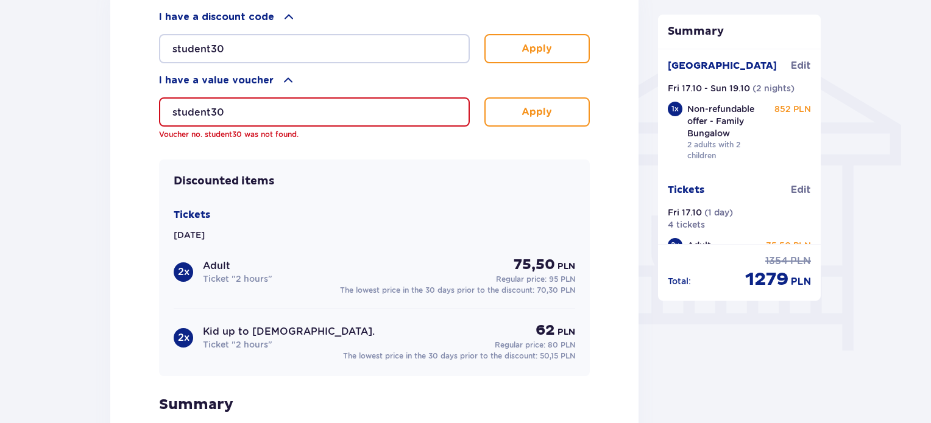
click at [525, 46] on p "Apply" at bounding box center [537, 48] width 30 height 13
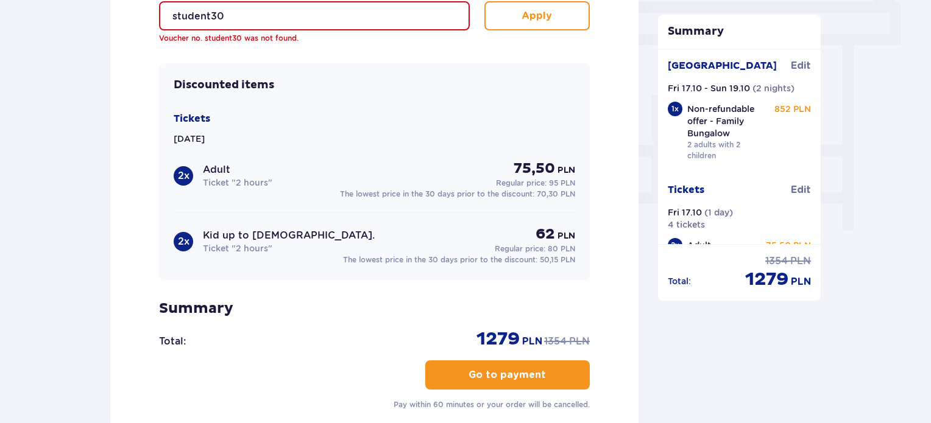
scroll to position [1088, 0]
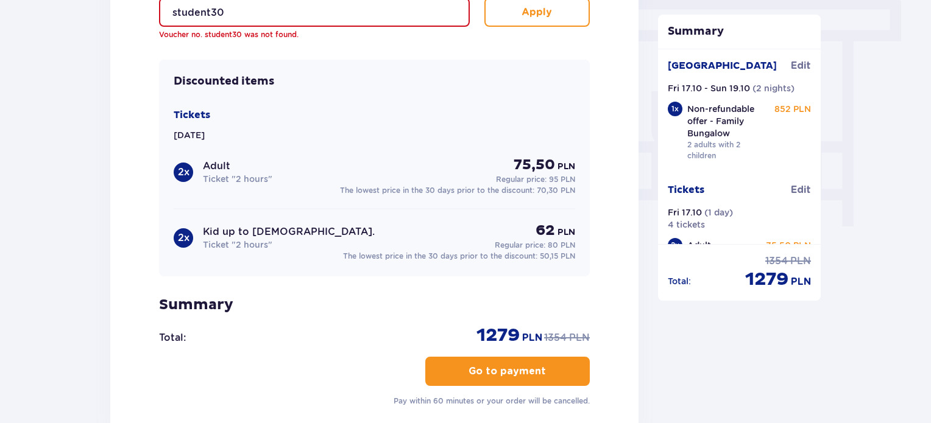
click at [545, 370] on span "button" at bounding box center [548, 371] width 15 height 15
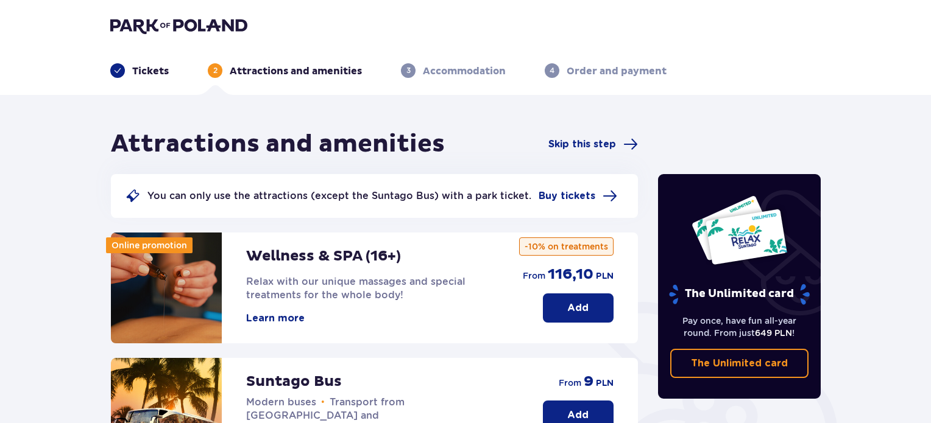
click at [172, 35] on div "Tickets 2 Attractions and amenities 3 Accommodation 4 Order and payment" at bounding box center [466, 56] width 730 height 44
click at [168, 27] on img at bounding box center [178, 25] width 137 height 17
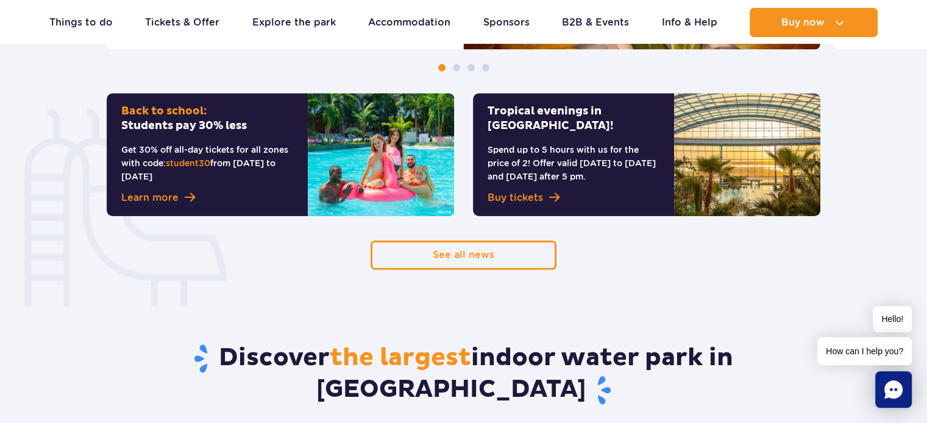
scroll to position [860, 0]
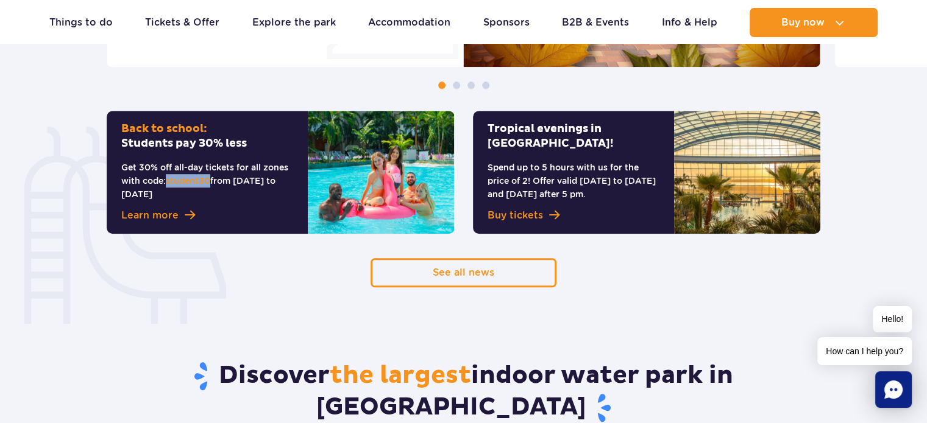
drag, startPoint x: 167, startPoint y: 180, endPoint x: 212, endPoint y: 180, distance: 45.1
click at [212, 180] on p "Get 30% off all-day tickets for all zones with code: student30 from Sept 1st to…" at bounding box center [207, 181] width 172 height 40
copy span "student30"
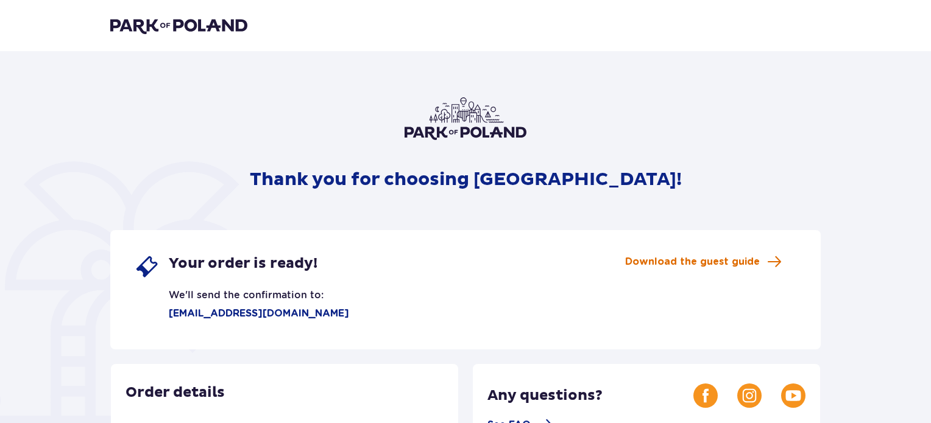
click at [698, 260] on span "Download the guest guide" at bounding box center [692, 261] width 135 height 13
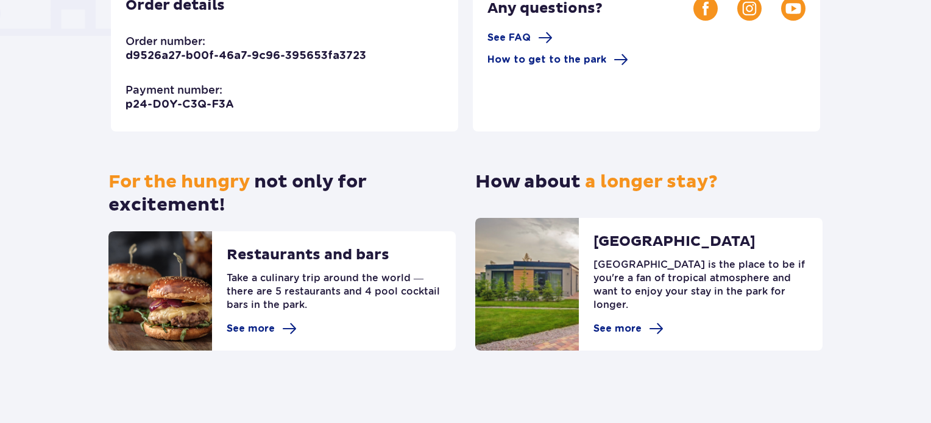
scroll to position [386, 0]
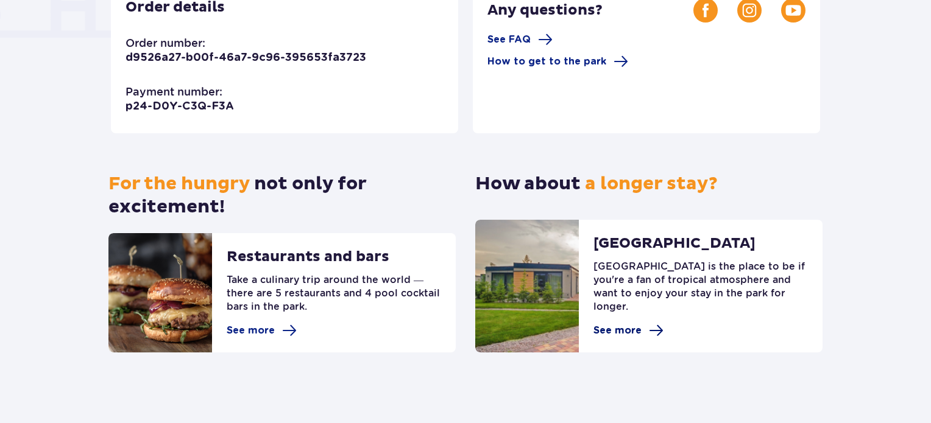
click at [637, 331] on span "See more" at bounding box center [617, 330] width 48 height 13
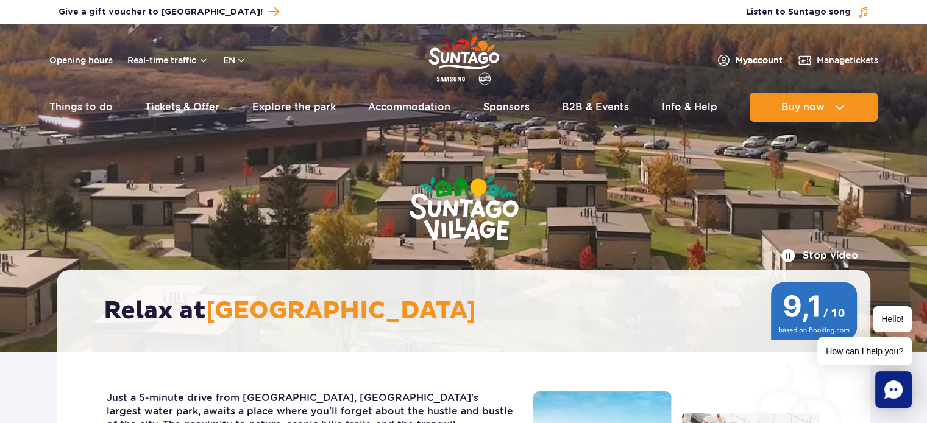
click at [762, 59] on span "My account" at bounding box center [758, 60] width 47 height 12
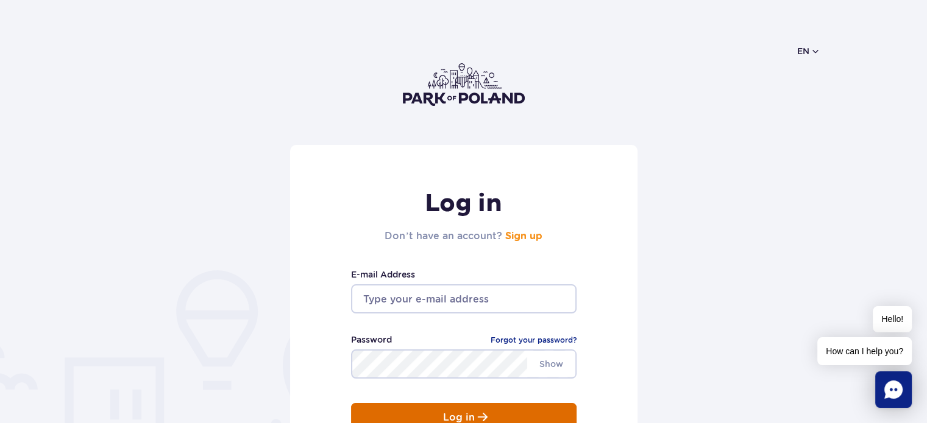
type input "camilarodrigueslempek@gmail.com"
click at [464, 408] on button "Log in" at bounding box center [463, 417] width 225 height 29
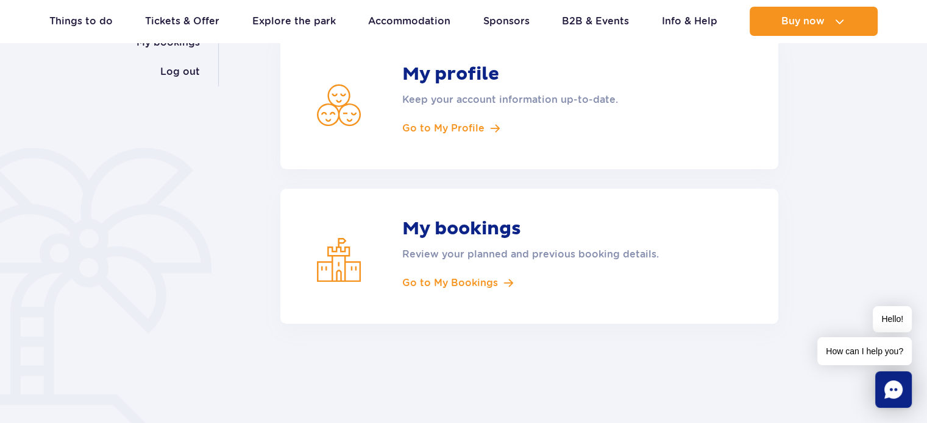
scroll to position [219, 0]
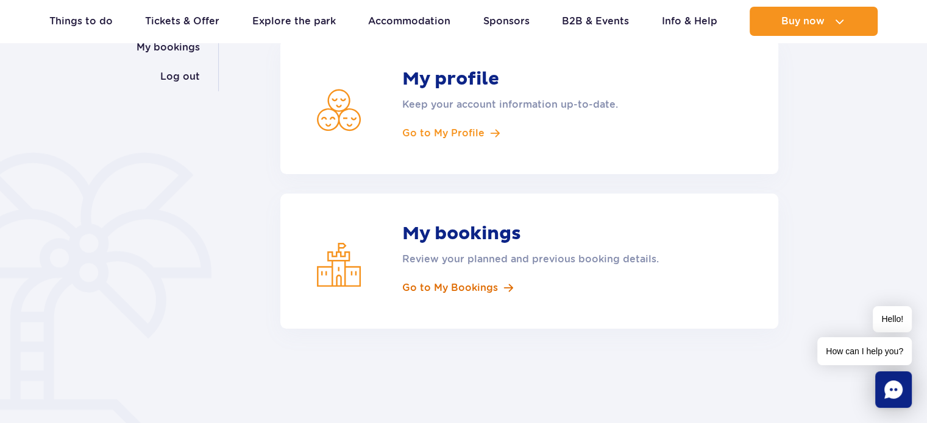
click at [487, 287] on span "Go to My Bookings" at bounding box center [450, 288] width 96 height 13
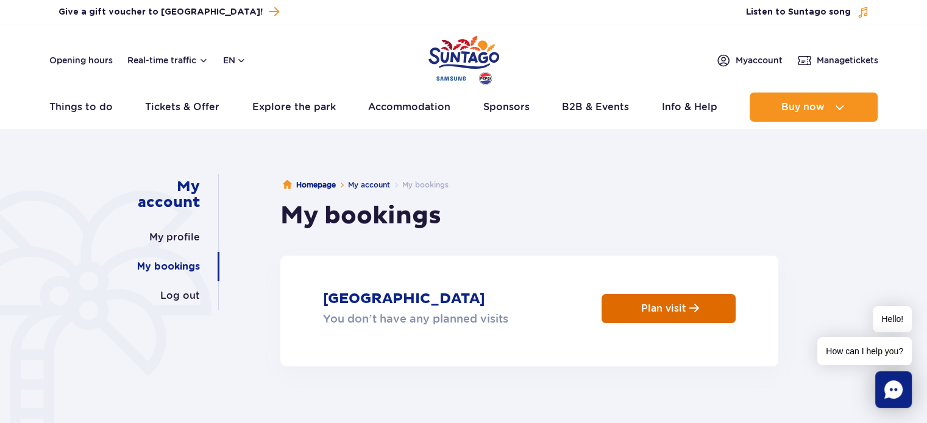
click at [675, 308] on p "Plan visit" at bounding box center [663, 309] width 45 height 12
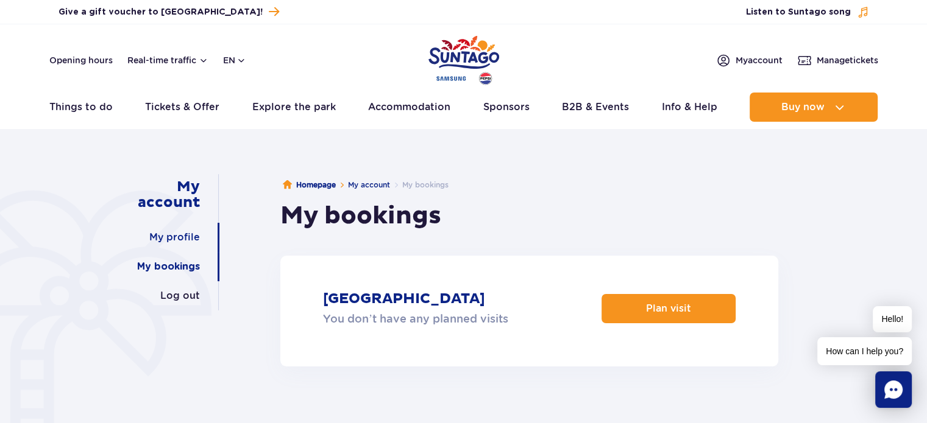
click at [184, 236] on link "My profile" at bounding box center [174, 237] width 51 height 29
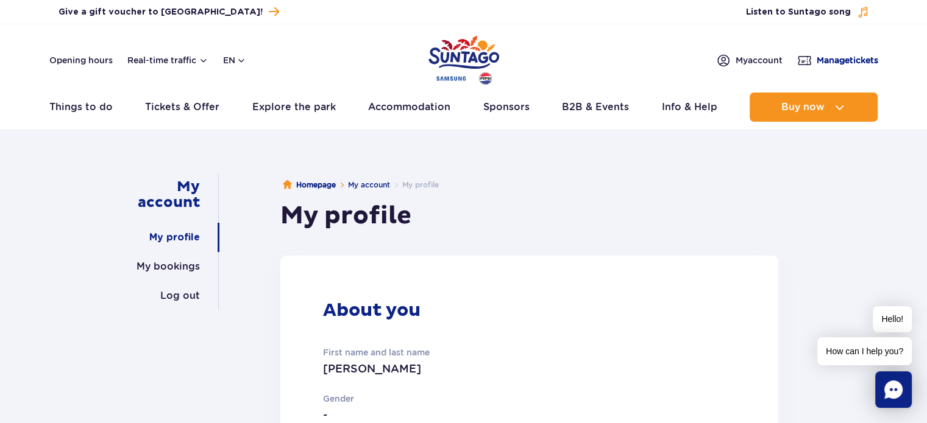
click at [838, 65] on header "Opening hours Real-time traffic en PL EN UA My account Manage tickets Real-time…" at bounding box center [463, 76] width 927 height 104
click at [838, 65] on span "Manage tickets" at bounding box center [847, 60] width 62 height 12
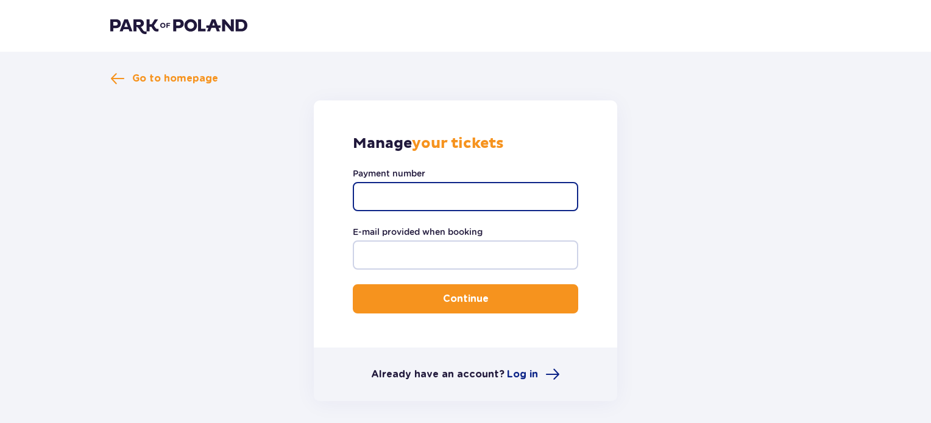
click at [484, 200] on input "Payment number" at bounding box center [465, 196] width 225 height 29
type input "p24-d0y-c3q-f3a"
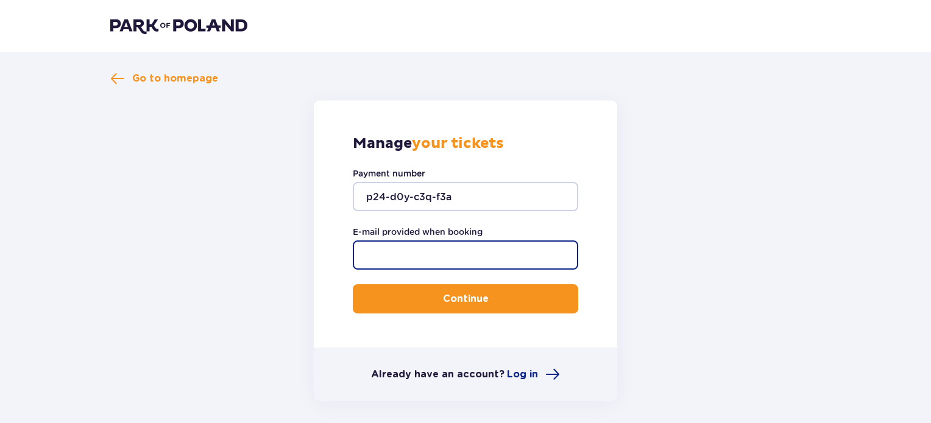
click at [452, 255] on input "E-mail provided when booking" at bounding box center [465, 255] width 225 height 29
type input "[EMAIL_ADDRESS][DOMAIN_NAME]"
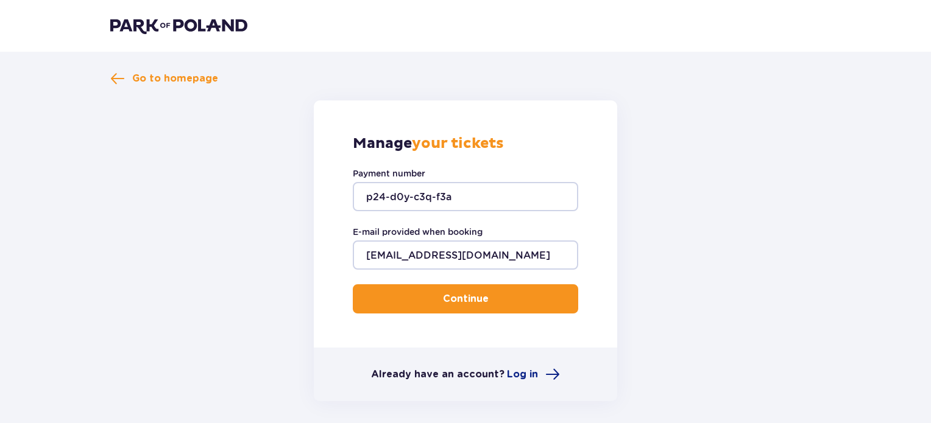
click at [443, 297] on p "Continue" at bounding box center [466, 298] width 46 height 13
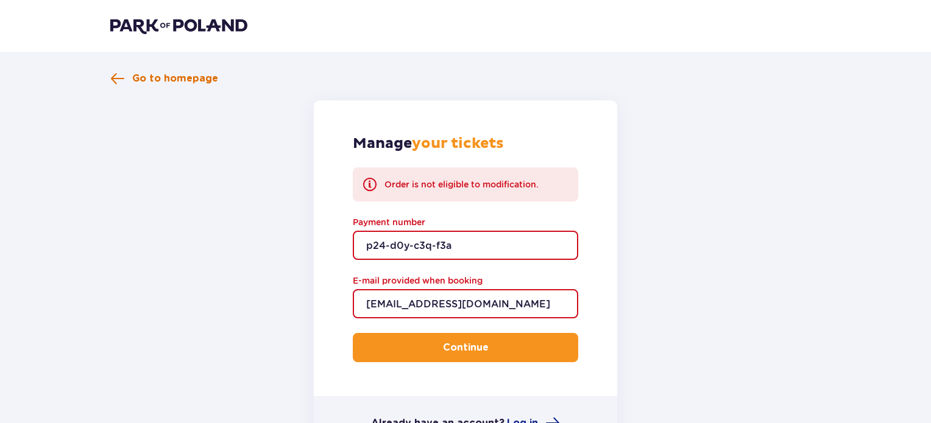
click at [166, 83] on span "Go to homepage" at bounding box center [175, 78] width 86 height 13
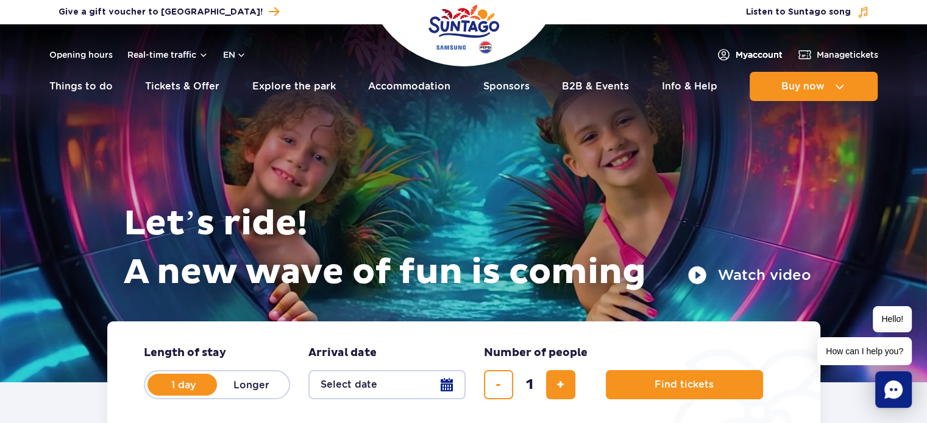
click at [729, 58] on link "My account" at bounding box center [749, 55] width 66 height 15
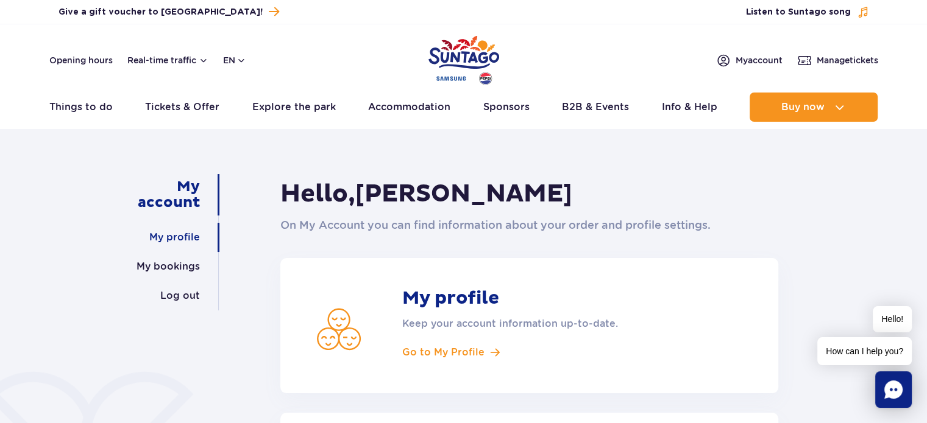
click at [189, 236] on link "My profile" at bounding box center [174, 237] width 51 height 29
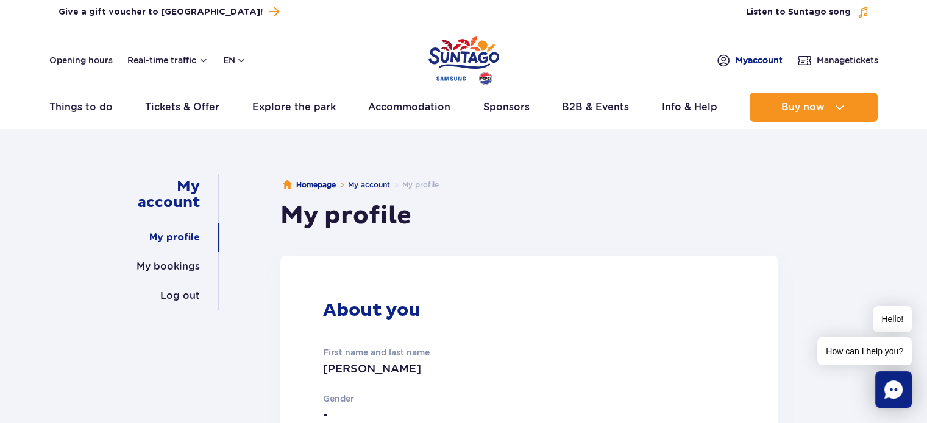
click at [742, 65] on span "My account" at bounding box center [758, 60] width 47 height 12
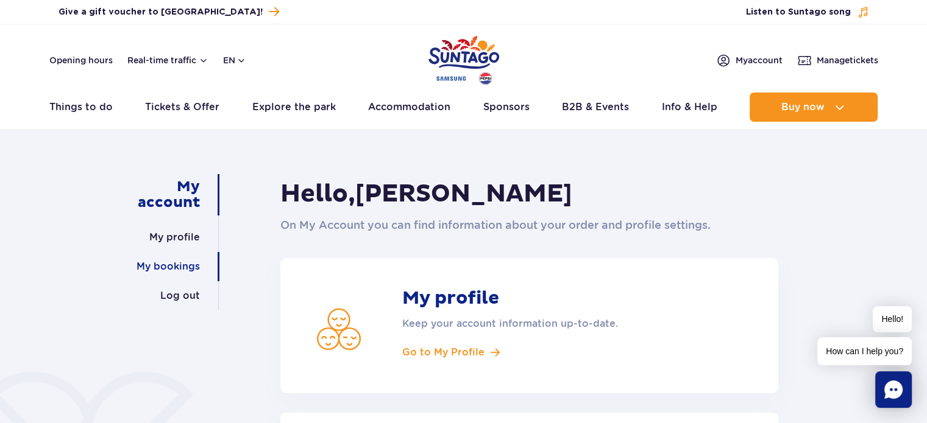
click at [174, 273] on link "My bookings" at bounding box center [167, 266] width 63 height 29
